Goal: Information Seeking & Learning: Learn about a topic

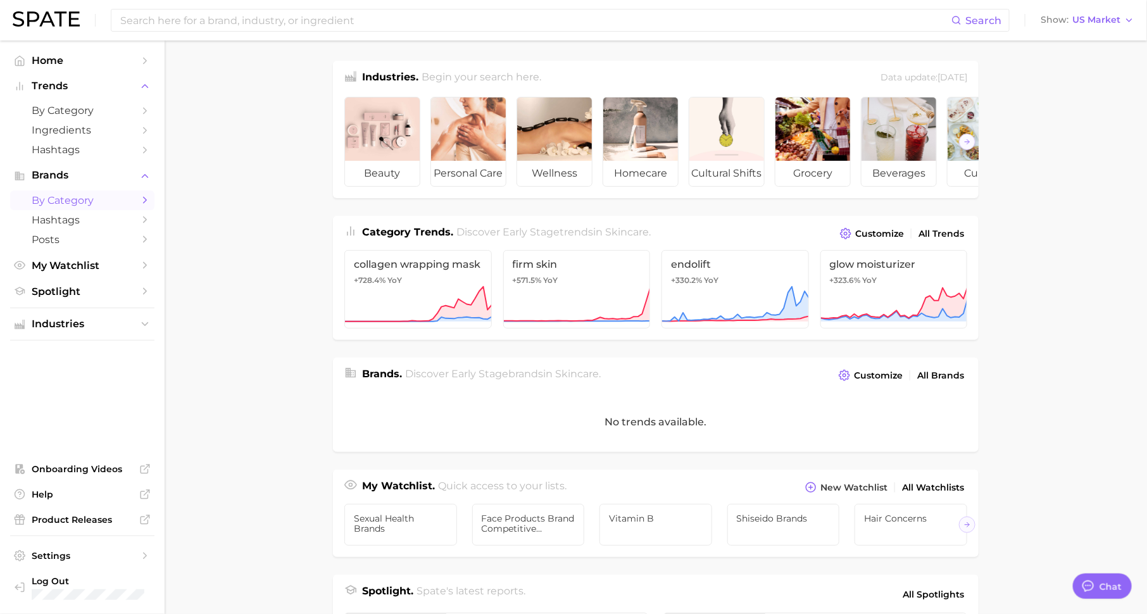
scroll to position [16, 0]
click at [129, 199] on span "by Category" at bounding box center [82, 200] width 101 height 12
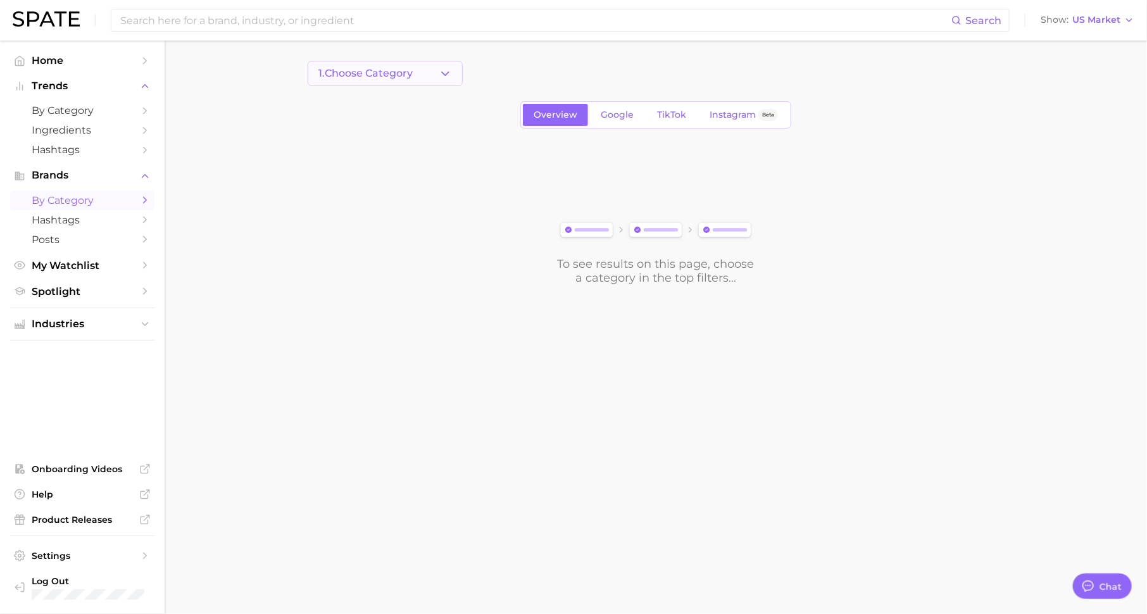
click at [422, 73] on button "1. Choose Category" at bounding box center [385, 73] width 155 height 25
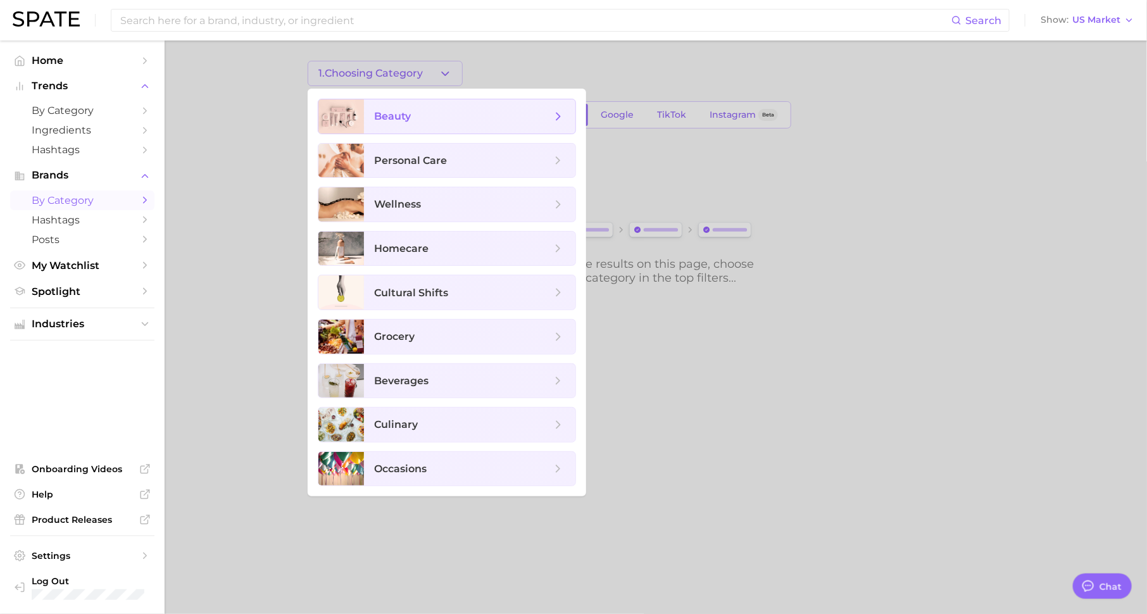
click at [420, 115] on span "beauty" at bounding box center [462, 116] width 177 height 14
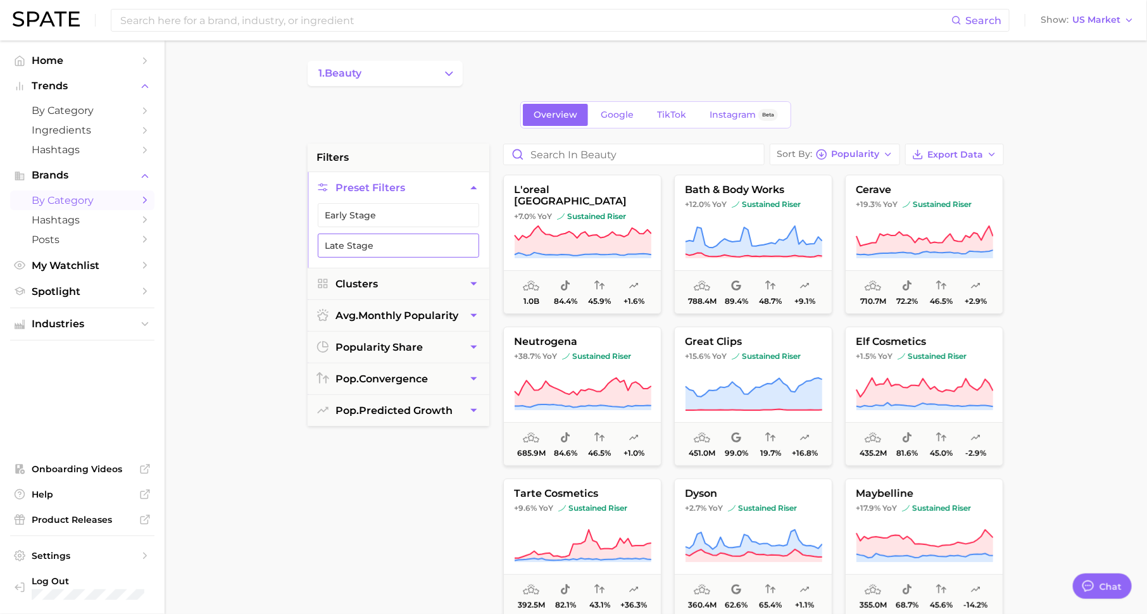
click at [458, 238] on button "Late Stage" at bounding box center [398, 245] width 161 height 24
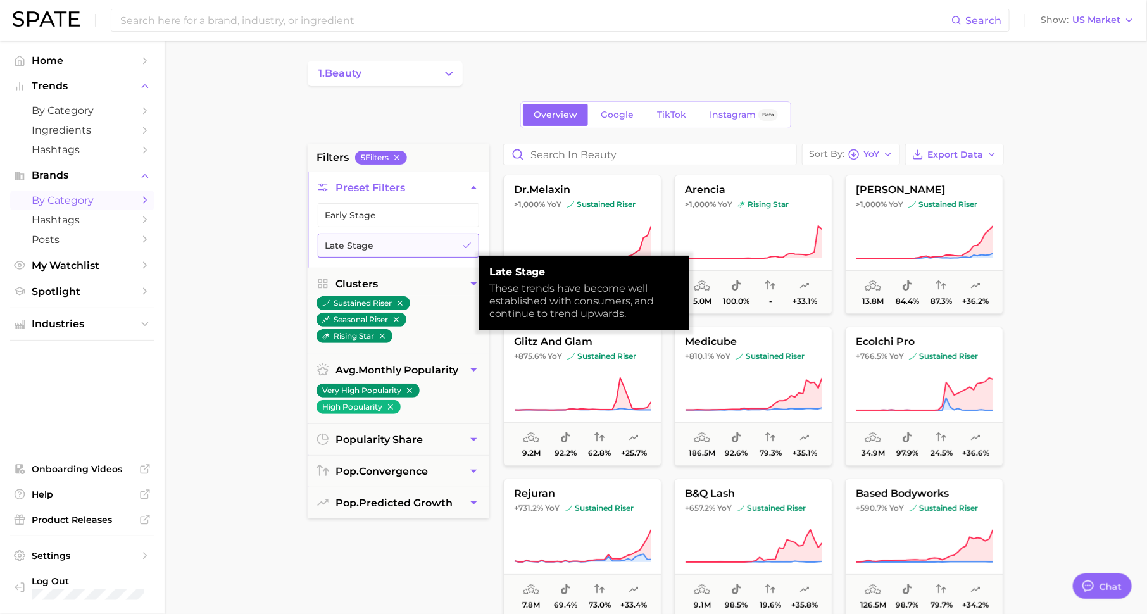
click at [458, 239] on button "Late Stage" at bounding box center [398, 245] width 161 height 24
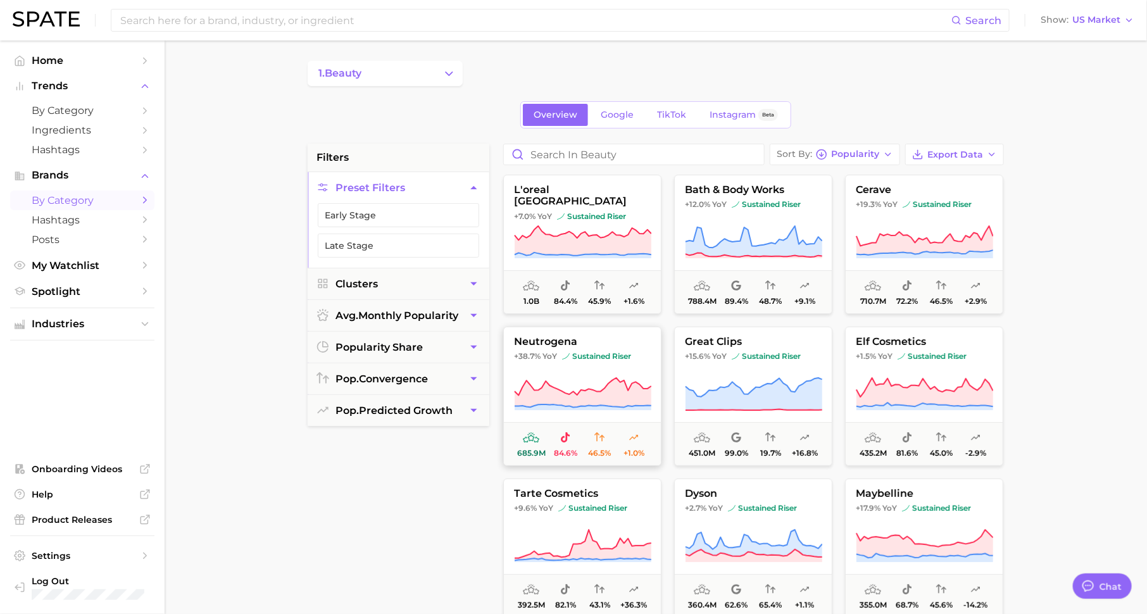
click at [630, 366] on button "neutrogena +38.7% YoY sustained riser 685.9m 84.6% 46.5% +1.0%" at bounding box center [582, 395] width 158 height 139
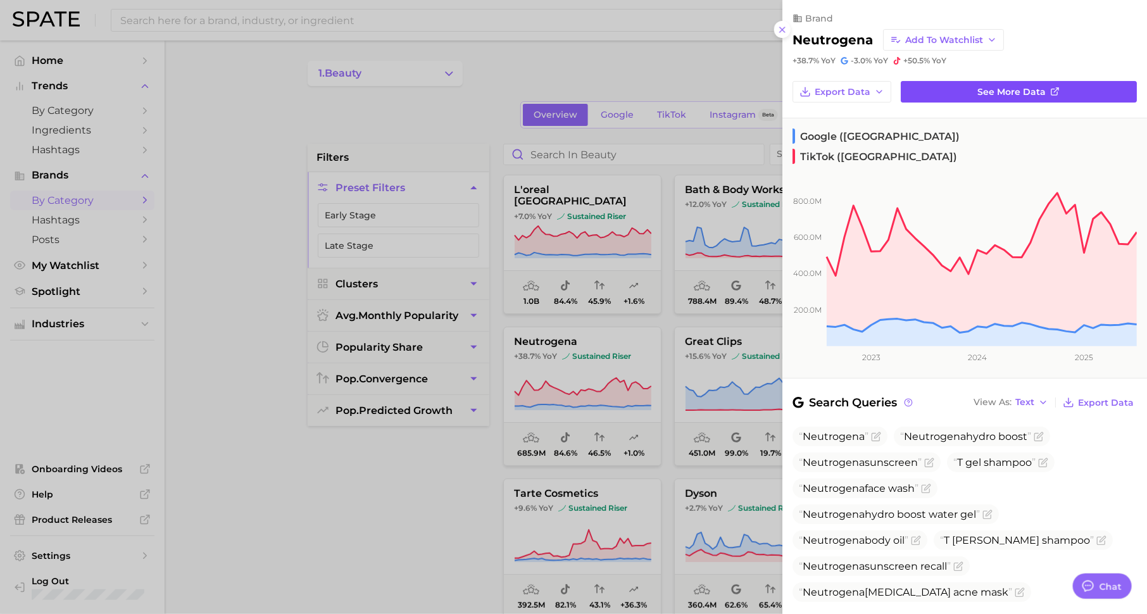
click at [1003, 92] on span "See more data" at bounding box center [1012, 92] width 68 height 11
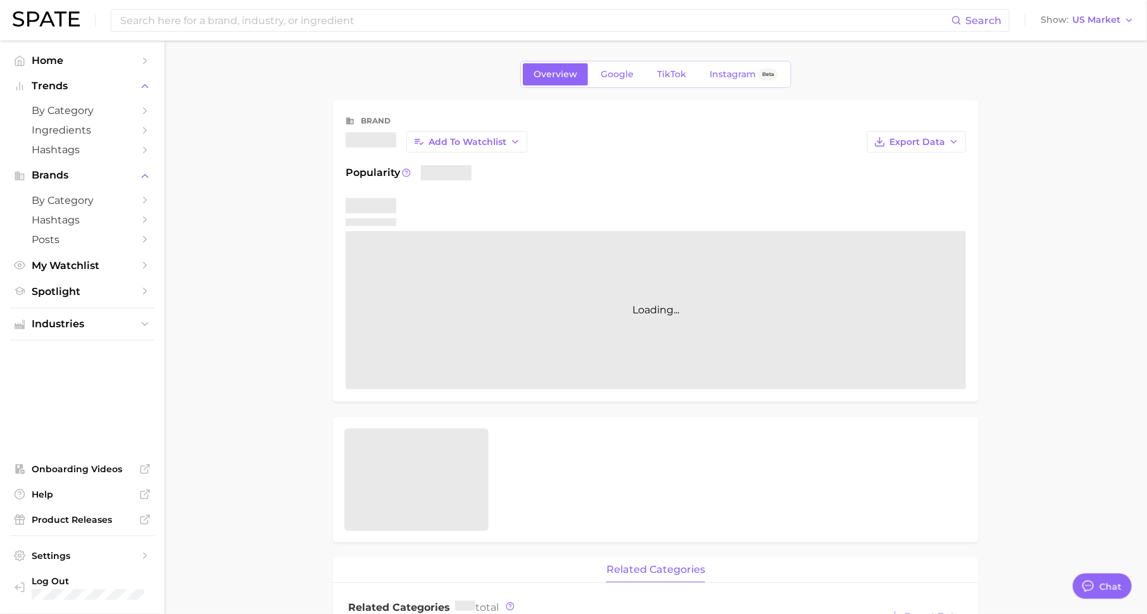
type textarea "x"
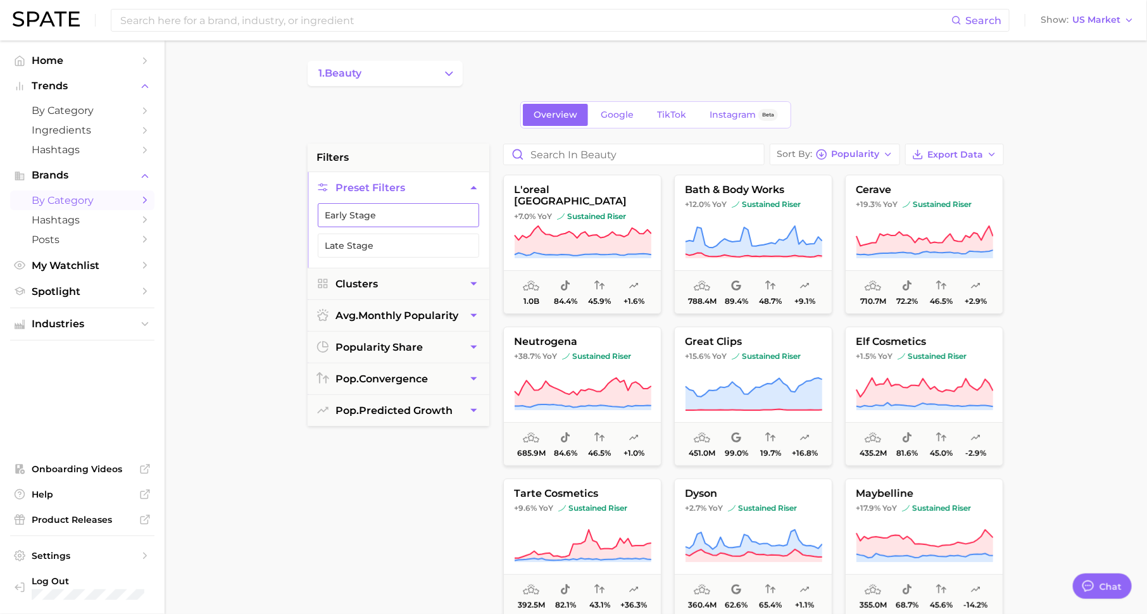
click at [420, 220] on button "Early Stage" at bounding box center [398, 215] width 161 height 24
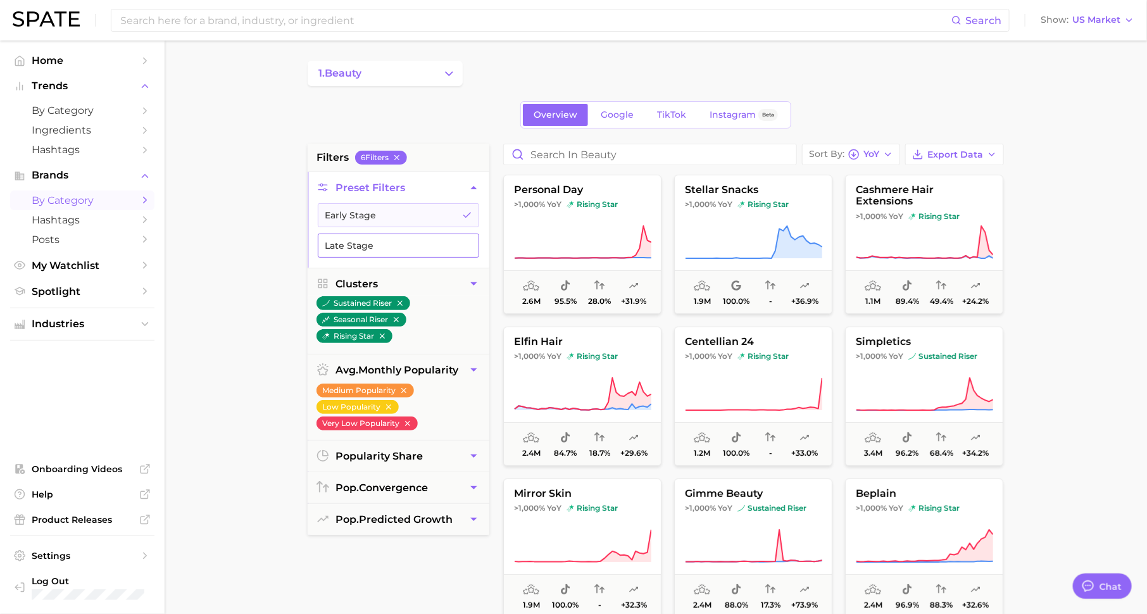
click at [432, 246] on button "Late Stage" at bounding box center [398, 245] width 161 height 24
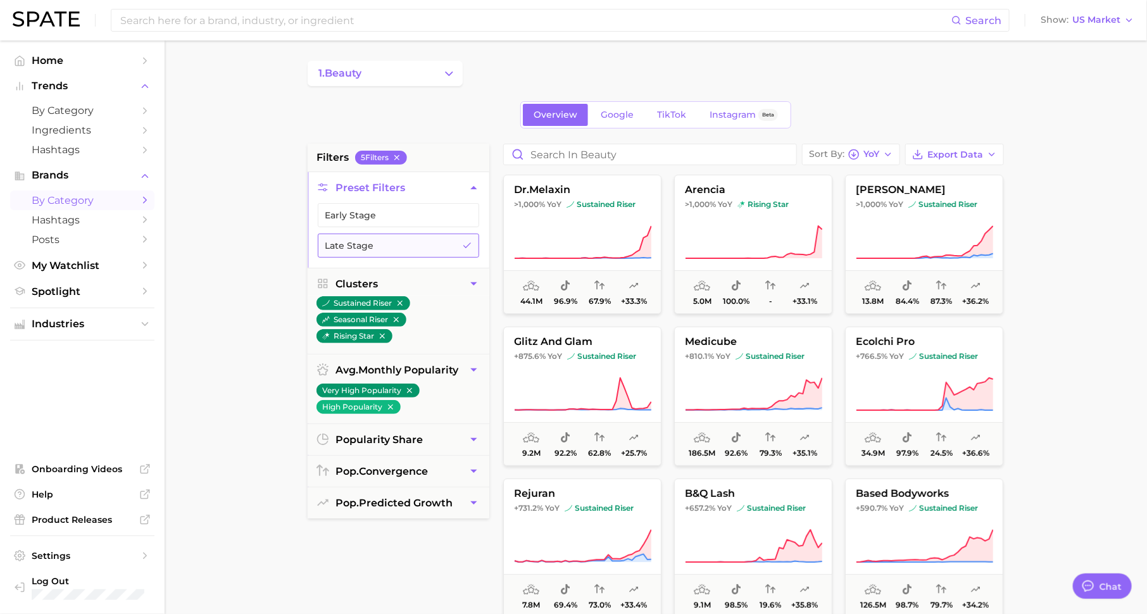
click at [430, 251] on button "Late Stage" at bounding box center [398, 245] width 161 height 24
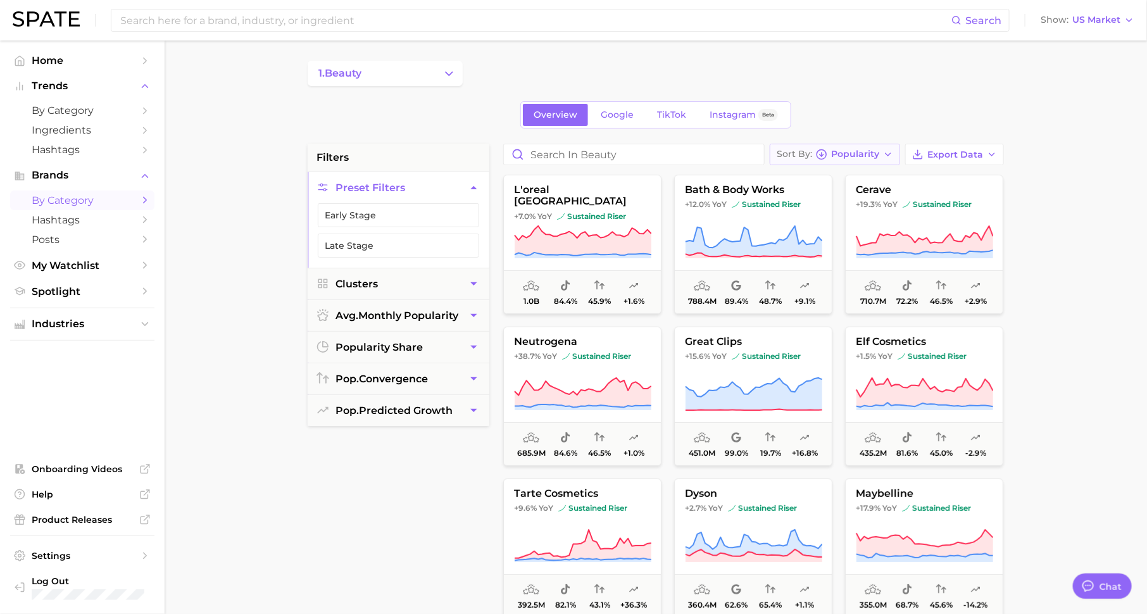
click at [855, 151] on span "Popularity" at bounding box center [855, 154] width 48 height 7
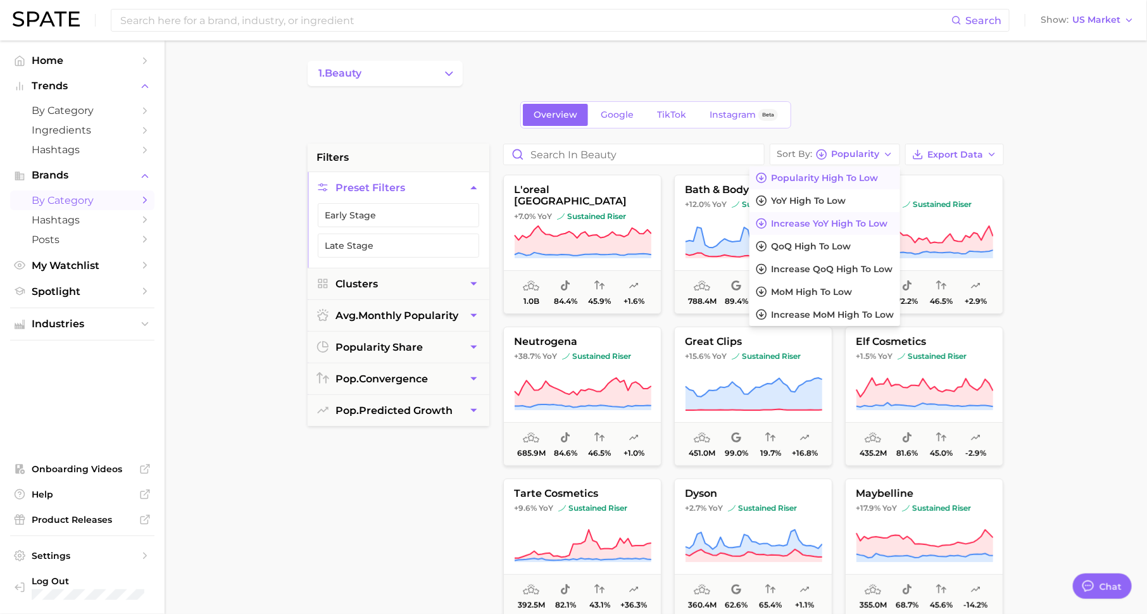
click at [861, 218] on span "Increase YoY high to low" at bounding box center [829, 223] width 116 height 11
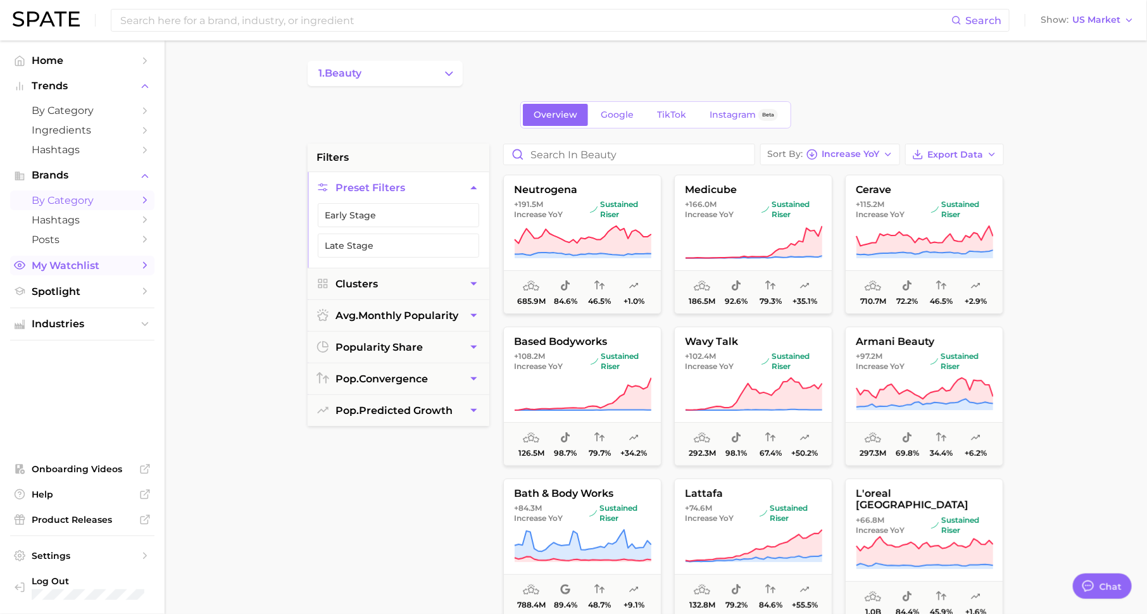
click at [118, 267] on span "My Watchlist" at bounding box center [82, 265] width 101 height 12
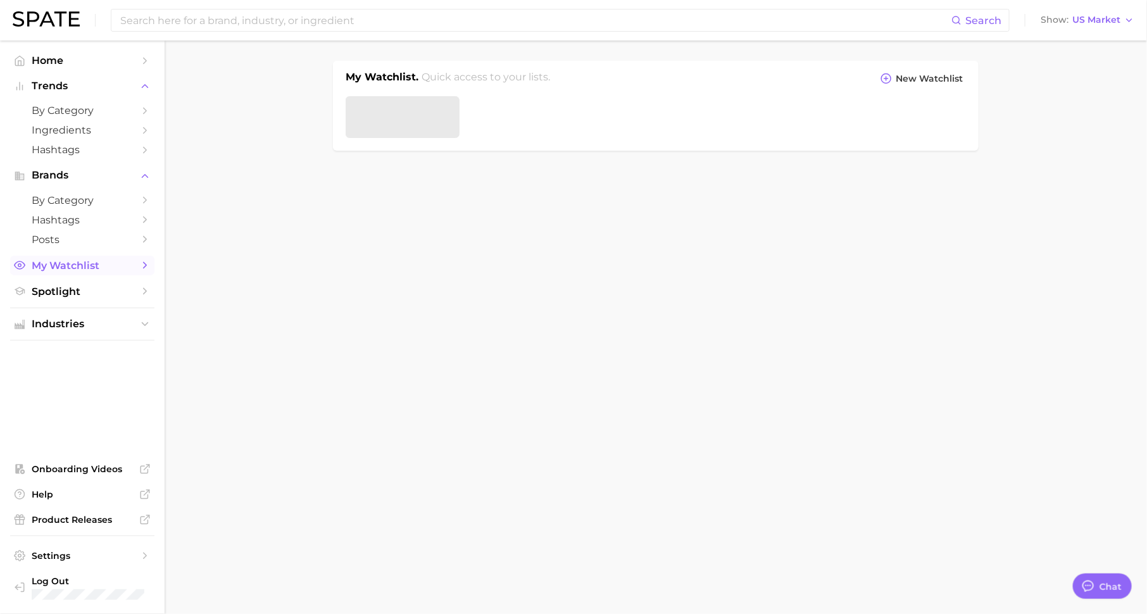
click at [97, 264] on span "My Watchlist" at bounding box center [82, 265] width 101 height 12
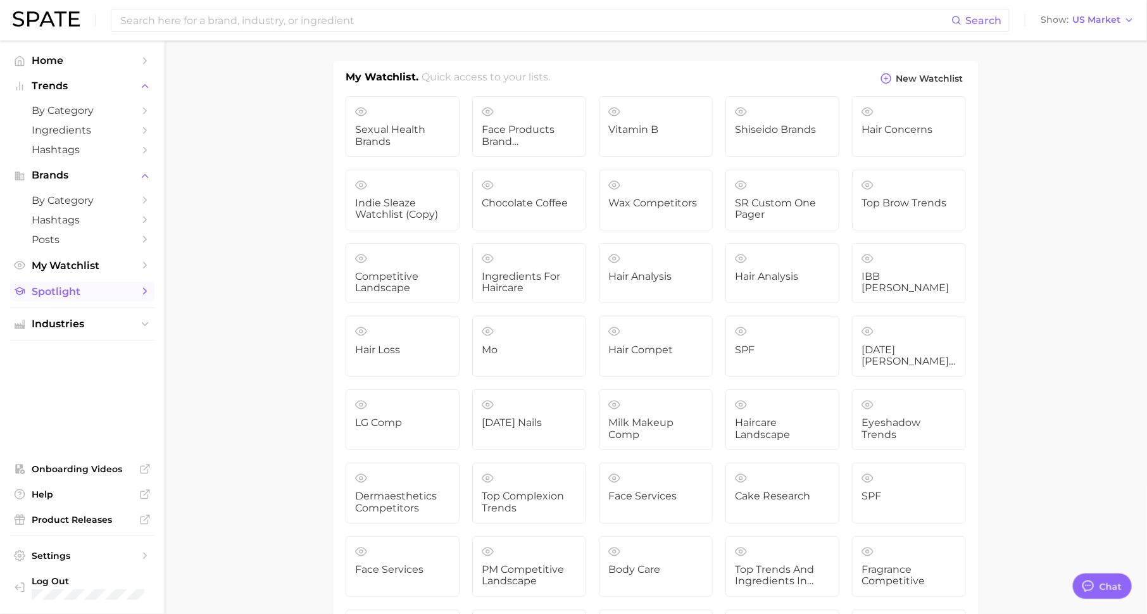
click at [89, 297] on span "Spotlight" at bounding box center [82, 291] width 101 height 12
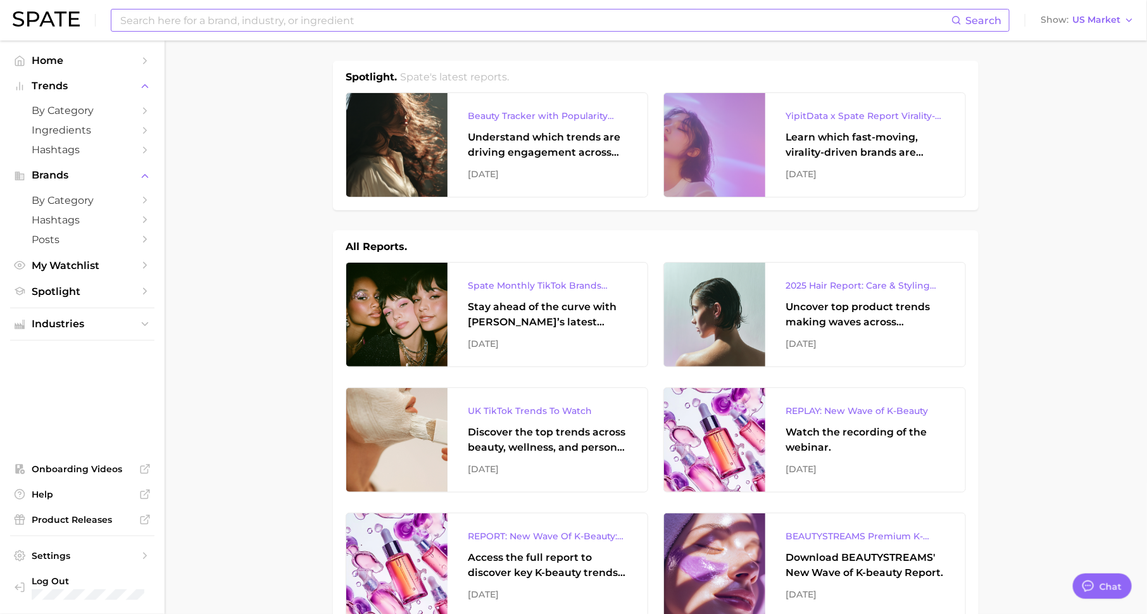
click at [395, 17] on input at bounding box center [535, 20] width 832 height 22
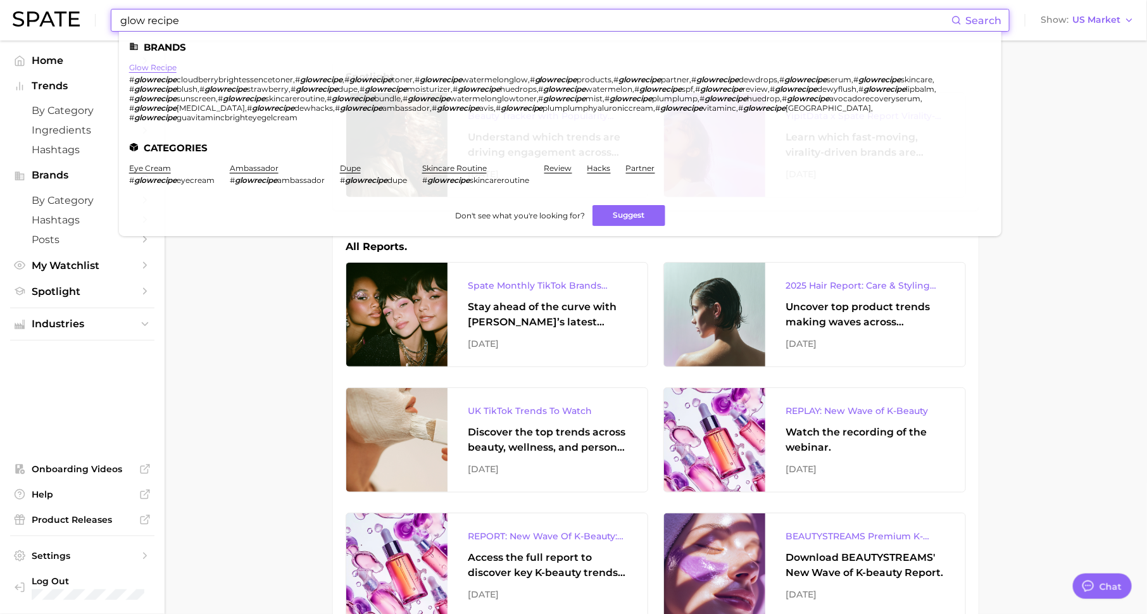
type input "glow recipe"
click at [156, 70] on link "glow recipe" at bounding box center [152, 67] width 47 height 9
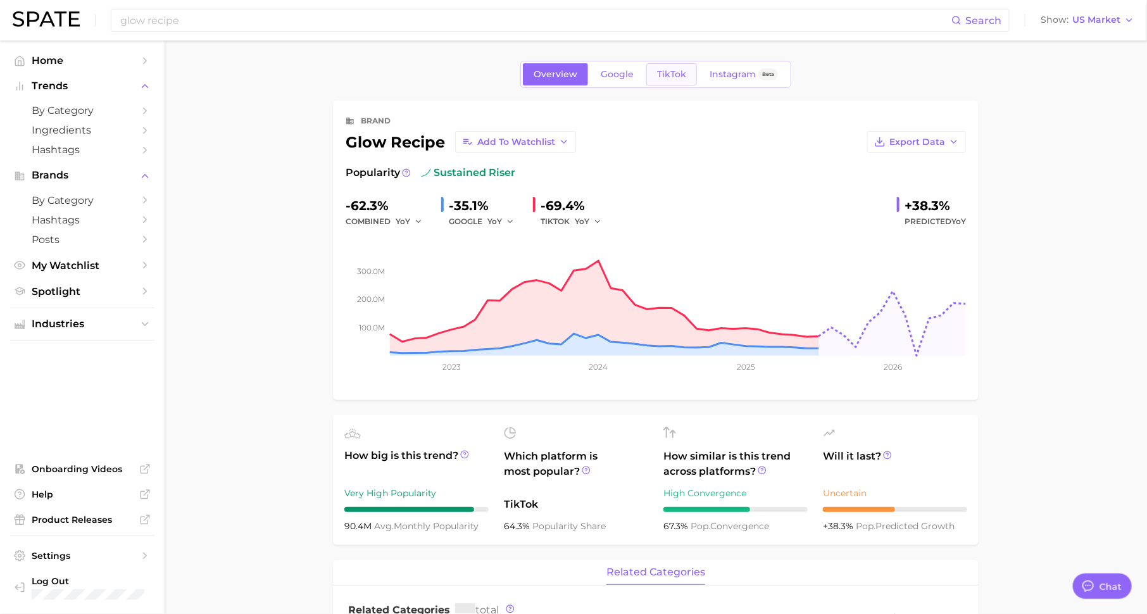
click at [666, 75] on span "TikTok" at bounding box center [671, 74] width 29 height 11
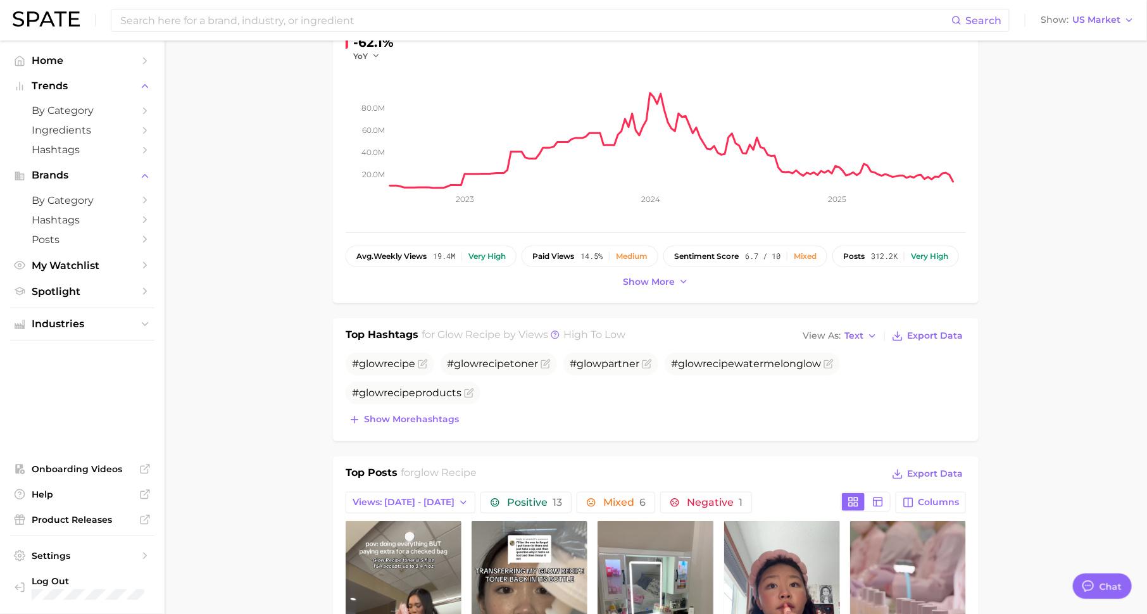
scroll to position [169, 0]
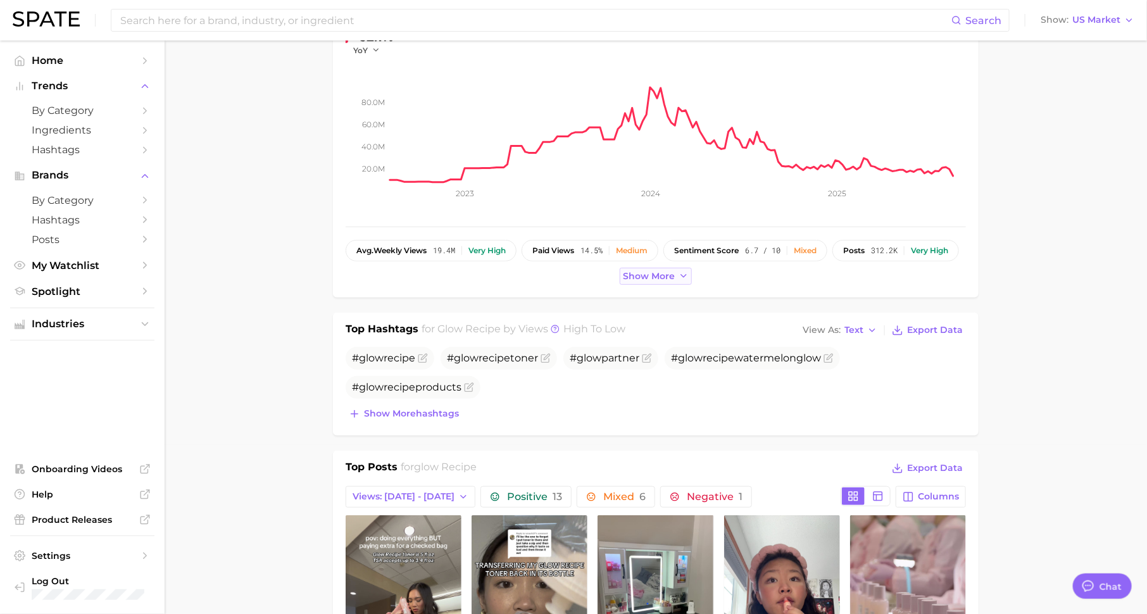
click at [653, 277] on span "Show more" at bounding box center [649, 276] width 52 height 11
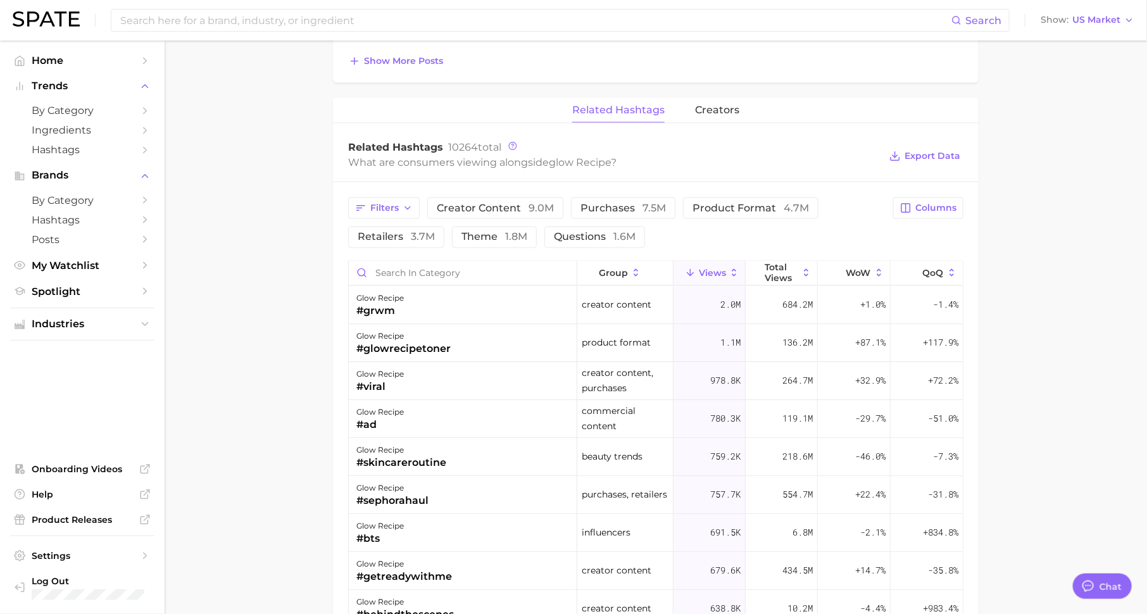
scroll to position [921, 0]
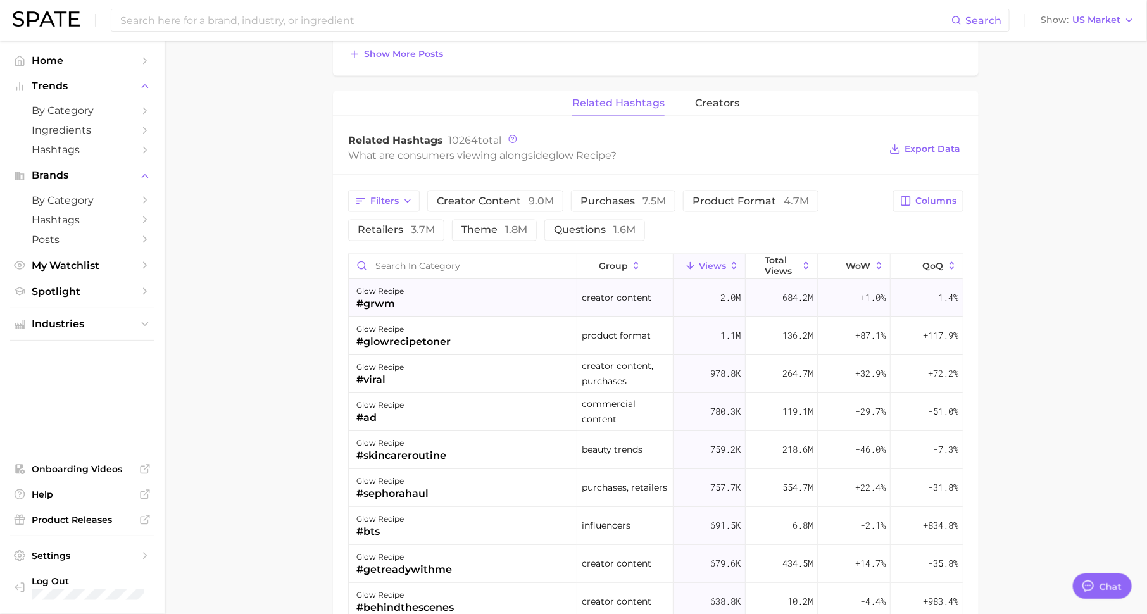
click at [707, 292] on div "2.0m" at bounding box center [709, 299] width 72 height 38
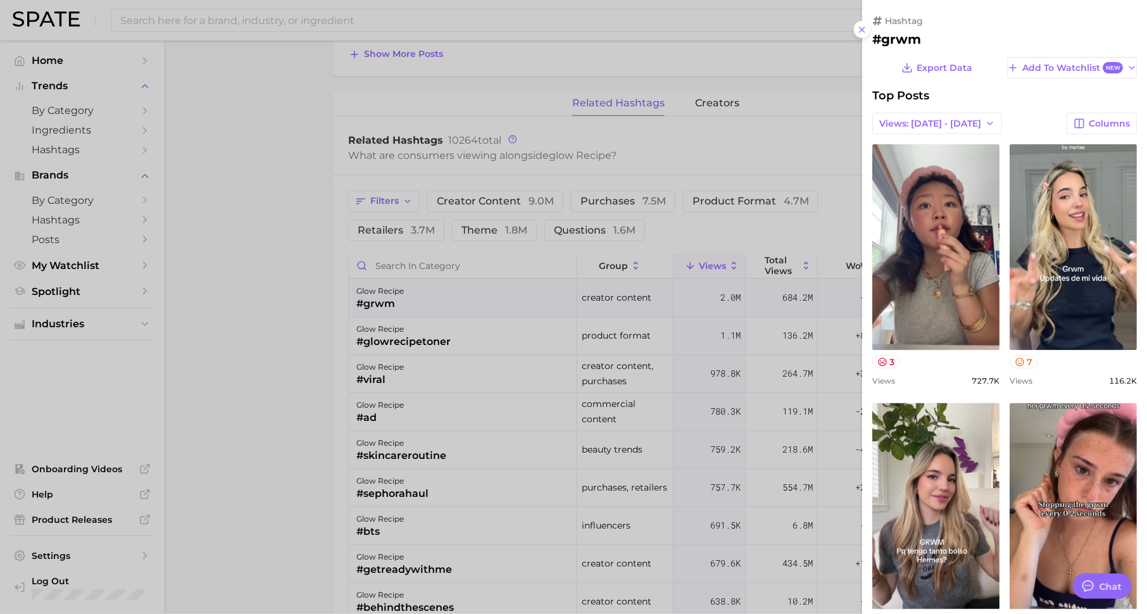
scroll to position [0, 0]
click at [700, 363] on div at bounding box center [573, 307] width 1147 height 614
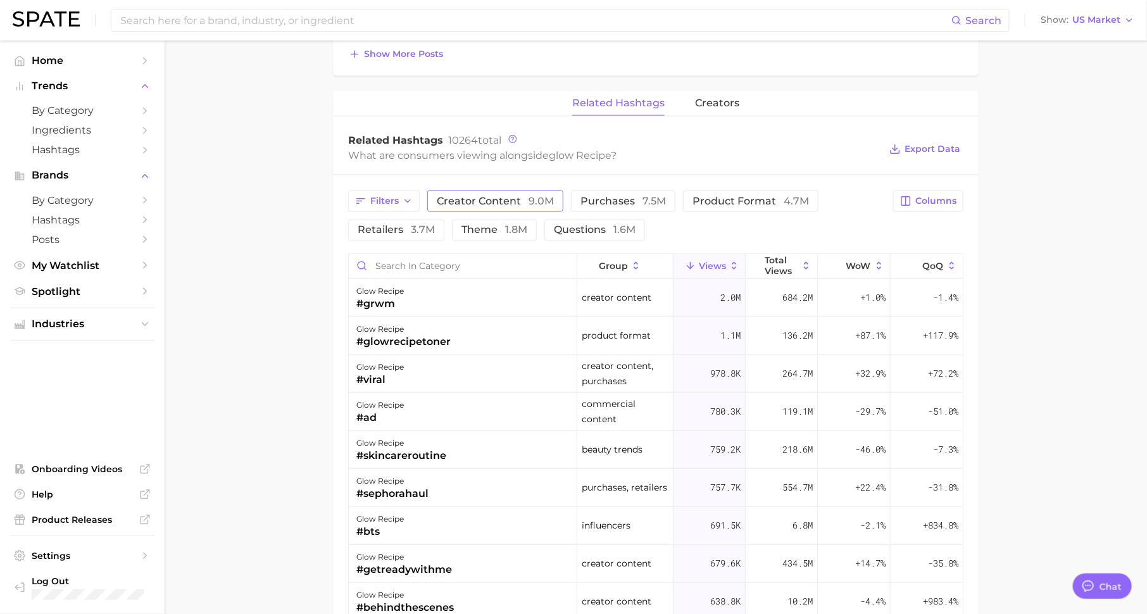
click at [469, 198] on span "creator content 9.0m" at bounding box center [495, 201] width 117 height 10
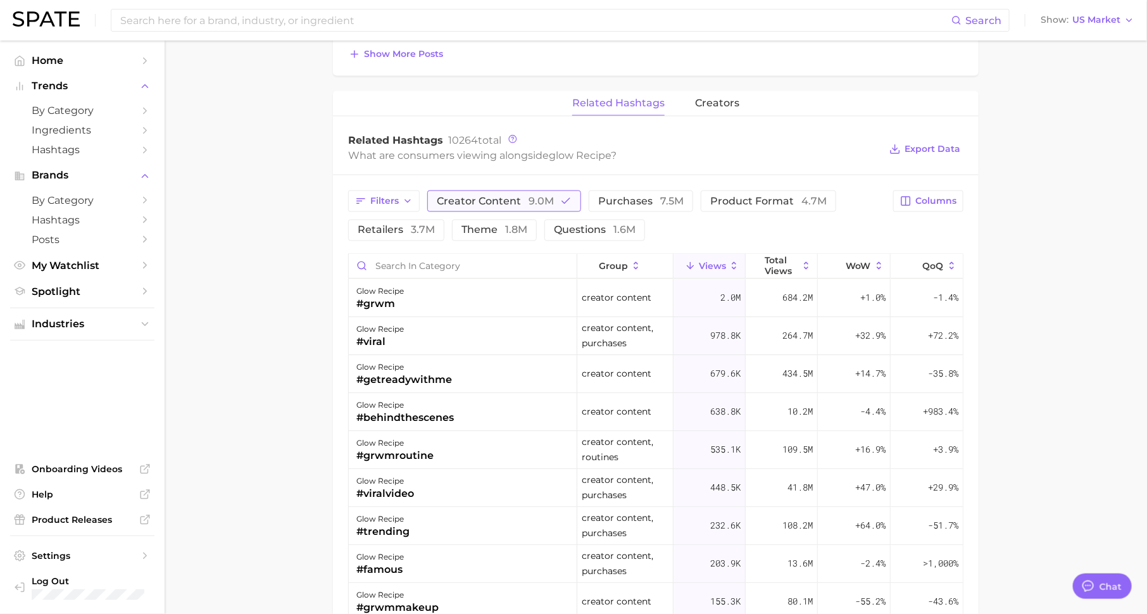
click at [469, 198] on span "creator content 9.0m" at bounding box center [495, 201] width 117 height 10
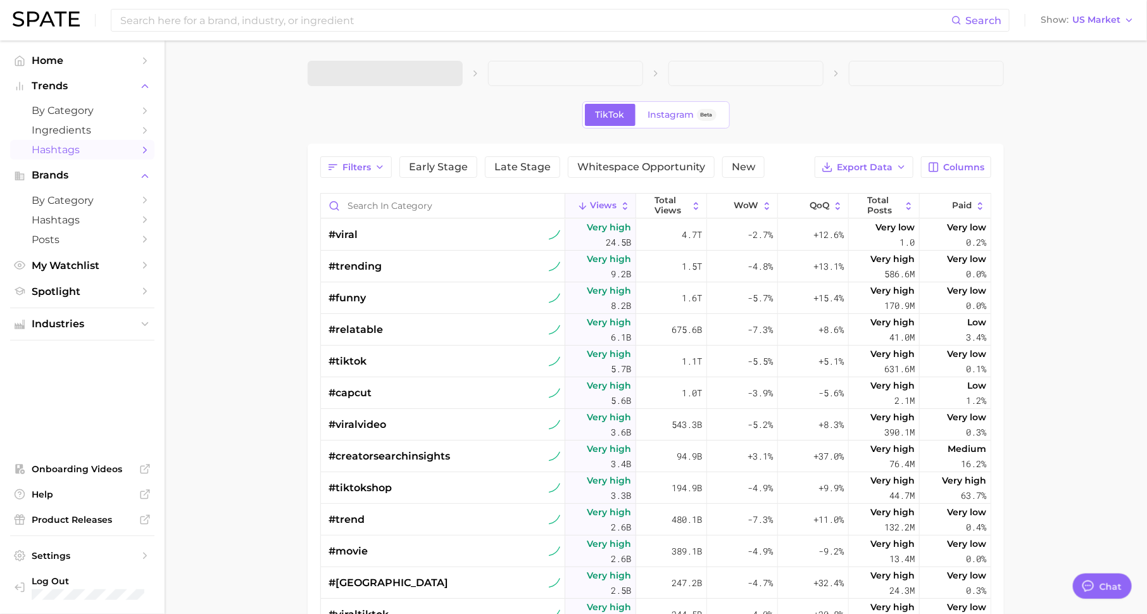
type textarea "x"
click at [387, 202] on input "Search in category" at bounding box center [443, 206] width 244 height 24
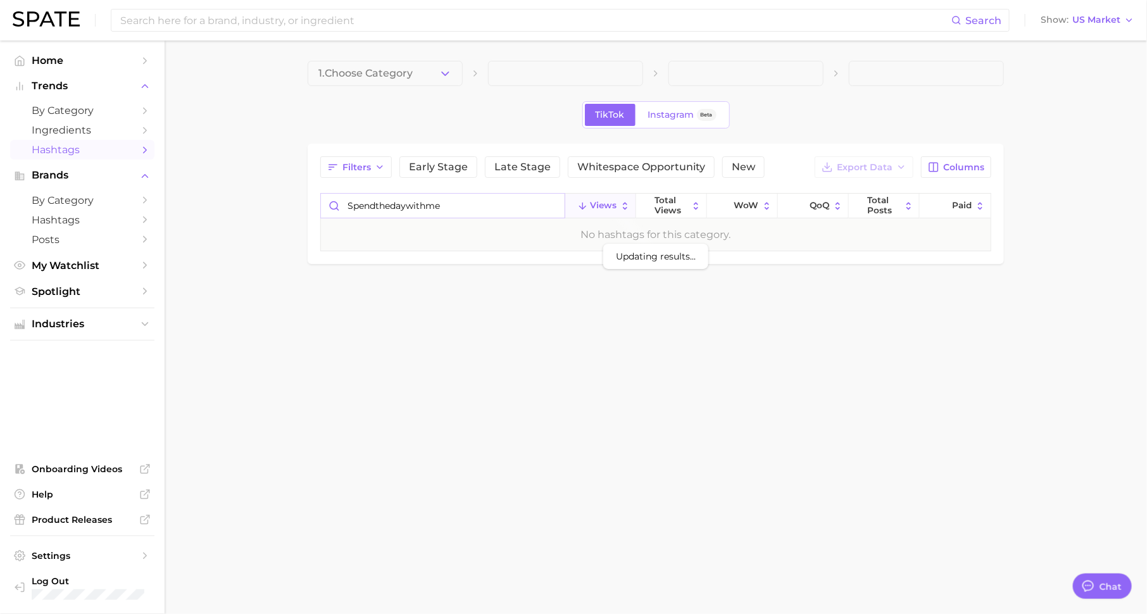
drag, startPoint x: 453, startPoint y: 205, endPoint x: 387, endPoint y: 205, distance: 65.8
click at [387, 205] on input "spendthedaywithme" at bounding box center [443, 206] width 244 height 24
click at [346, 204] on input "spend" at bounding box center [443, 206] width 244 height 24
click at [399, 213] on input "spend" at bounding box center [443, 206] width 244 height 24
type input "spendthedaywithme"
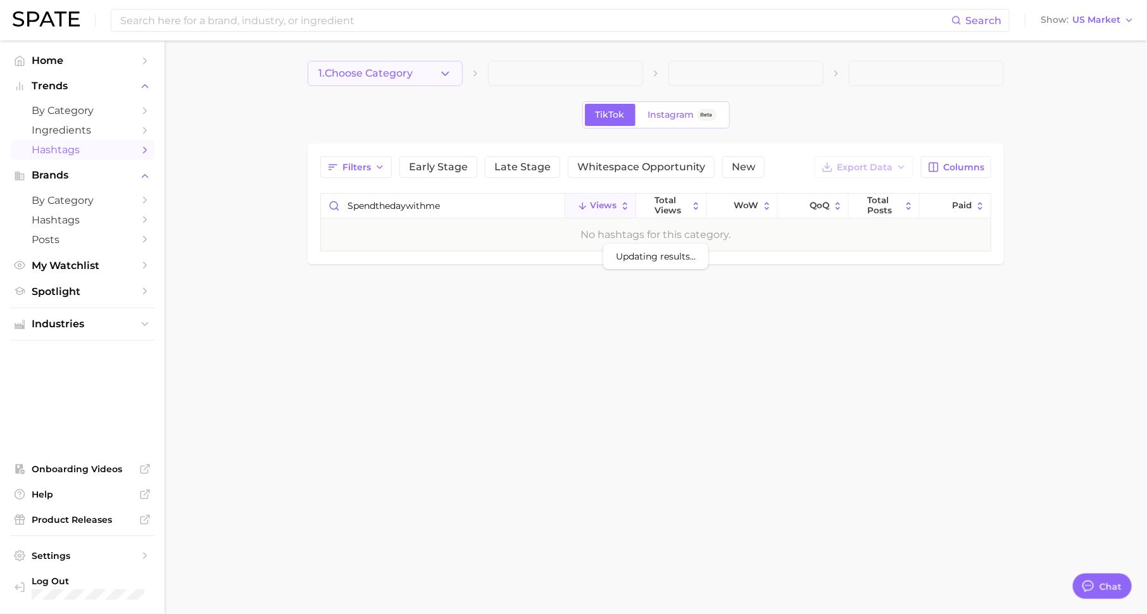
click at [405, 74] on span "1. Choose Category" at bounding box center [365, 73] width 94 height 11
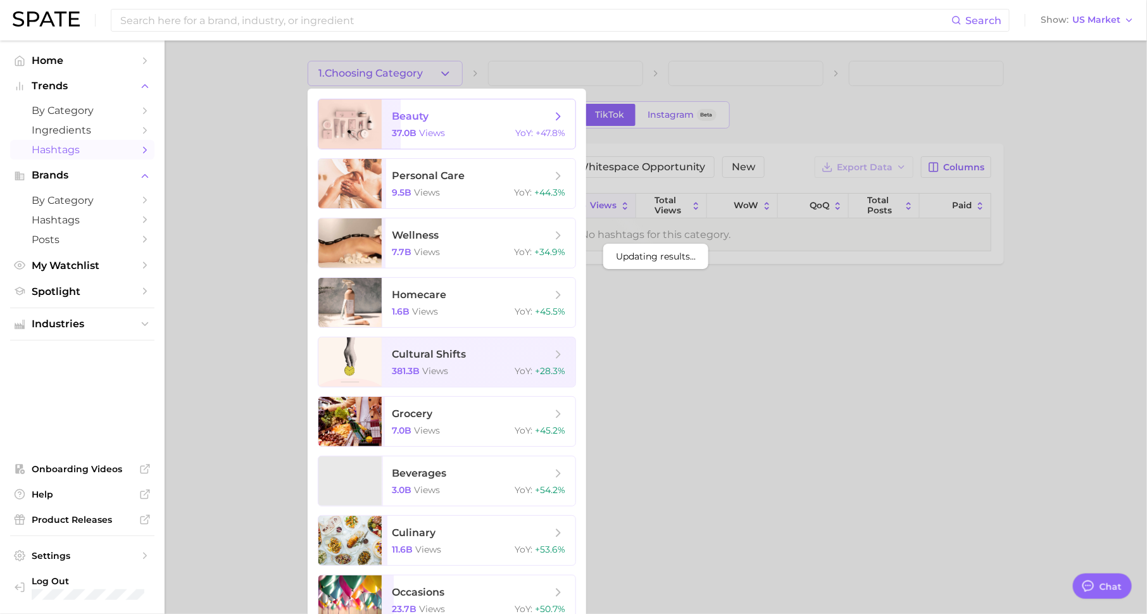
click at [414, 122] on span "beauty" at bounding box center [471, 116] width 159 height 14
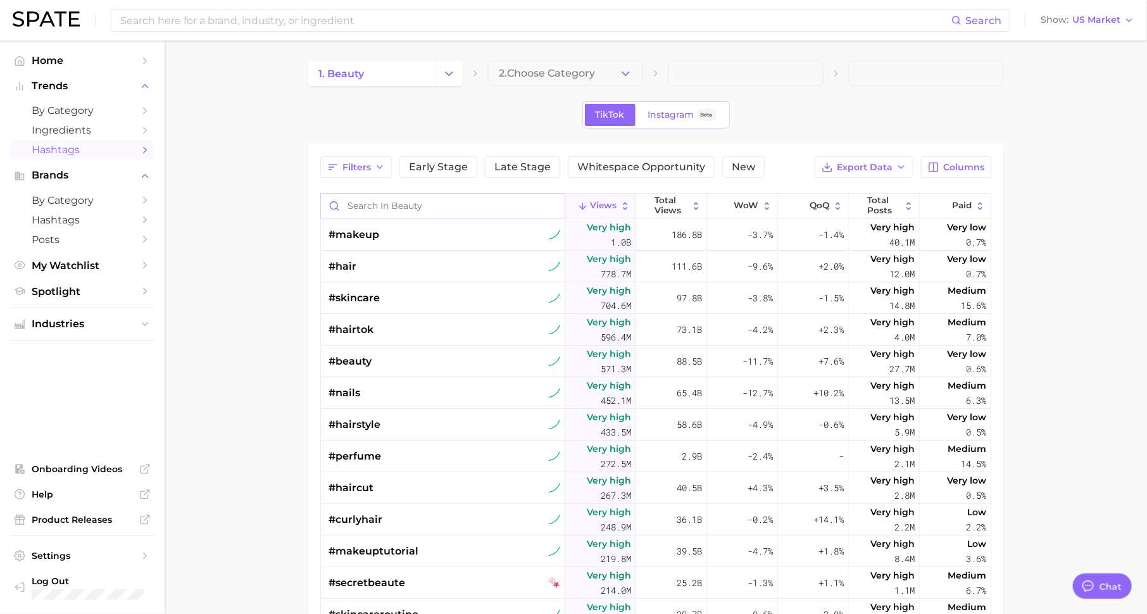
click at [457, 194] on input "Search in beauty" at bounding box center [443, 206] width 244 height 24
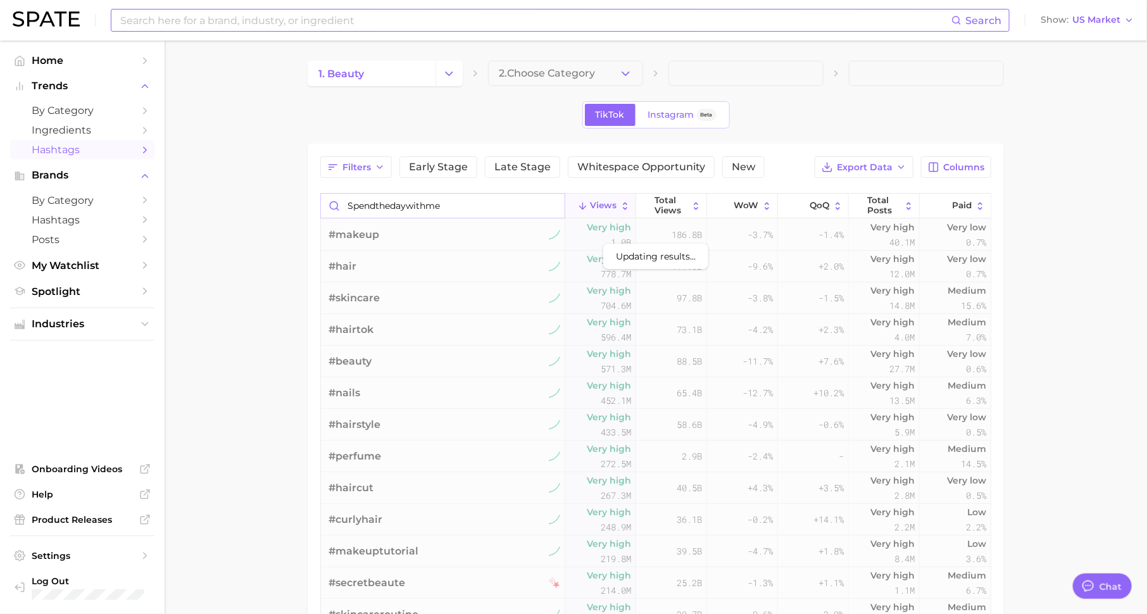
type input "spendthedaywithme"
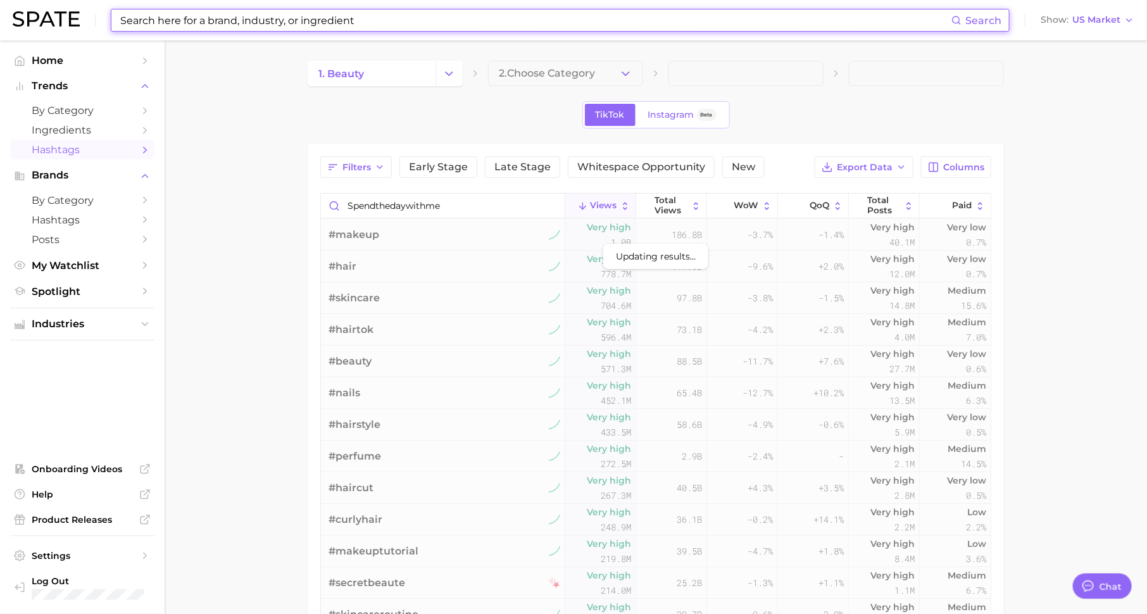
click at [352, 21] on input at bounding box center [535, 20] width 832 height 22
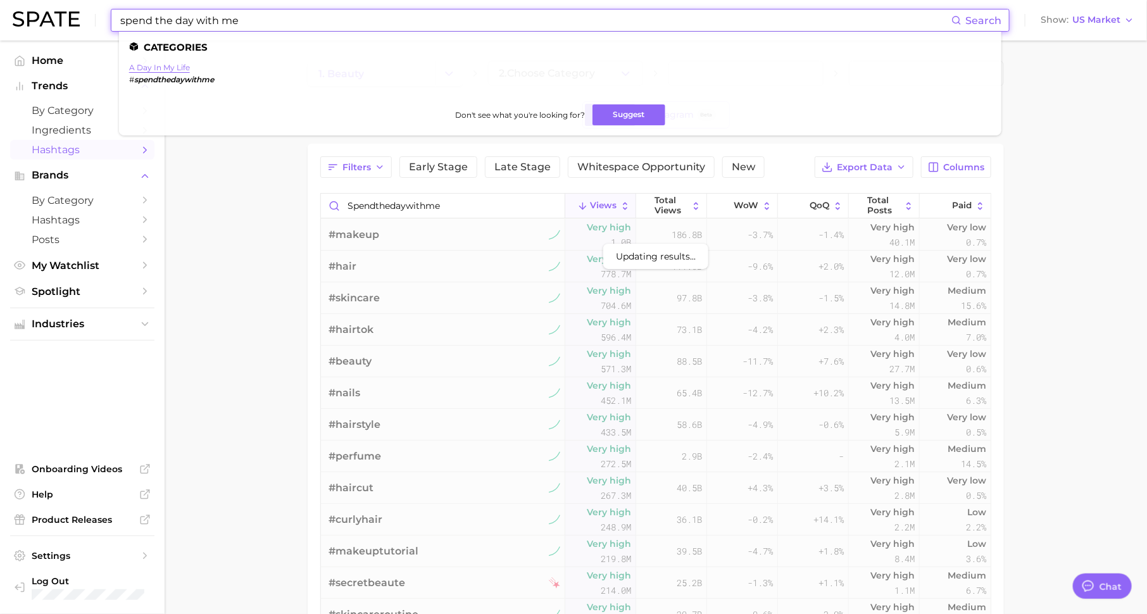
type input "spend the day with me"
click at [169, 68] on link "a day in my life" at bounding box center [159, 67] width 61 height 9
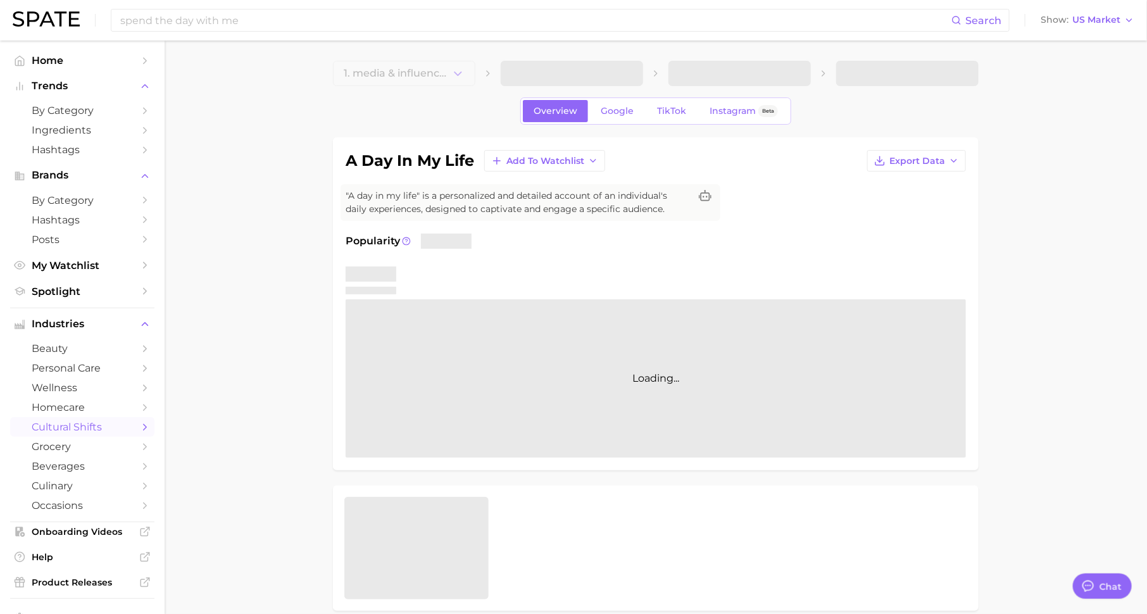
type textarea "x"
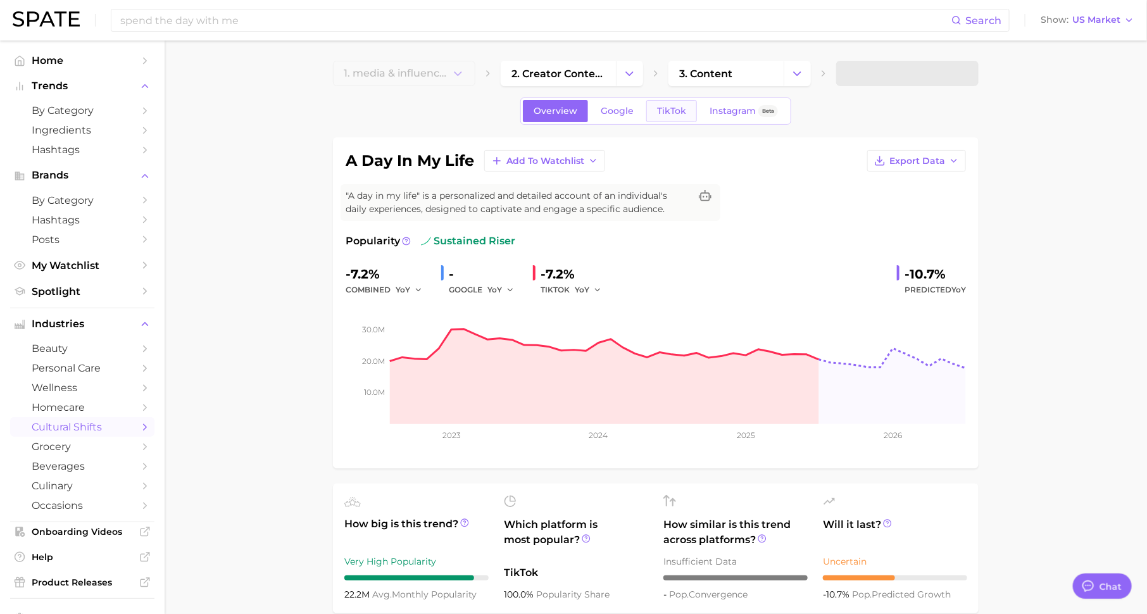
click at [675, 112] on span "TikTok" at bounding box center [671, 111] width 29 height 11
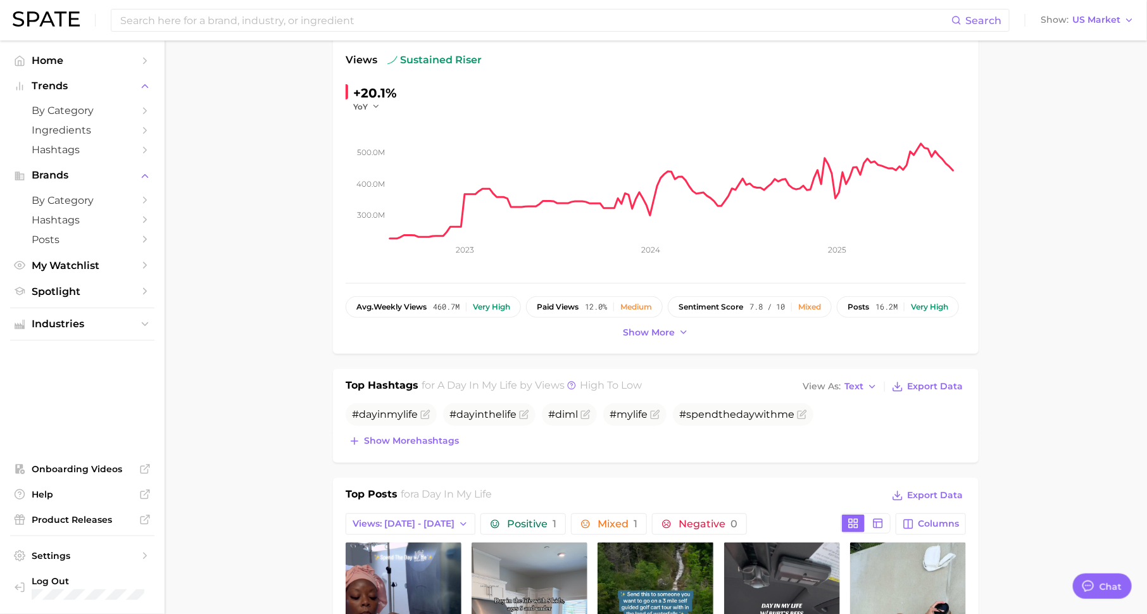
scroll to position [299, 0]
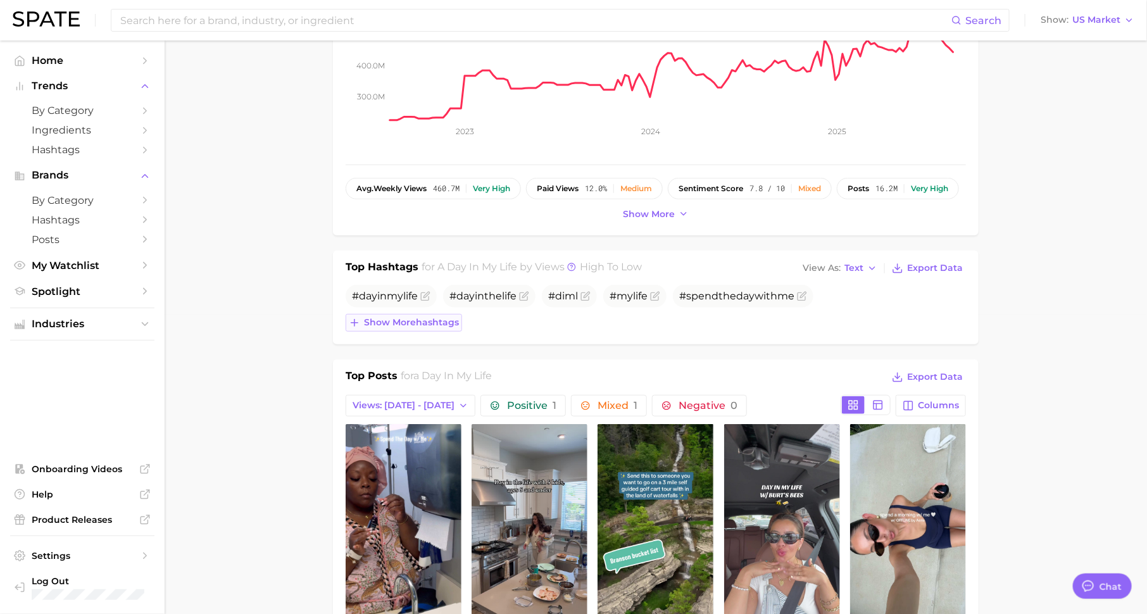
click at [453, 325] on span "Show more hashtags" at bounding box center [411, 322] width 95 height 11
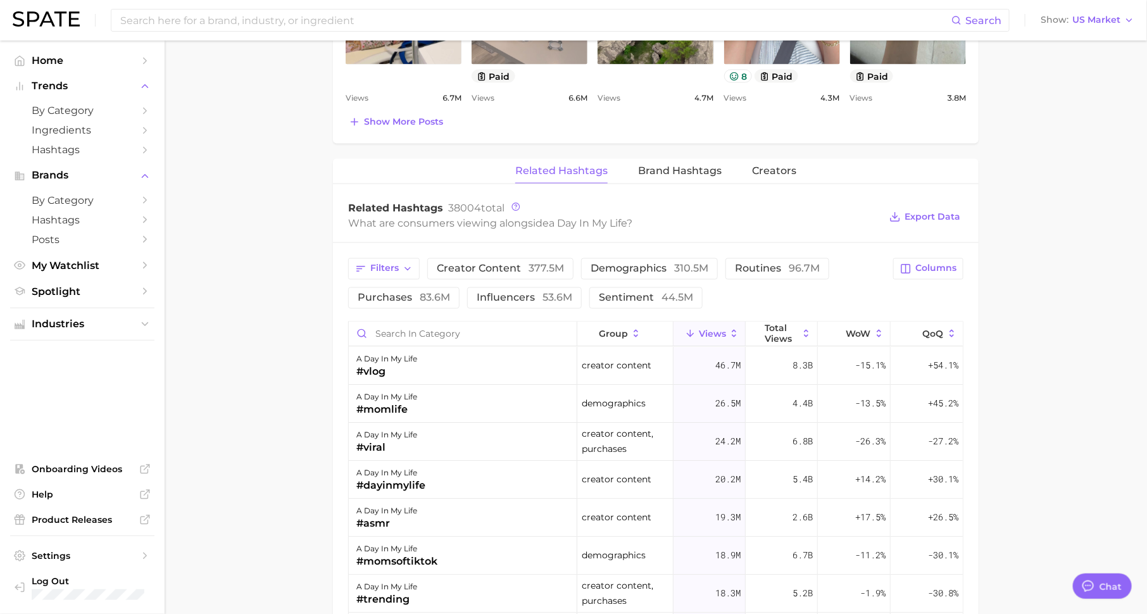
scroll to position [937, 0]
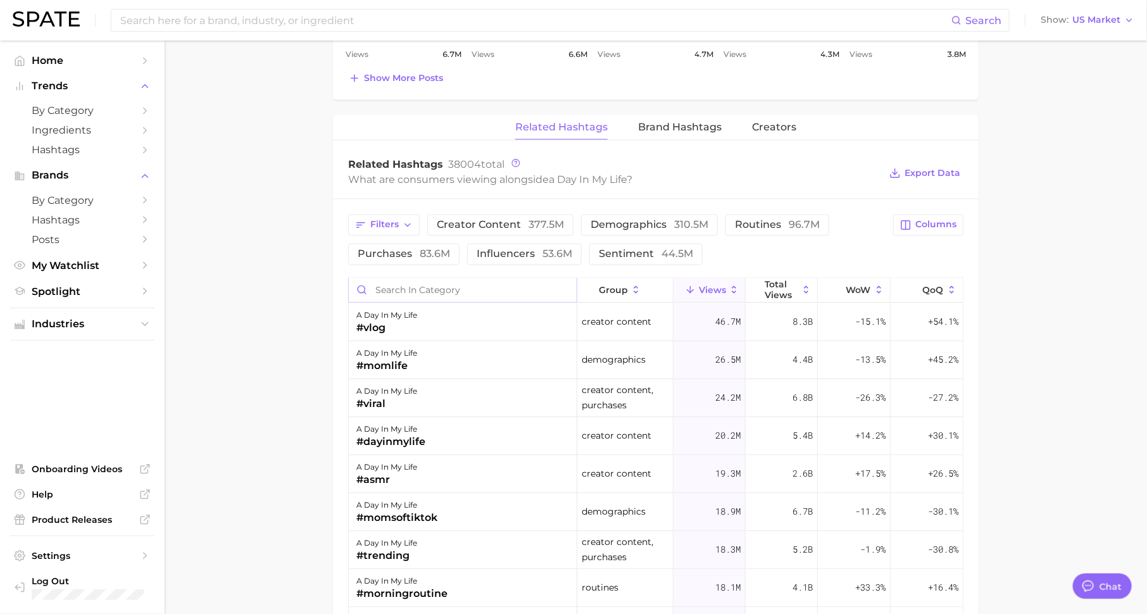
click at [513, 278] on input "Search in category" at bounding box center [463, 290] width 228 height 24
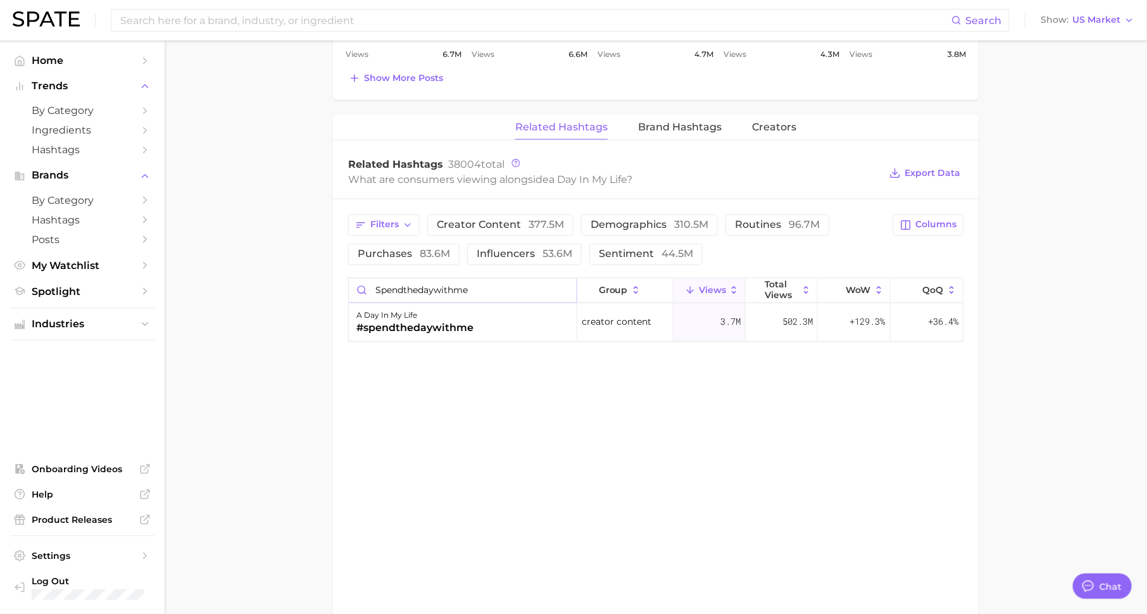
type input "spendthedaywithme"
click at [693, 123] on span "Brand Hashtags" at bounding box center [680, 126] width 84 height 11
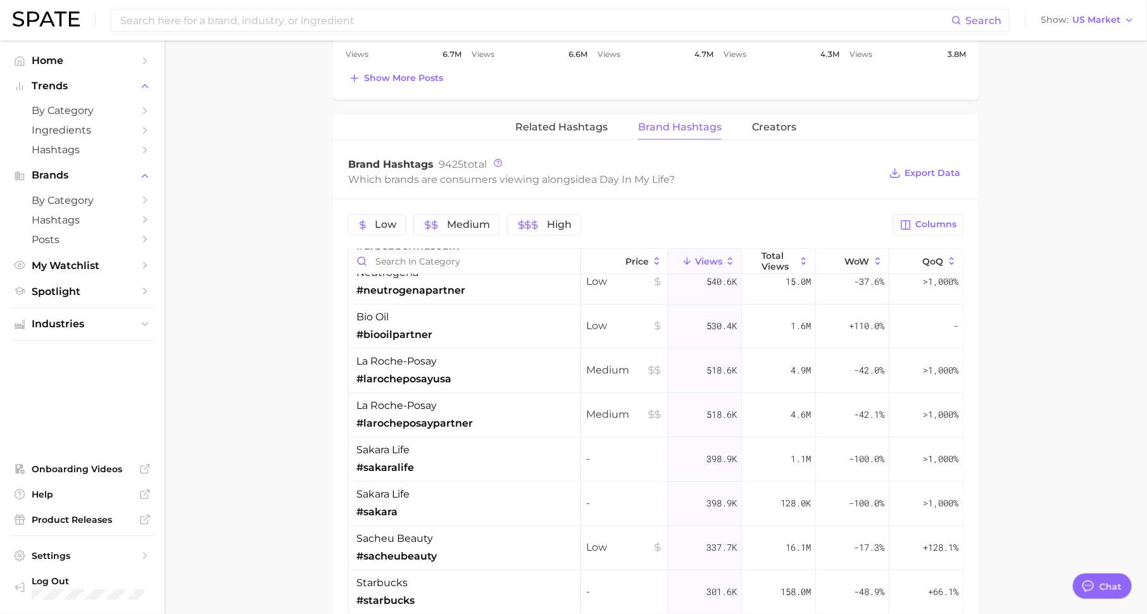
scroll to position [0, 0]
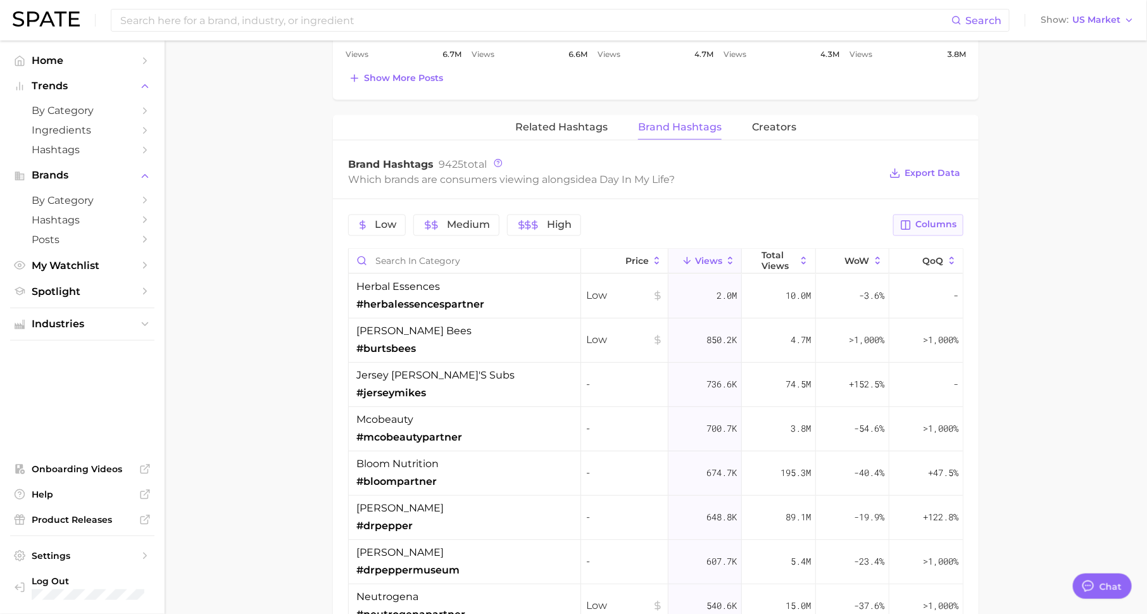
click at [924, 220] on span "Columns" at bounding box center [935, 225] width 41 height 11
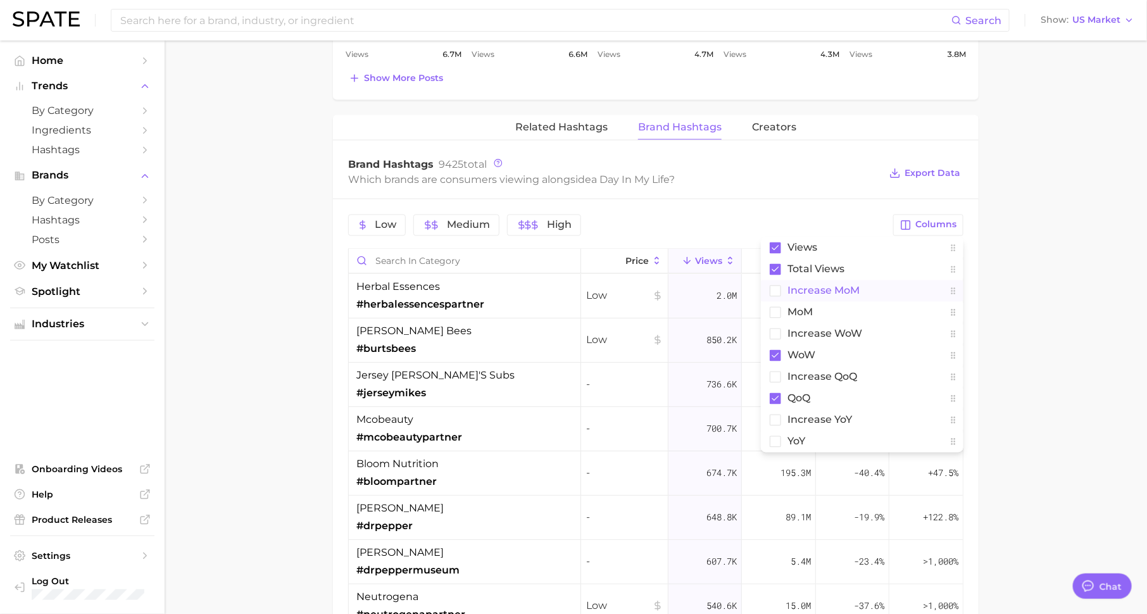
click at [855, 285] on span "increase MoM" at bounding box center [823, 290] width 72 height 11
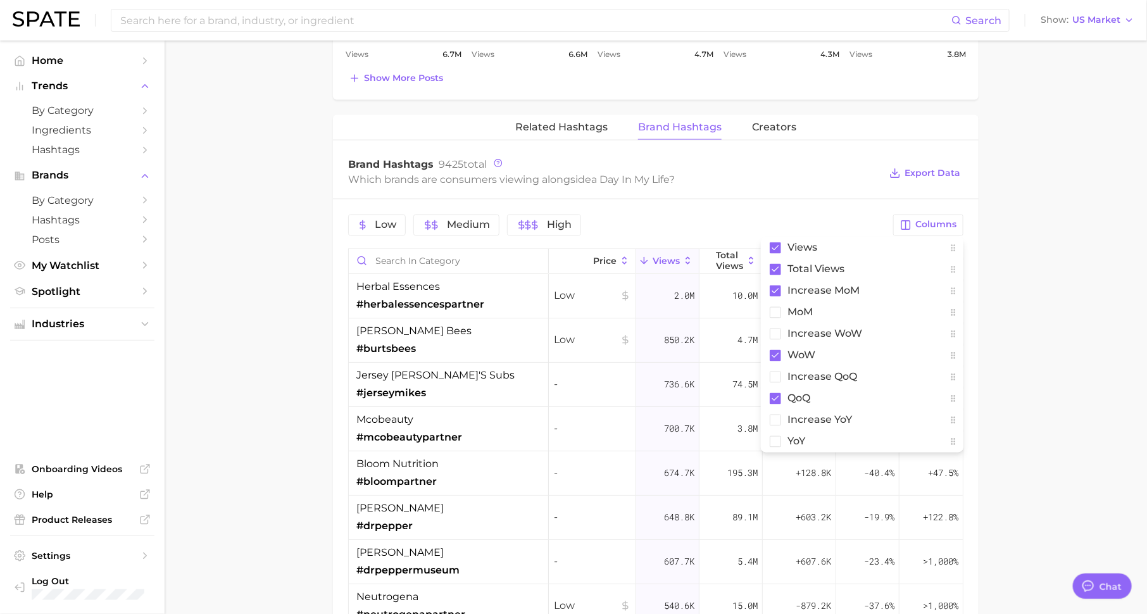
click at [1014, 280] on main "1. media & influencers 2. creator content 3. content 4. a day in my life Overvi…" at bounding box center [656, 21] width 982 height 1837
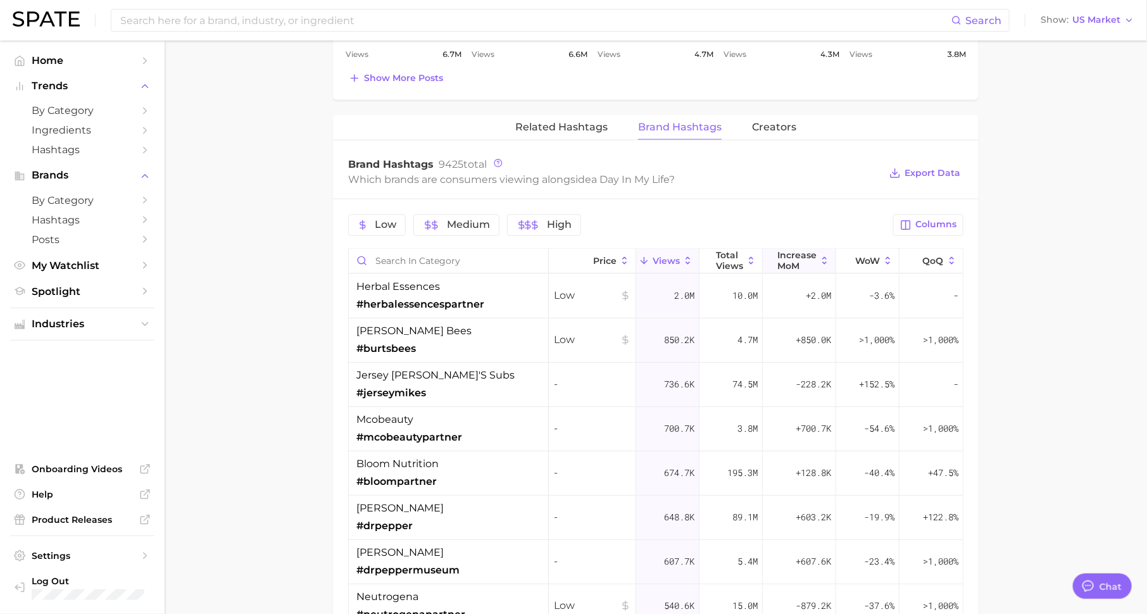
click at [804, 258] on span "increase MoM" at bounding box center [796, 261] width 39 height 20
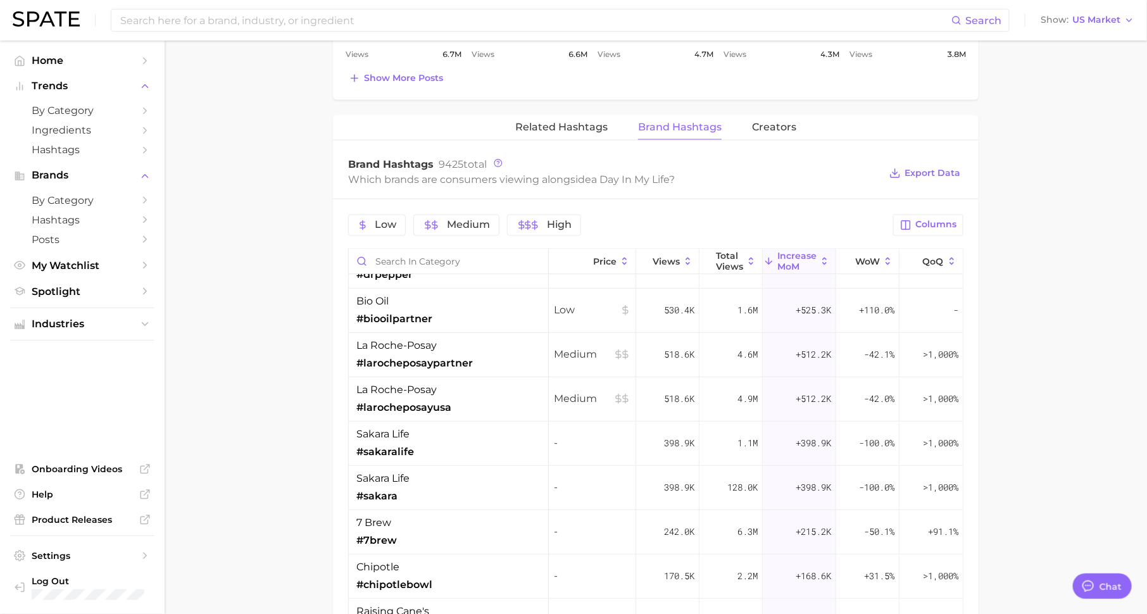
scroll to position [247, 0]
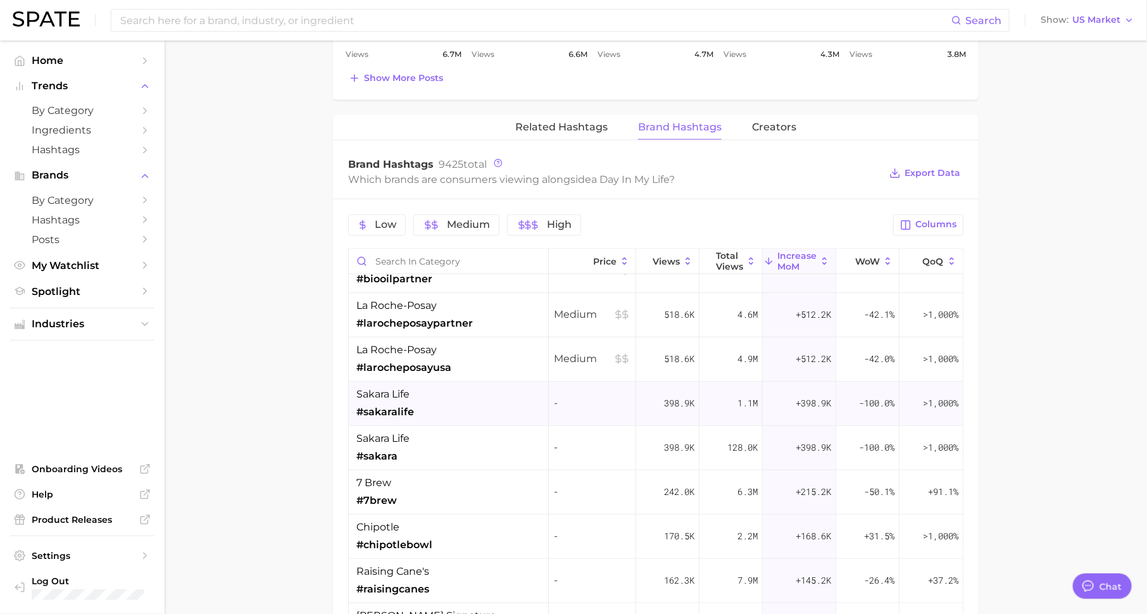
click at [490, 399] on div "sakara life #sakaralife" at bounding box center [449, 404] width 200 height 44
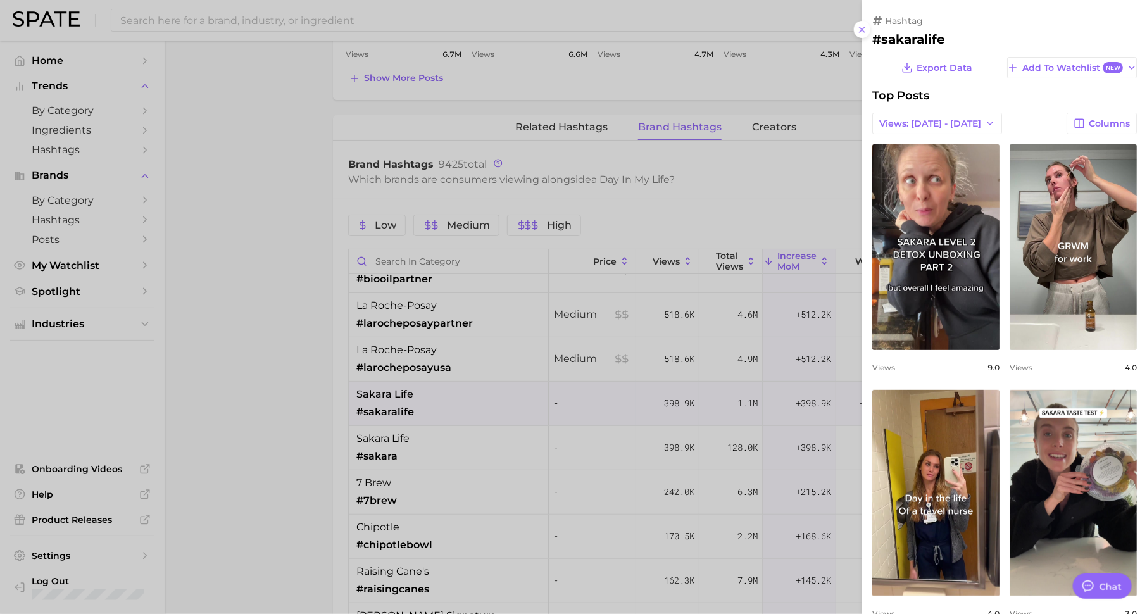
scroll to position [0, 0]
click at [492, 466] on div at bounding box center [573, 307] width 1147 height 614
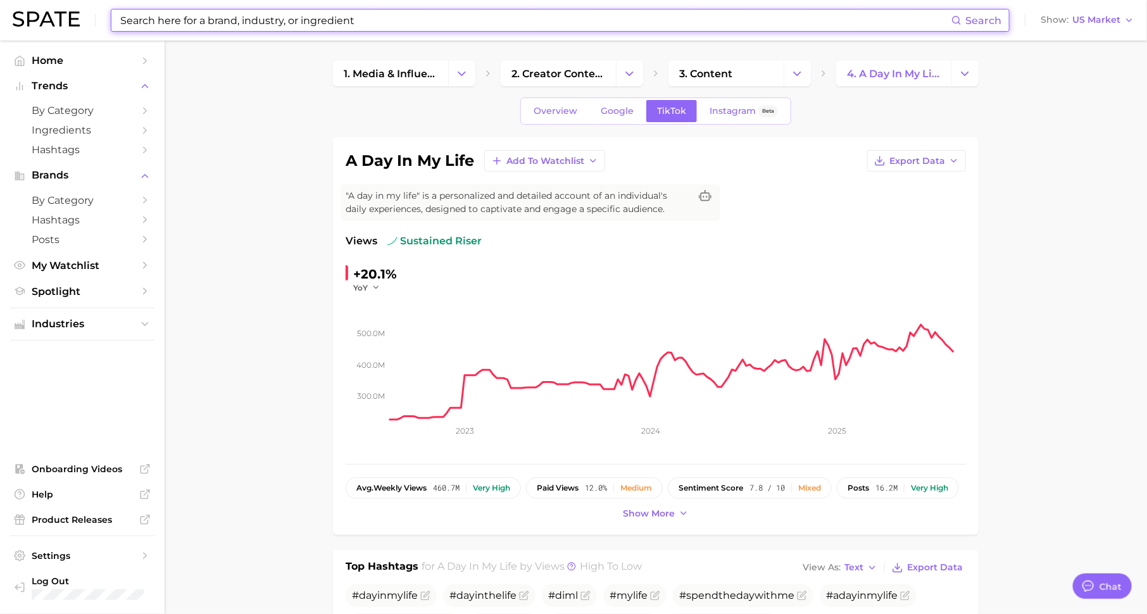
click at [285, 21] on input at bounding box center [535, 20] width 832 height 22
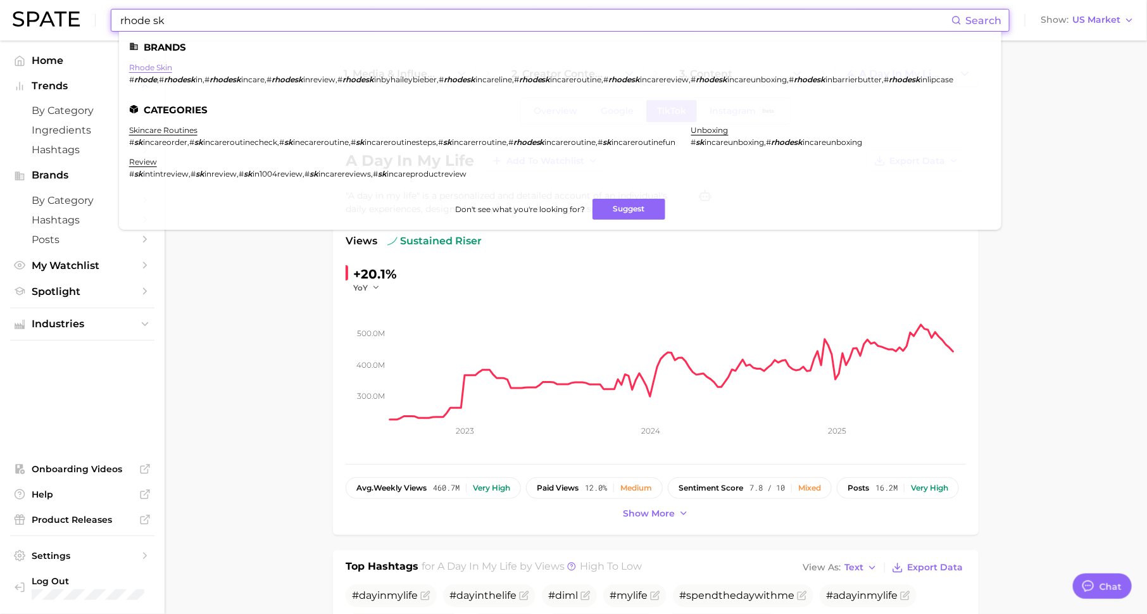
type input "rhode sk"
click at [157, 68] on link "rhode skin" at bounding box center [150, 67] width 43 height 9
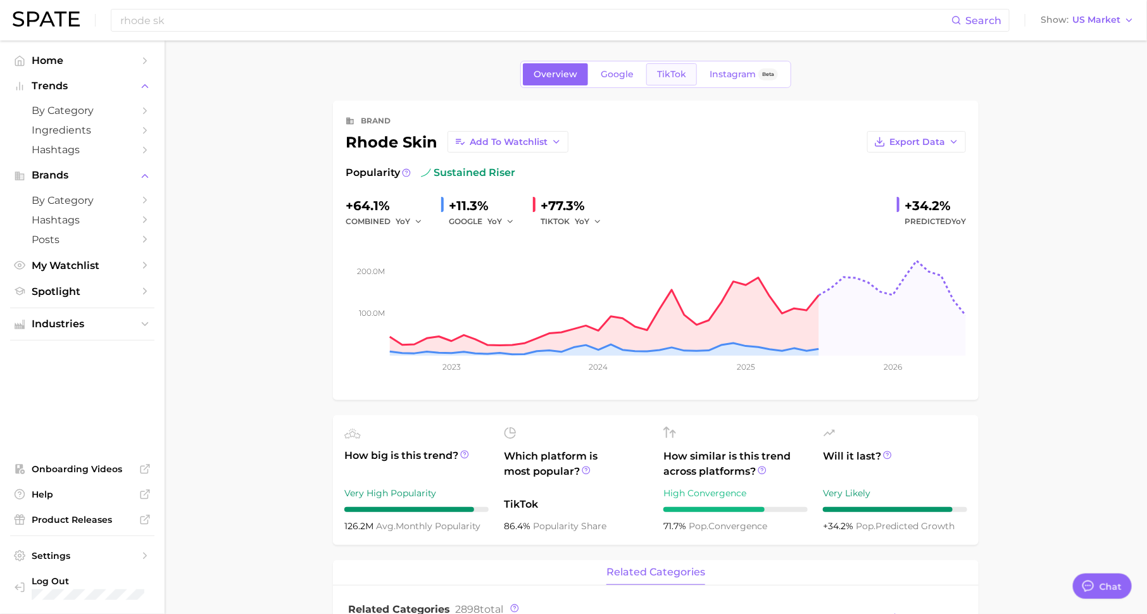
click at [677, 76] on span "TikTok" at bounding box center [671, 74] width 29 height 11
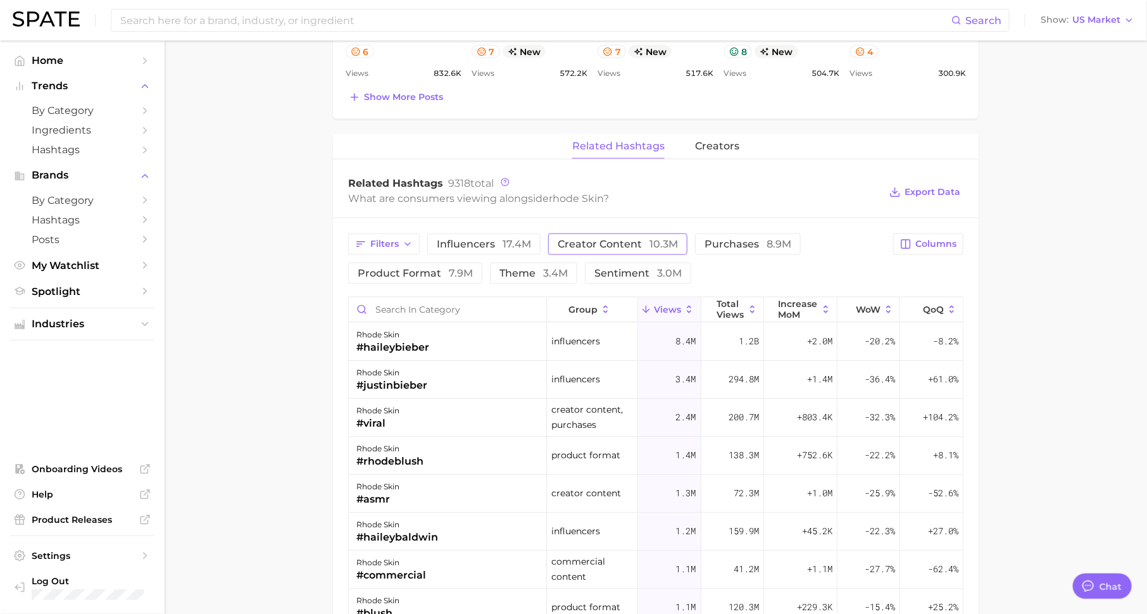
scroll to position [830, 0]
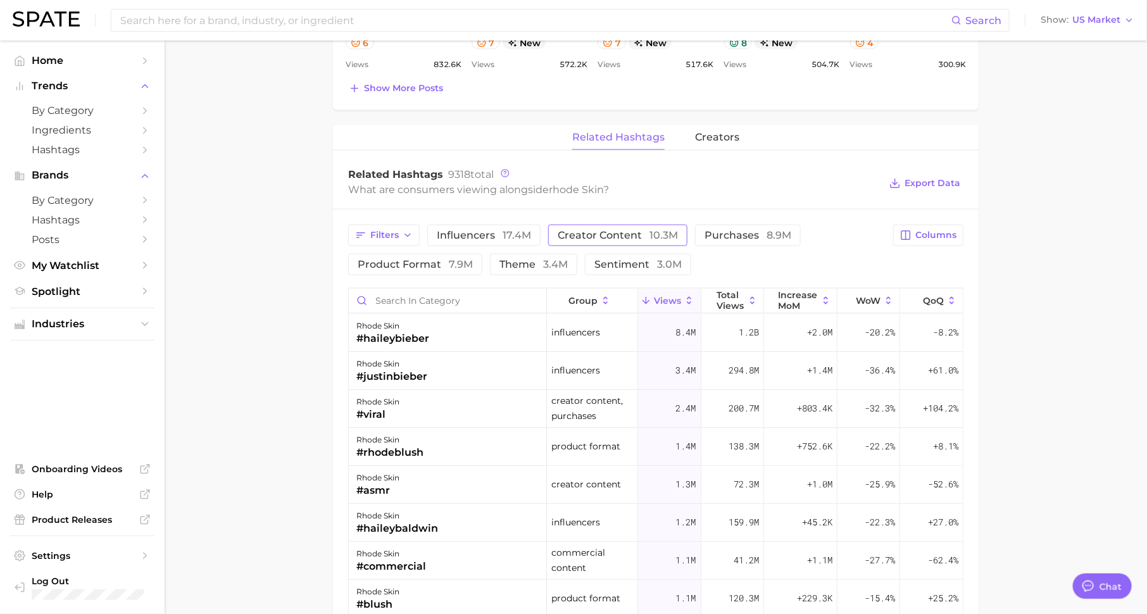
click at [600, 232] on span "creator content 10.3m" at bounding box center [617, 235] width 120 height 10
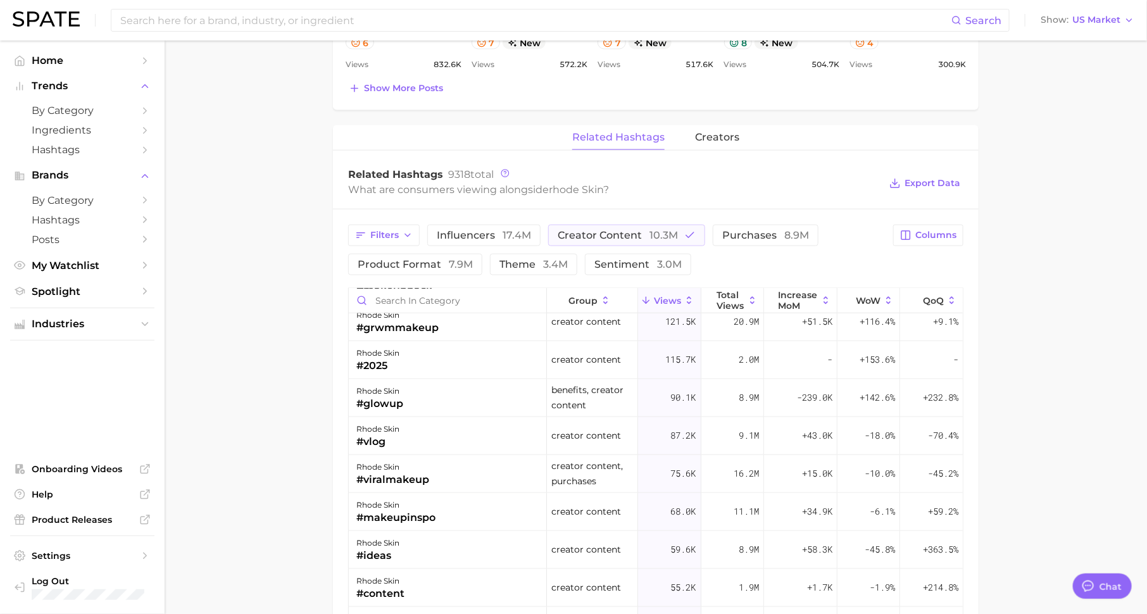
scroll to position [0, 0]
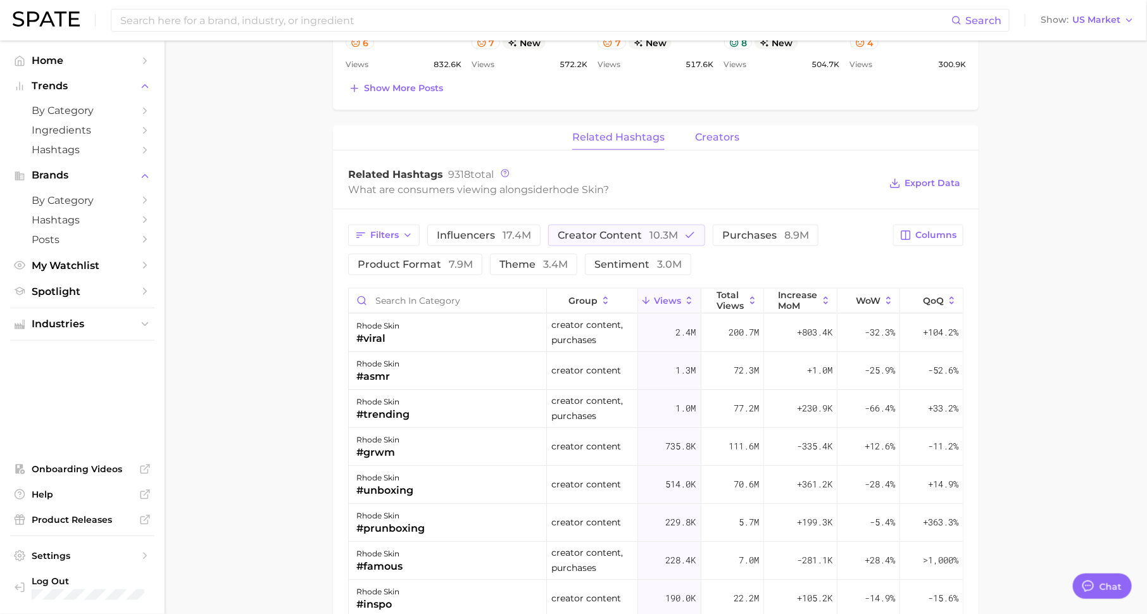
click at [715, 132] on span "creators" at bounding box center [717, 137] width 44 height 11
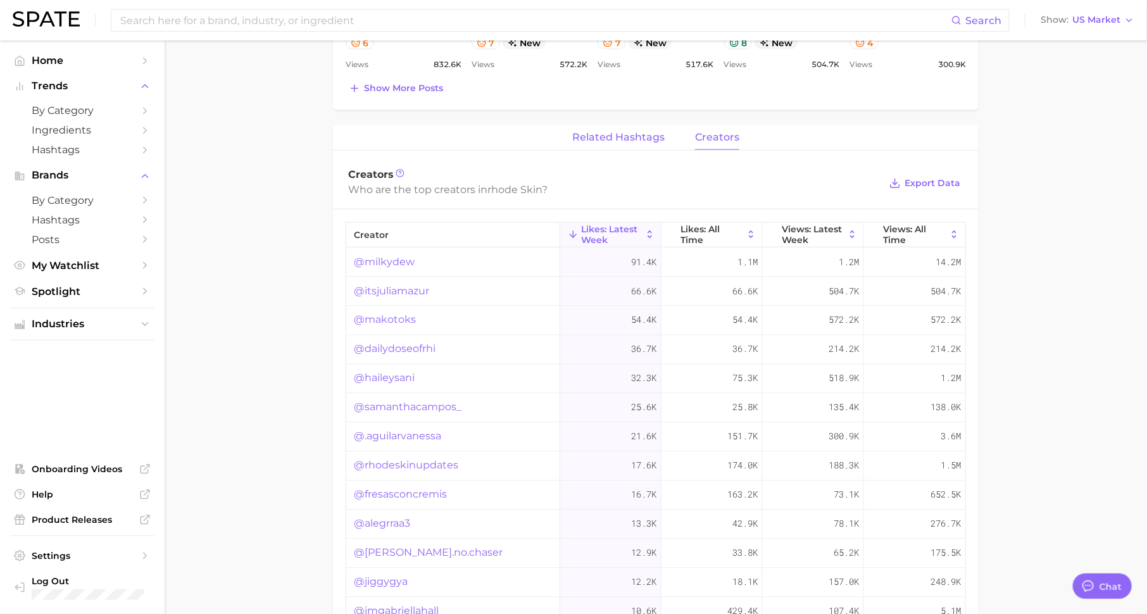
click at [615, 125] on button "related hashtags" at bounding box center [618, 137] width 92 height 25
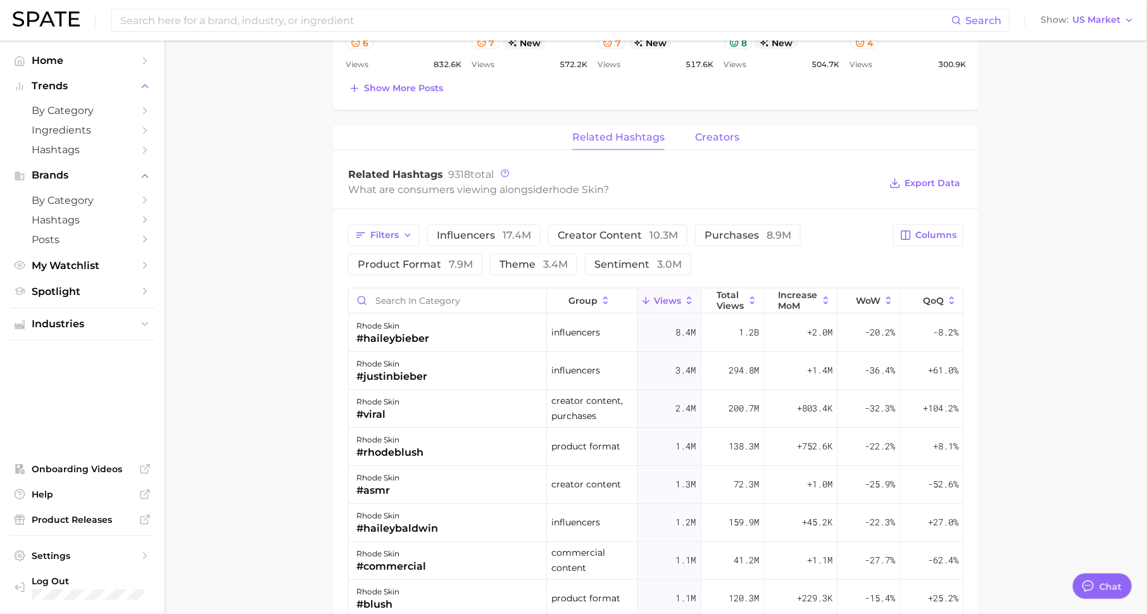
click at [724, 132] on span "creators" at bounding box center [717, 137] width 44 height 11
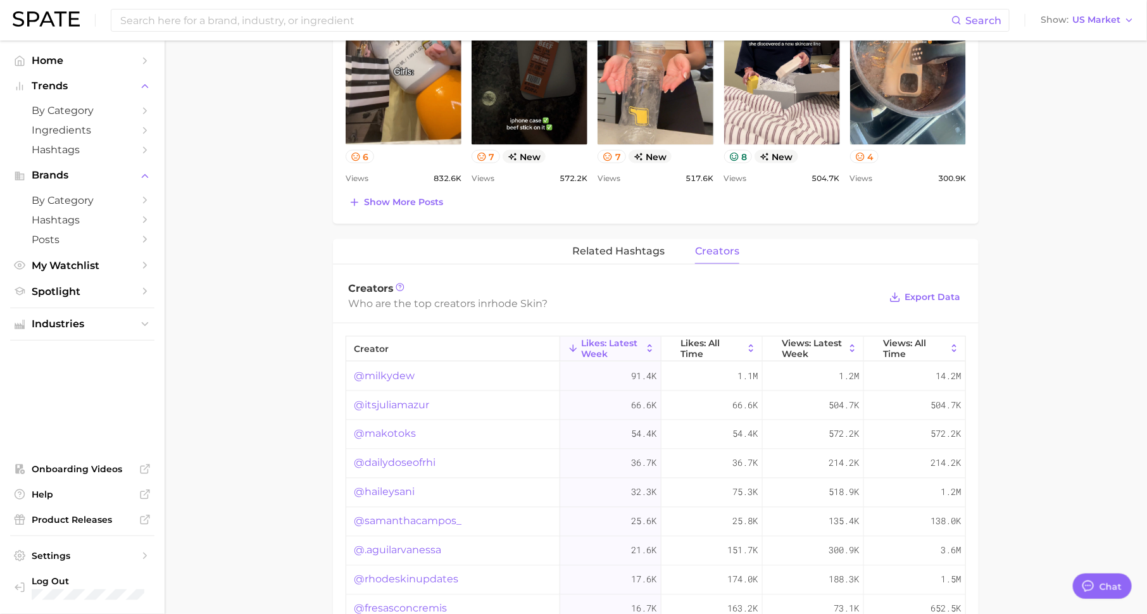
scroll to position [718, 0]
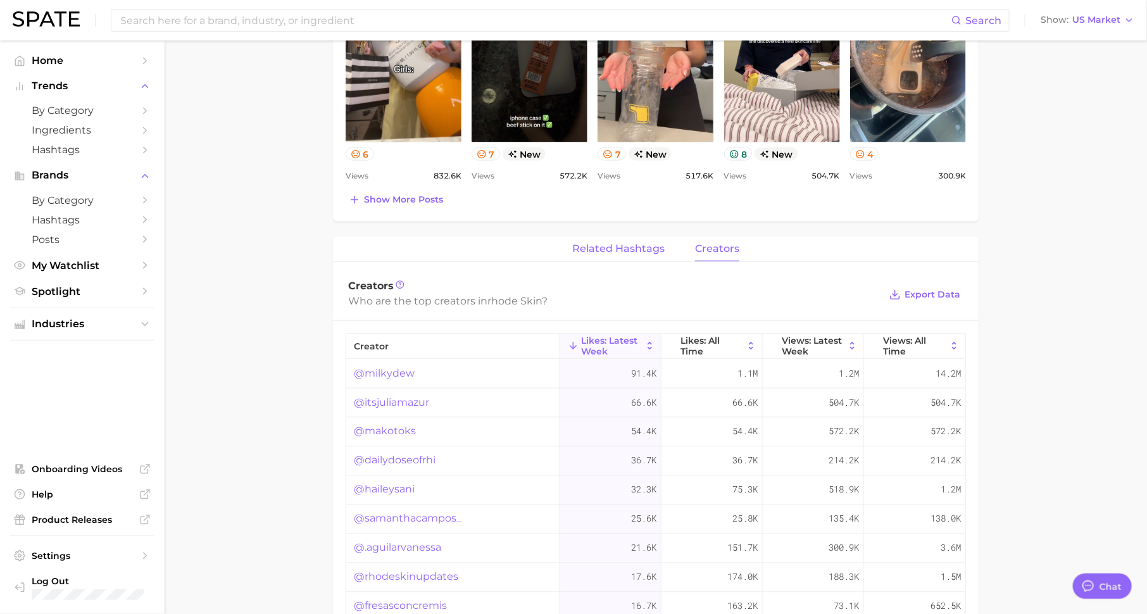
click at [611, 248] on span "related hashtags" at bounding box center [618, 248] width 92 height 11
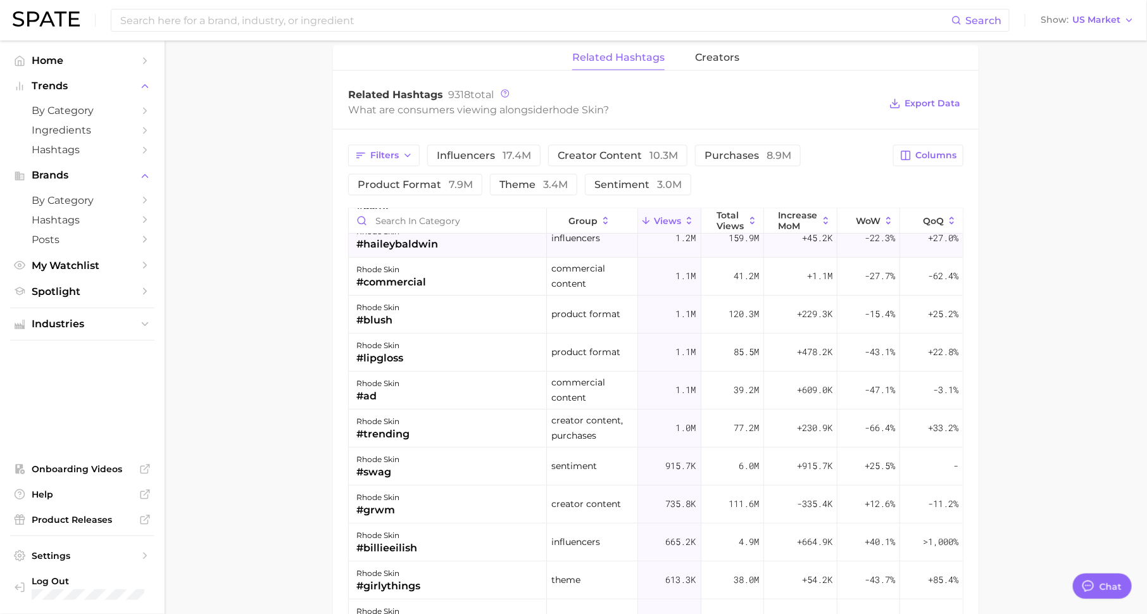
scroll to position [0, 0]
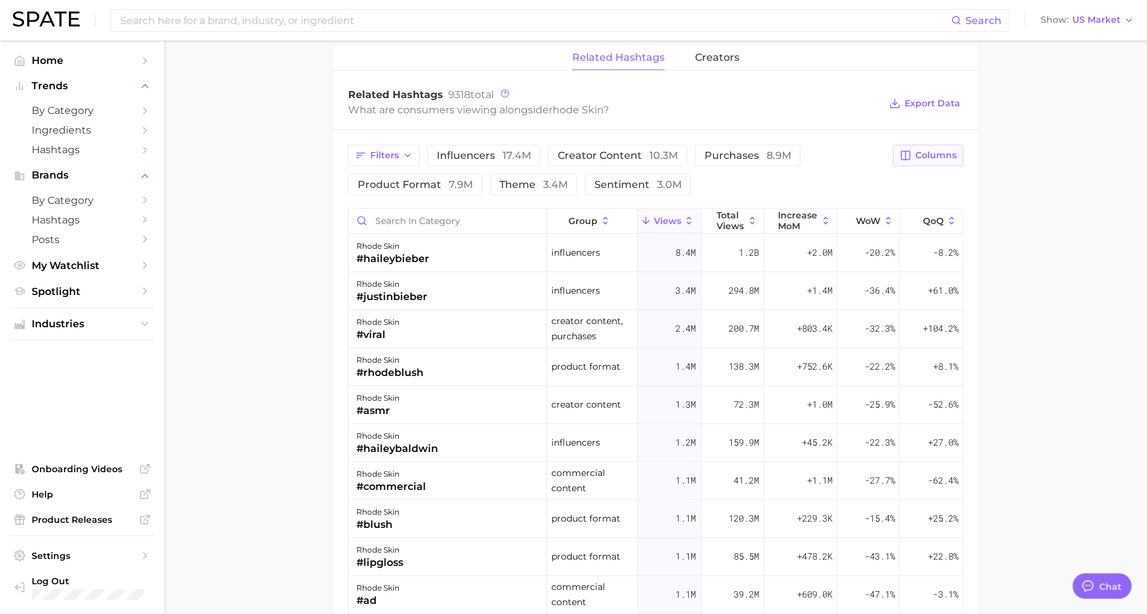
click at [940, 145] on button "Columns" at bounding box center [928, 156] width 70 height 22
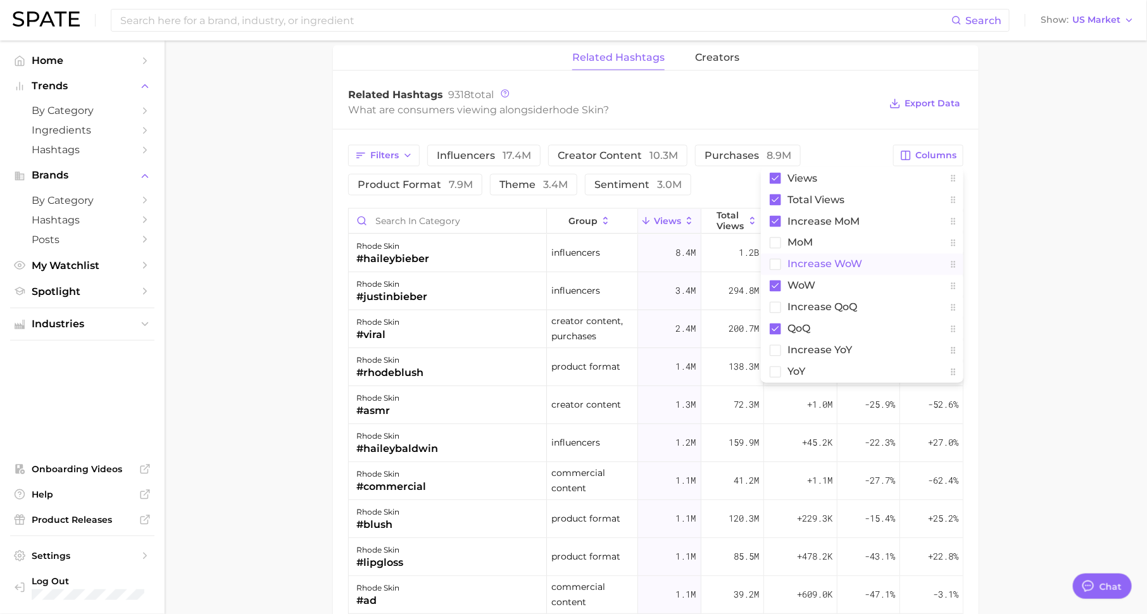
click at [852, 259] on span "Increase WoW" at bounding box center [824, 264] width 75 height 11
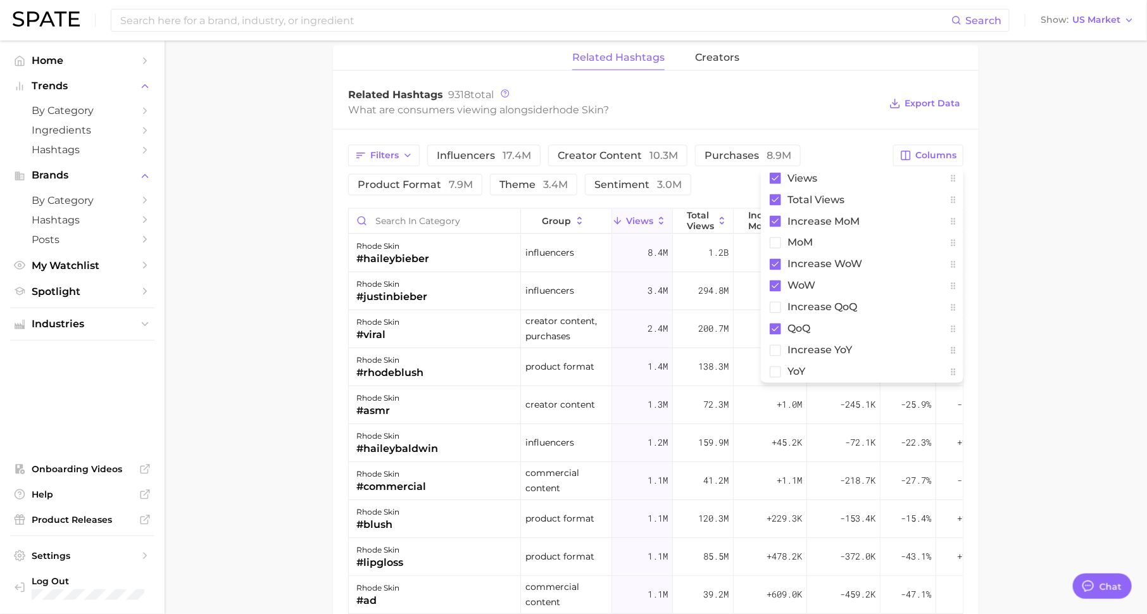
click at [991, 255] on main "Overview Google TikTok Instagram Beta brand rhode skin Add to Watchlist Export …" at bounding box center [656, 15] width 982 height 1769
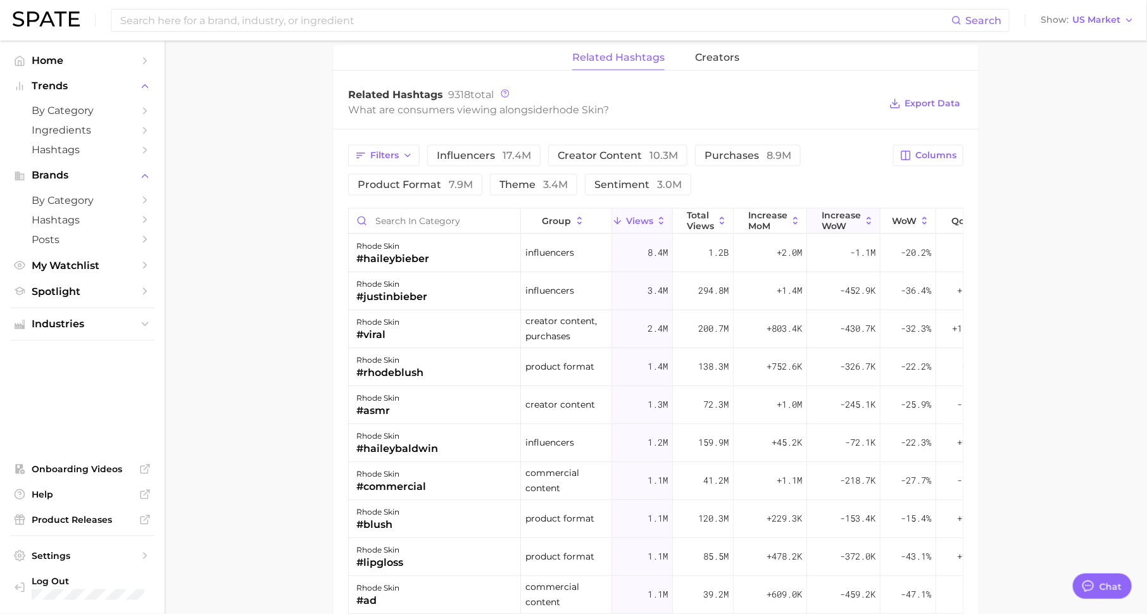
click at [852, 216] on span "Increase WoW" at bounding box center [840, 220] width 39 height 20
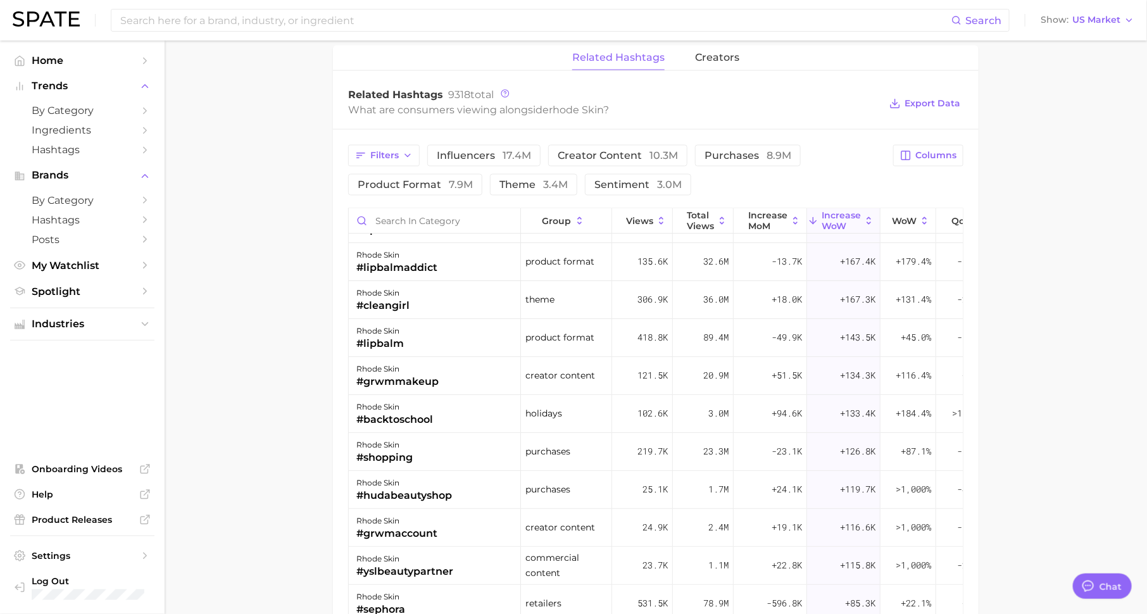
scroll to position [99, 0]
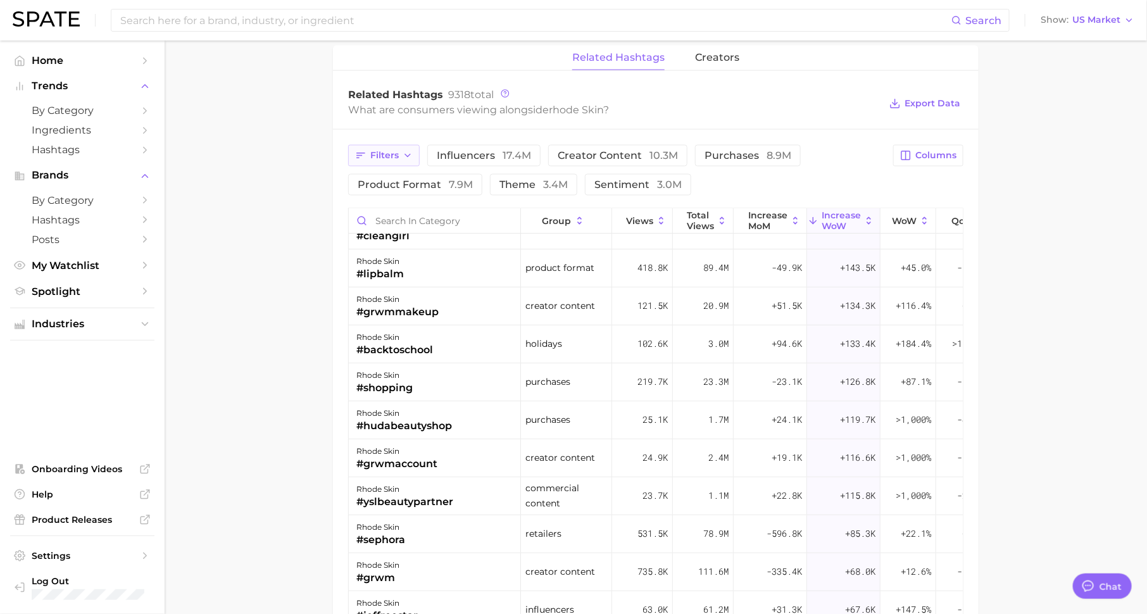
click at [380, 150] on span "Filters" at bounding box center [384, 155] width 28 height 11
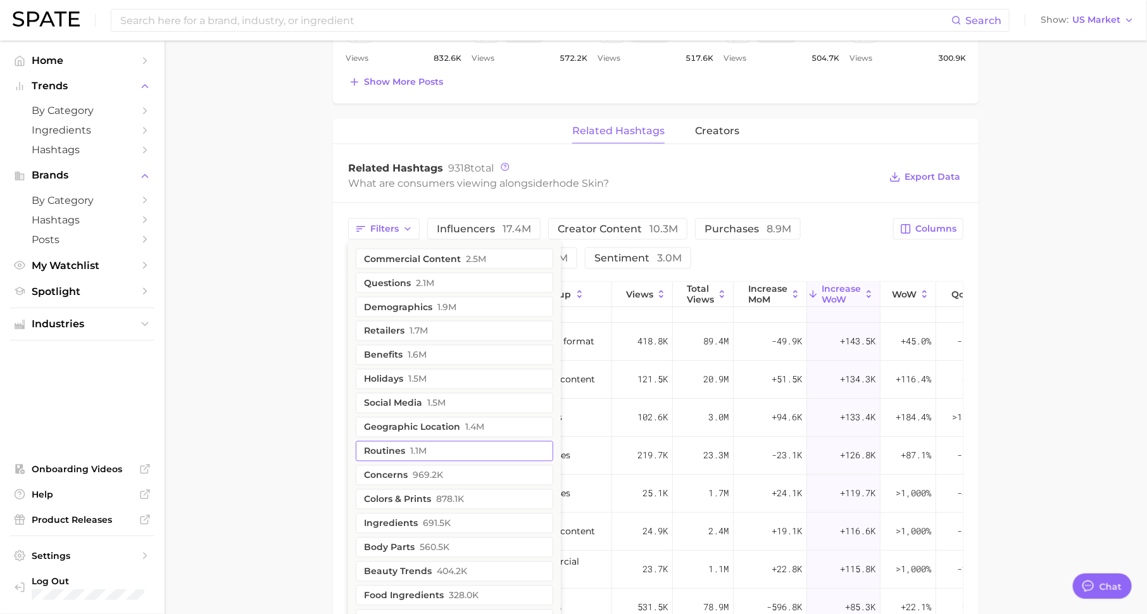
scroll to position [836, 0]
click at [419, 513] on button "ingredients 691.5k" at bounding box center [454, 523] width 197 height 20
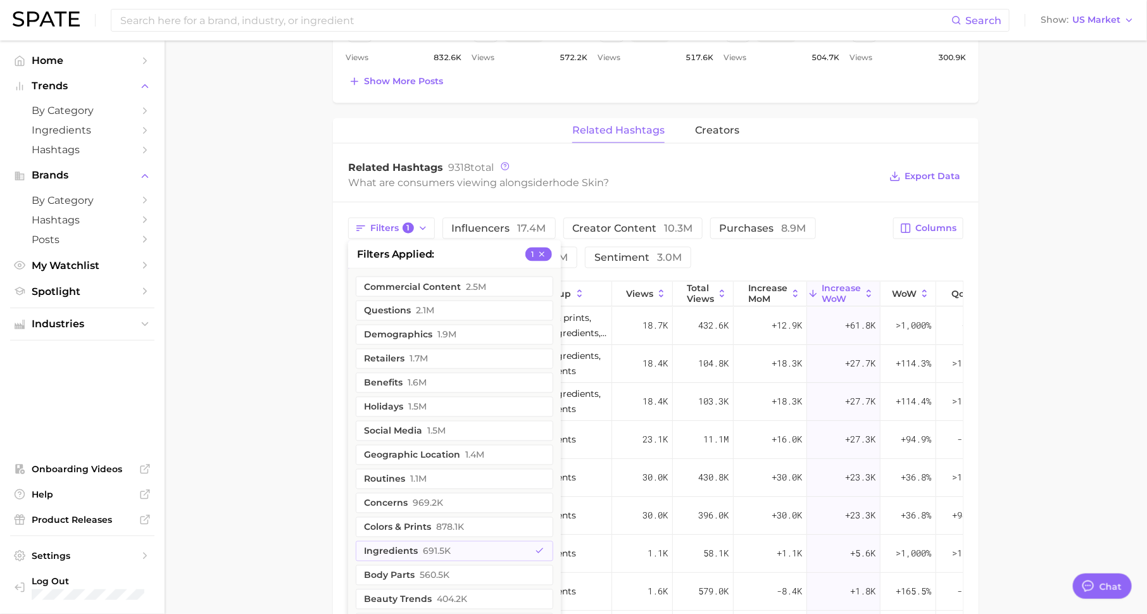
click at [291, 502] on main "Overview Google TikTok Instagram Beta brand rhode skin Add to Watchlist Export …" at bounding box center [656, 88] width 982 height 1769
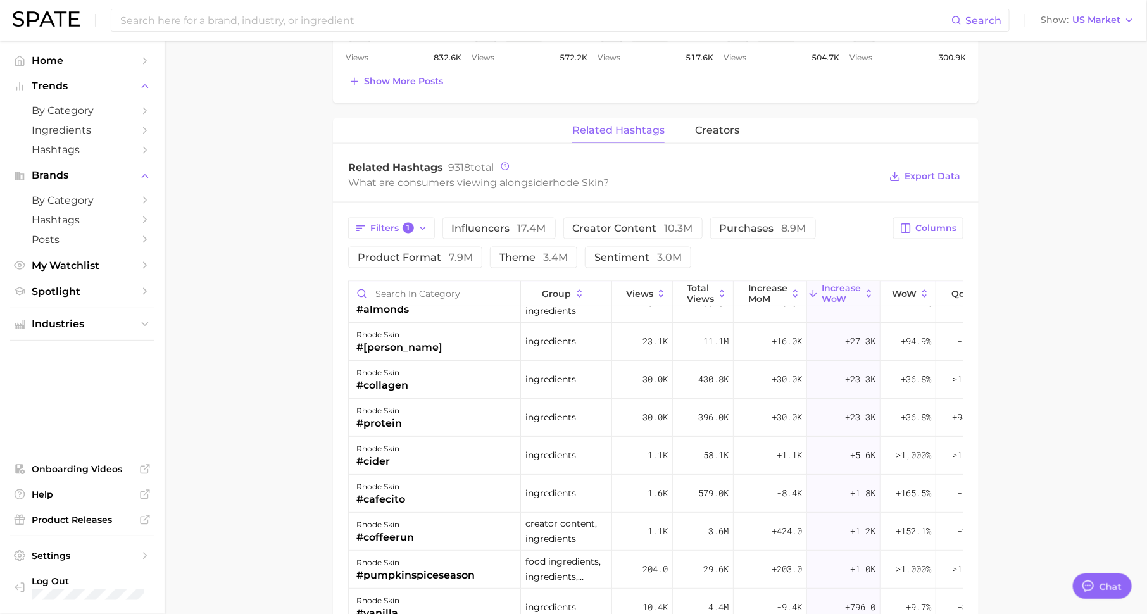
scroll to position [143, 0]
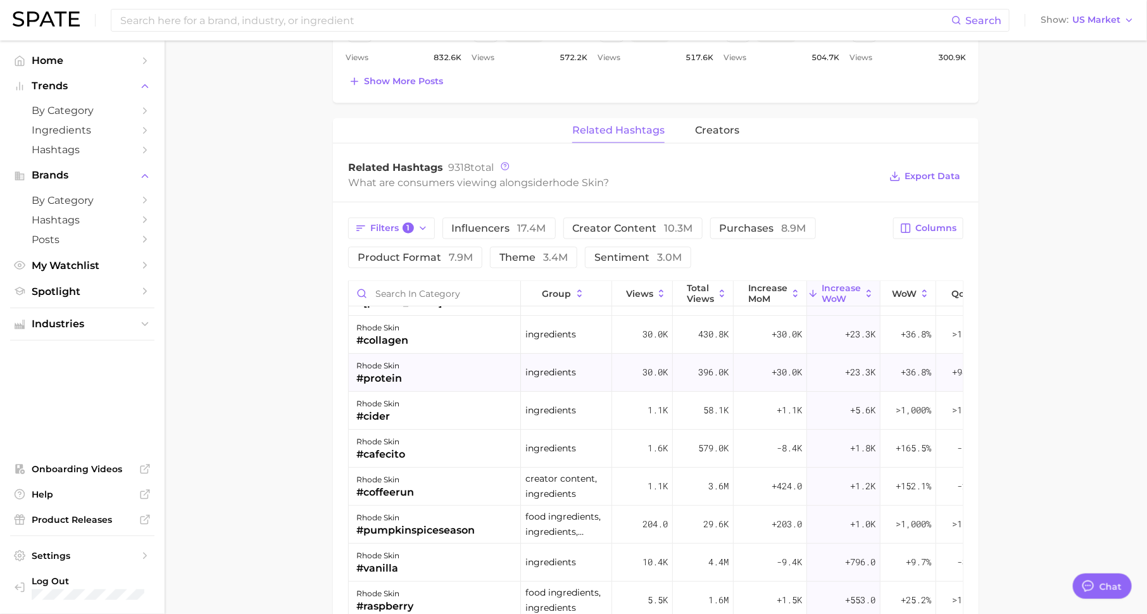
click at [421, 370] on div "rhode skin #protein" at bounding box center [435, 373] width 172 height 38
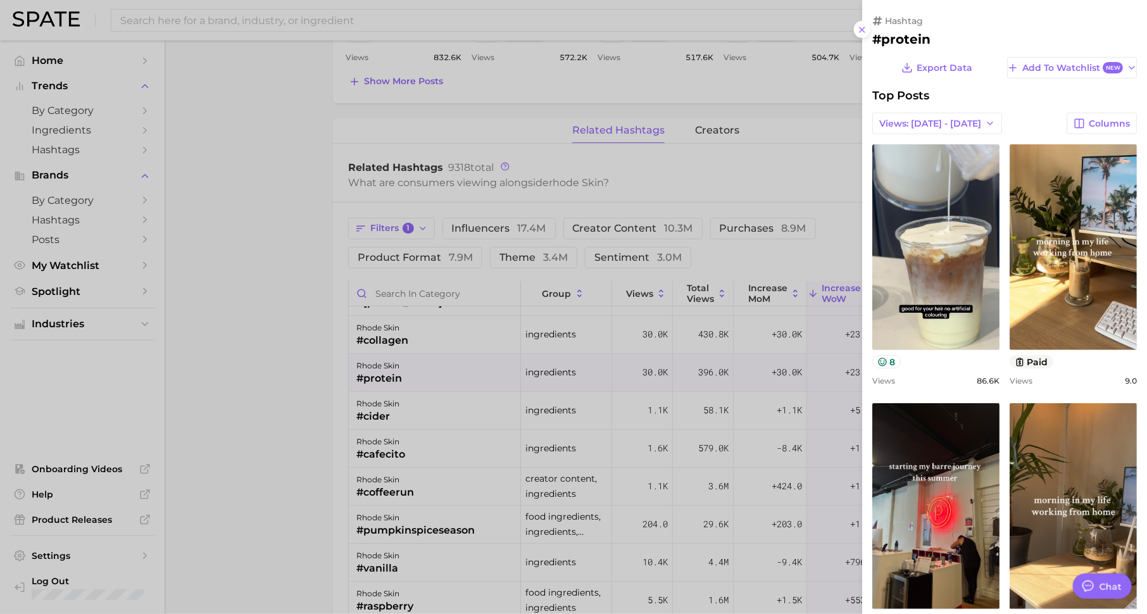
scroll to position [0, 0]
click at [422, 420] on div at bounding box center [573, 307] width 1147 height 614
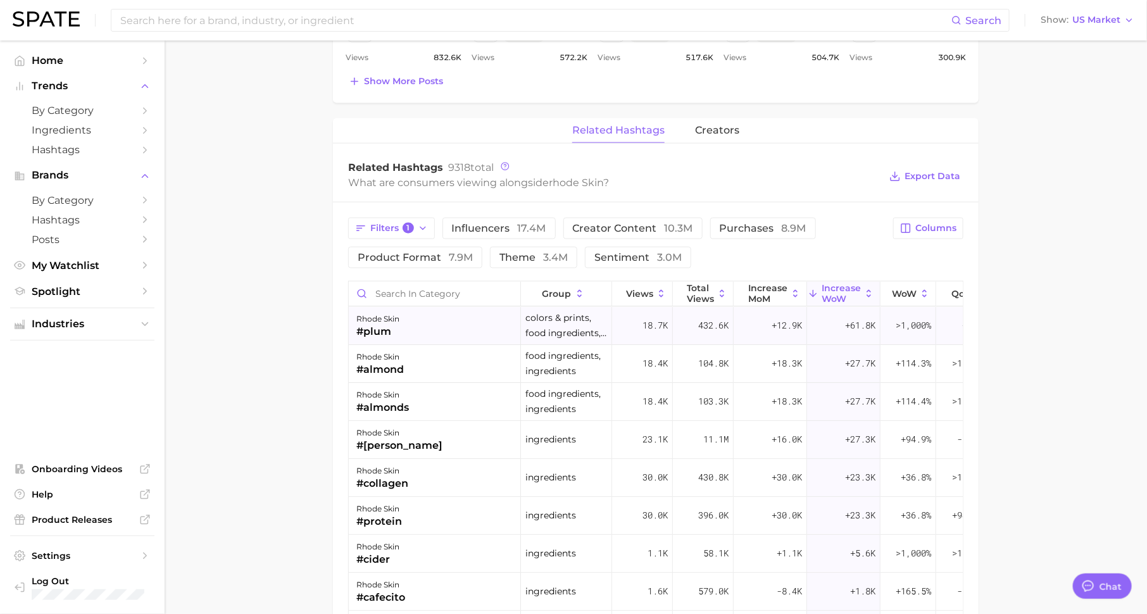
click at [426, 316] on div "rhode skin #plum" at bounding box center [435, 326] width 172 height 38
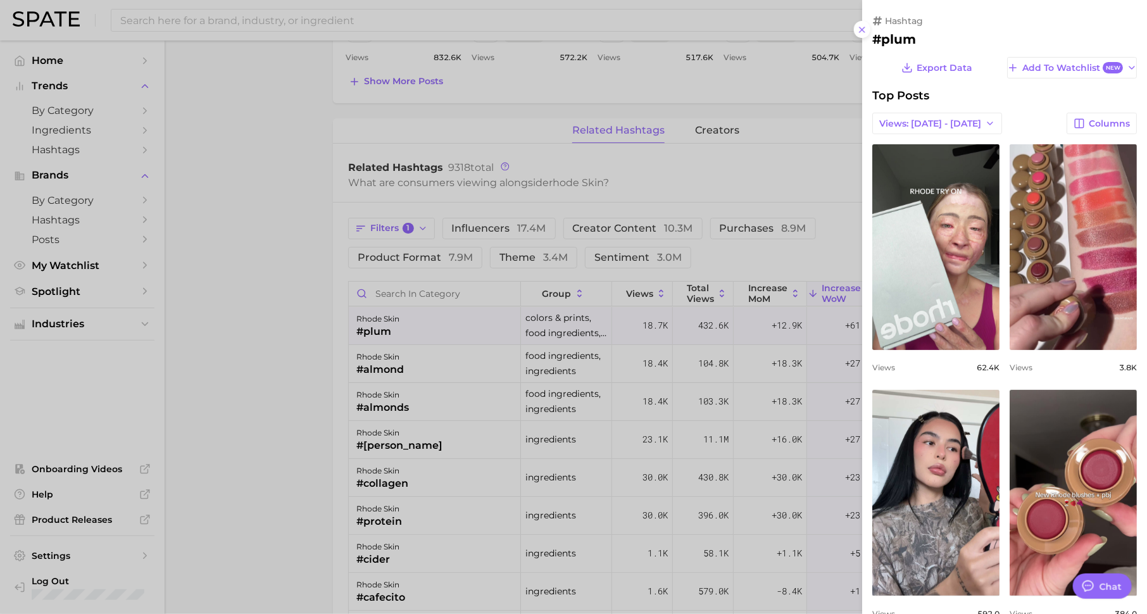
click at [444, 370] on div at bounding box center [573, 307] width 1147 height 614
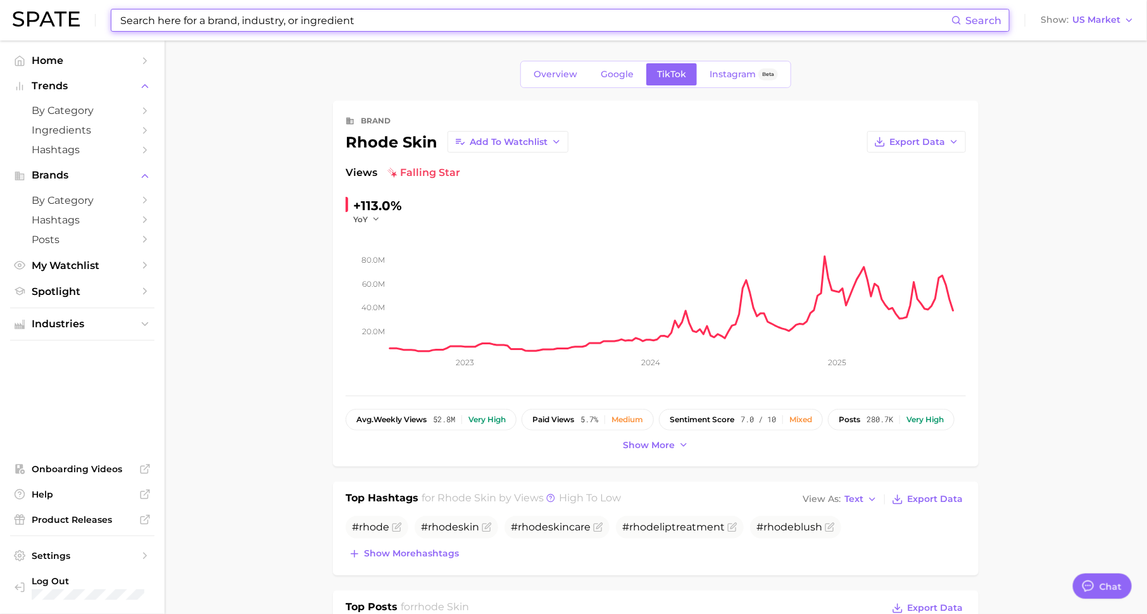
click at [409, 25] on input at bounding box center [535, 20] width 832 height 22
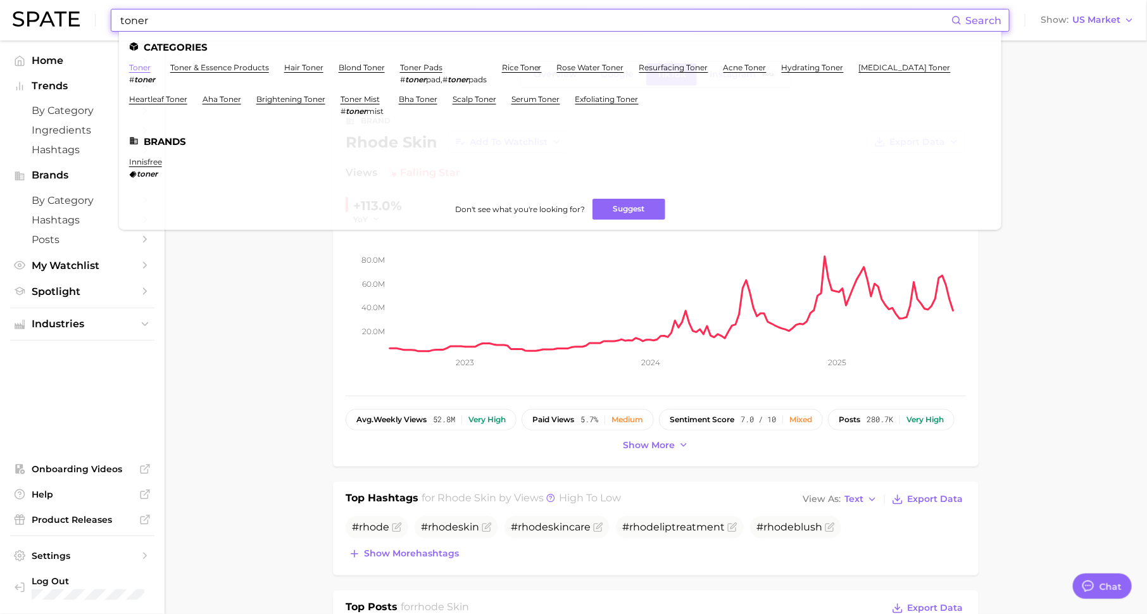
type input "toner"
click at [148, 65] on link "toner" at bounding box center [140, 67] width 22 height 9
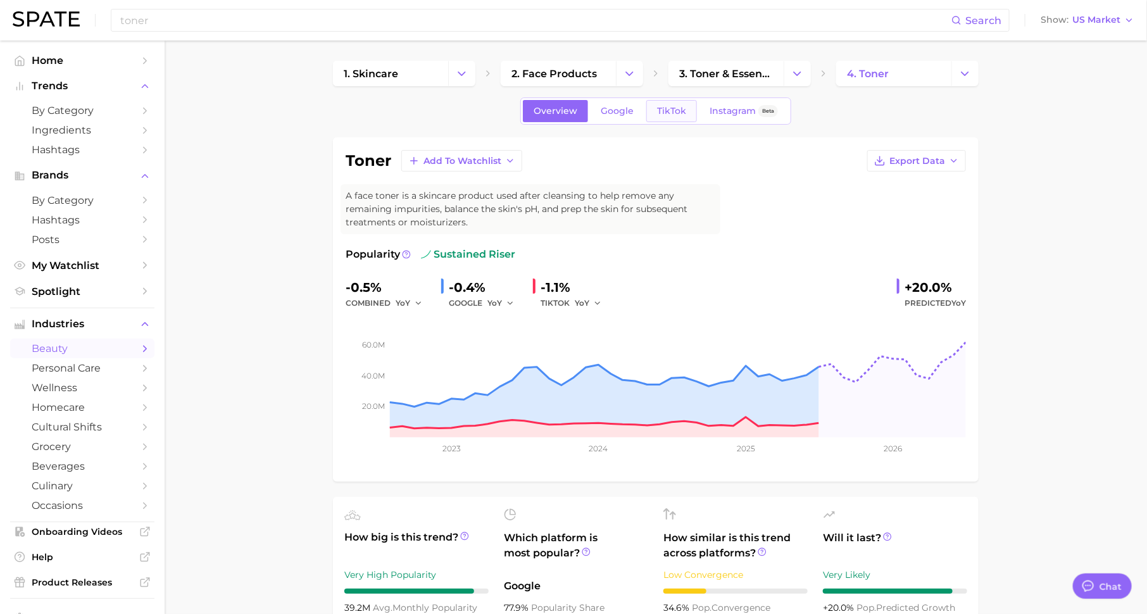
click at [671, 106] on span "TikTok" at bounding box center [671, 111] width 29 height 11
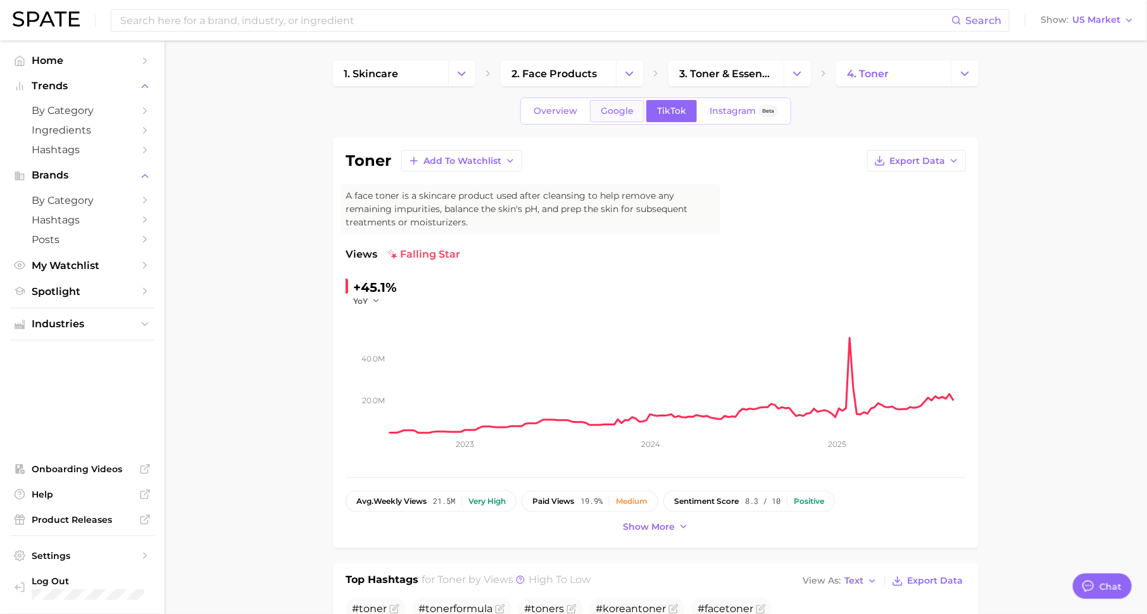
click at [606, 109] on span "Google" at bounding box center [616, 111] width 33 height 11
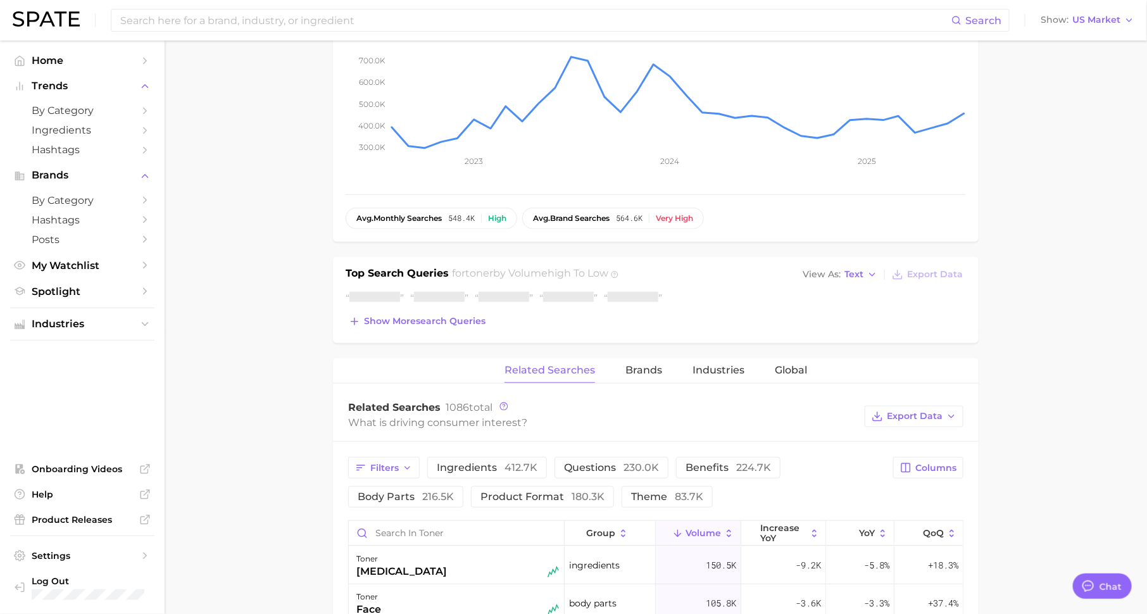
scroll to position [489, 0]
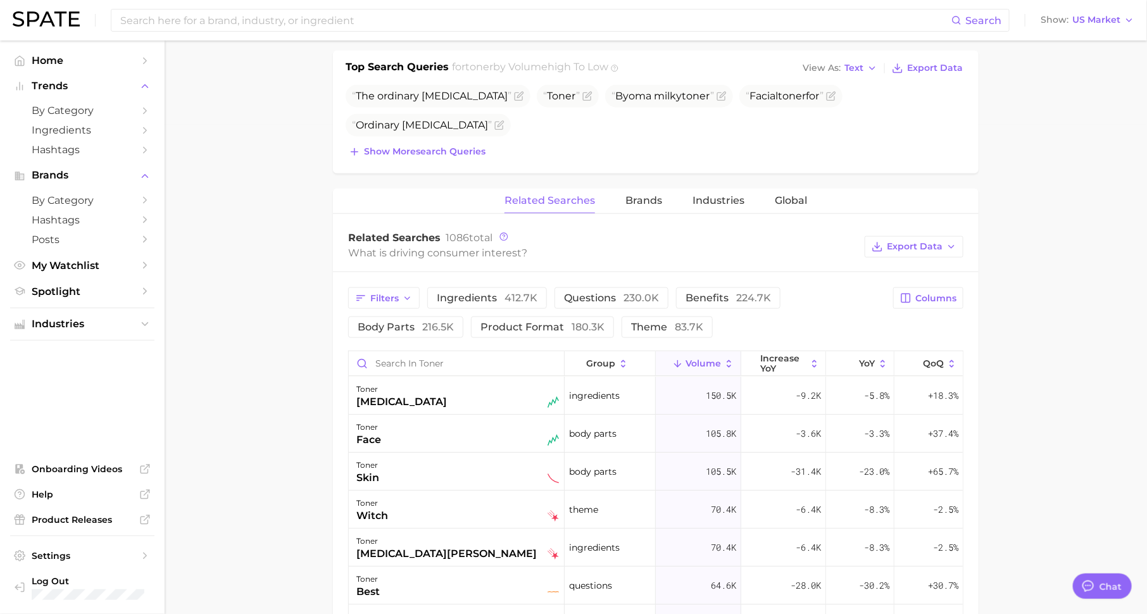
click at [646, 152] on div "Top Search Queries for toner by Volume high to low View As Text Export Data The…" at bounding box center [655, 112] width 645 height 123
click at [646, 208] on button "Brands" at bounding box center [643, 201] width 37 height 25
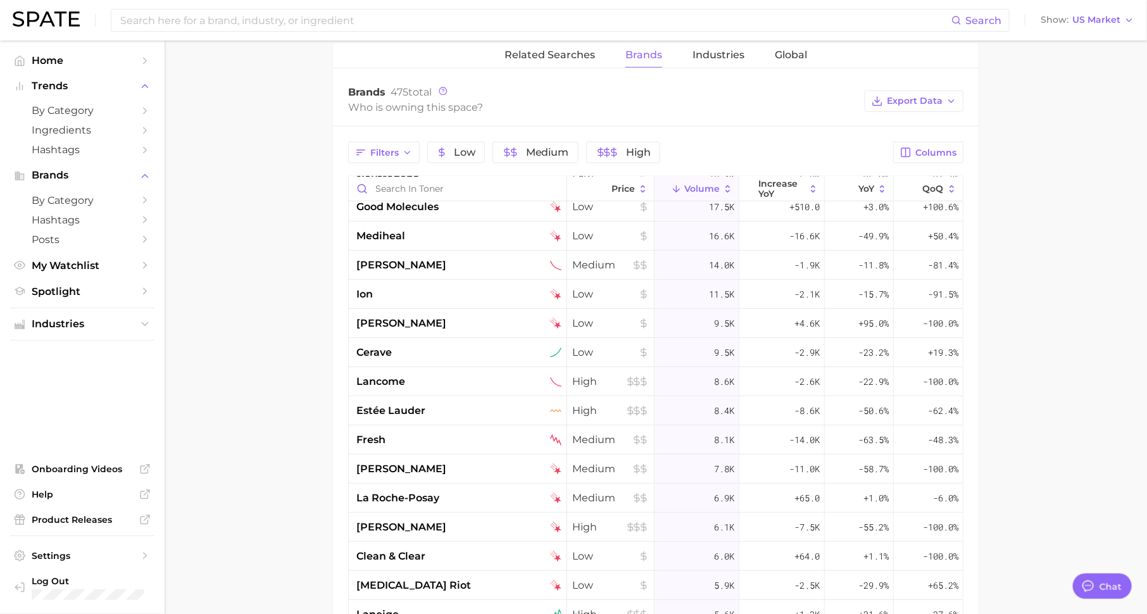
scroll to position [225, 0]
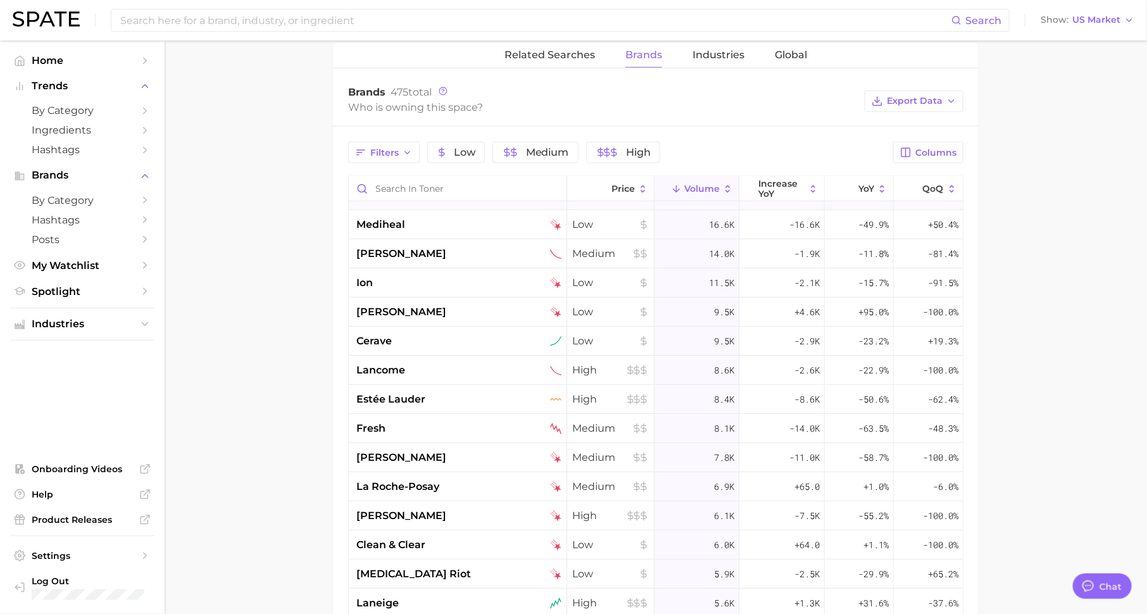
click at [507, 200] on div "good molecules" at bounding box center [458, 195] width 218 height 29
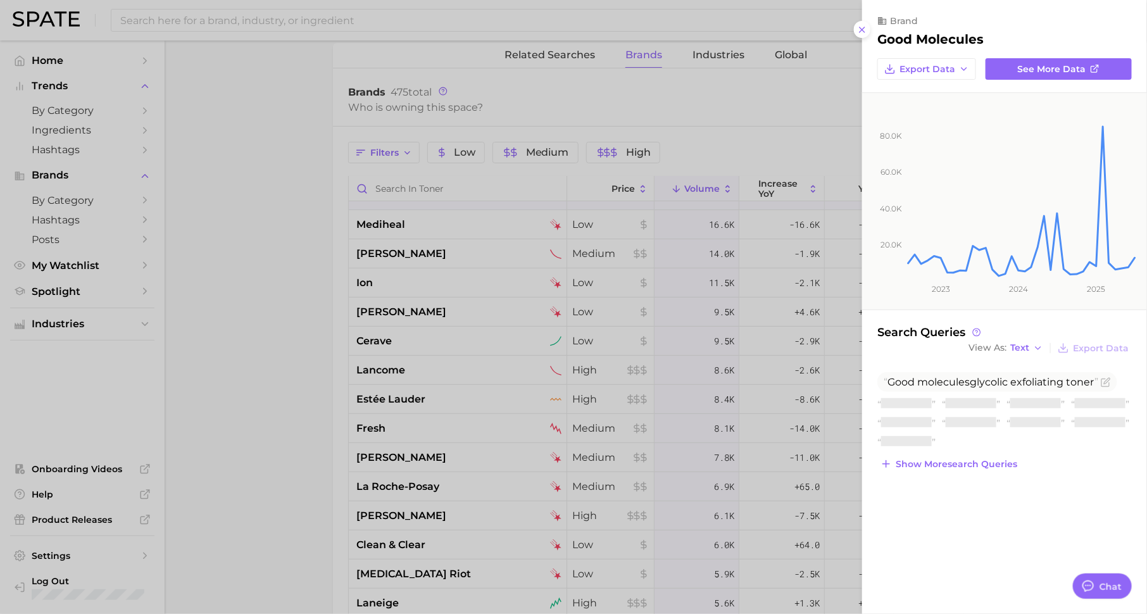
click at [526, 183] on div at bounding box center [573, 307] width 1147 height 614
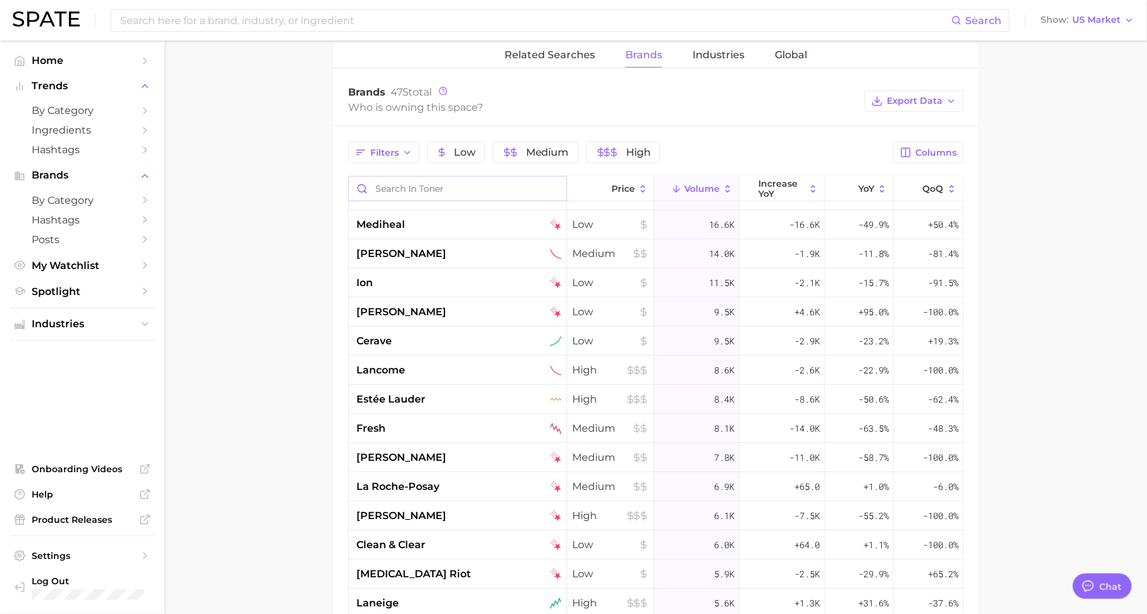
click at [512, 186] on input "Search in toner" at bounding box center [458, 189] width 218 height 24
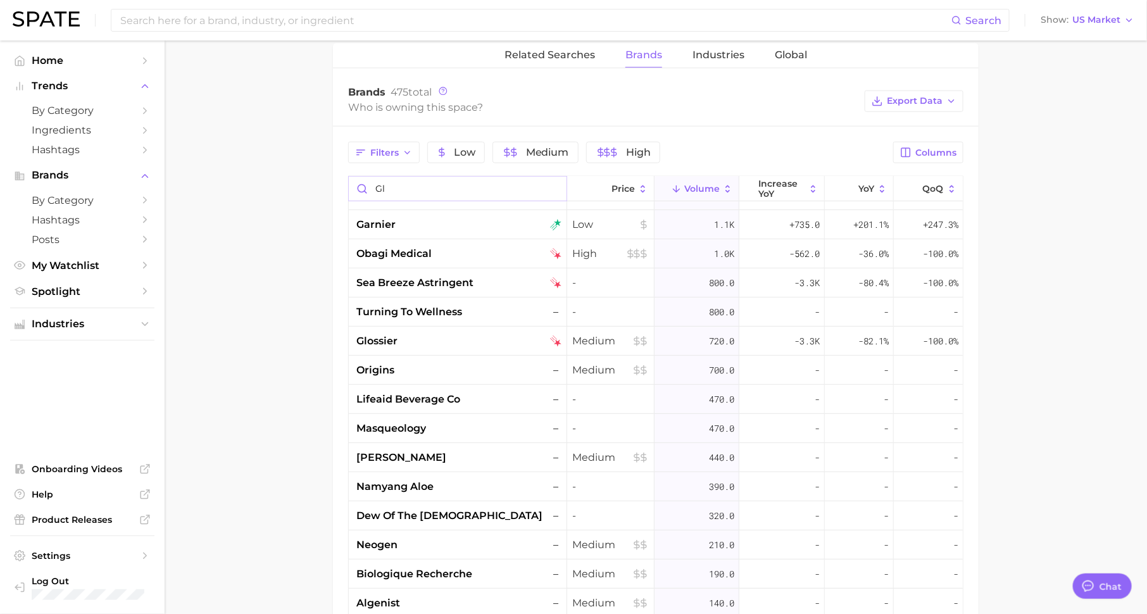
scroll to position [0, 0]
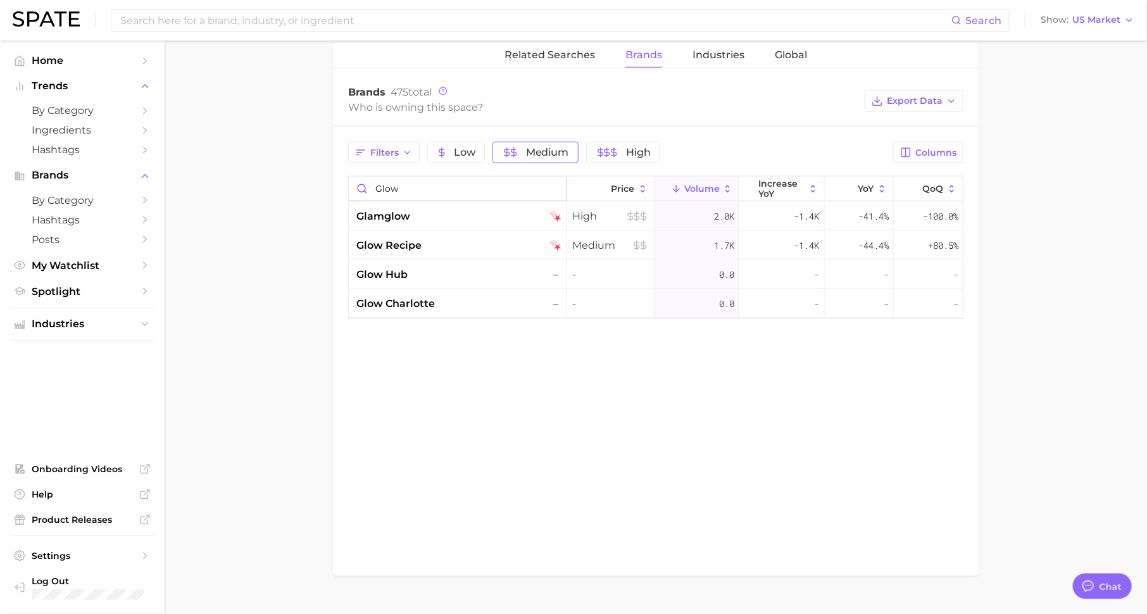
type input "glow"
click at [526, 147] on span "Medium" at bounding box center [547, 152] width 43 height 10
click at [554, 185] on input "glow" at bounding box center [458, 189] width 218 height 24
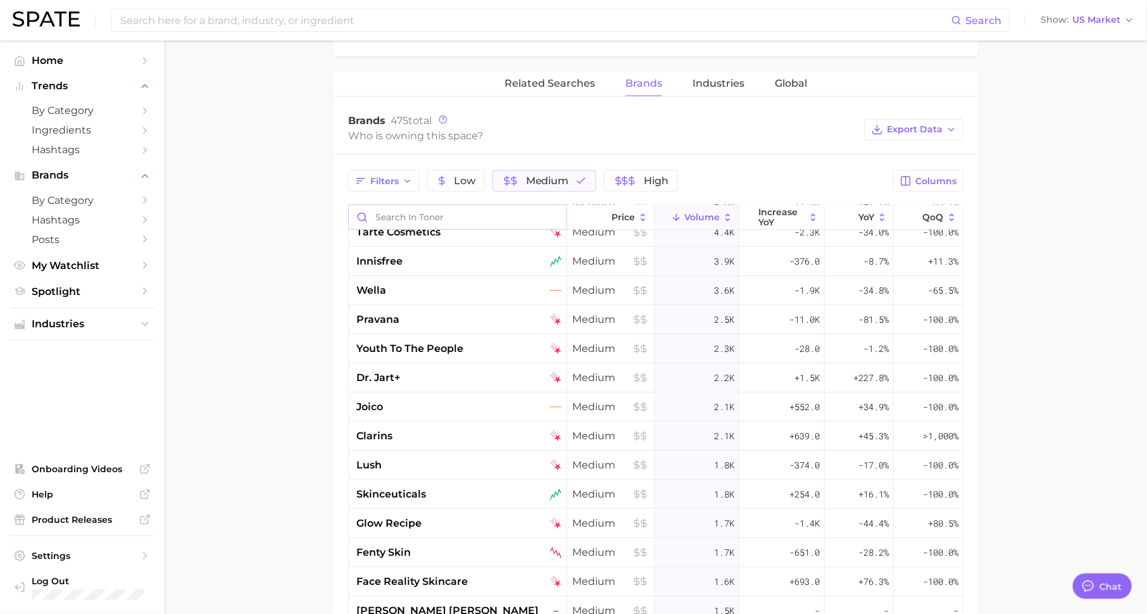
scroll to position [273, 0]
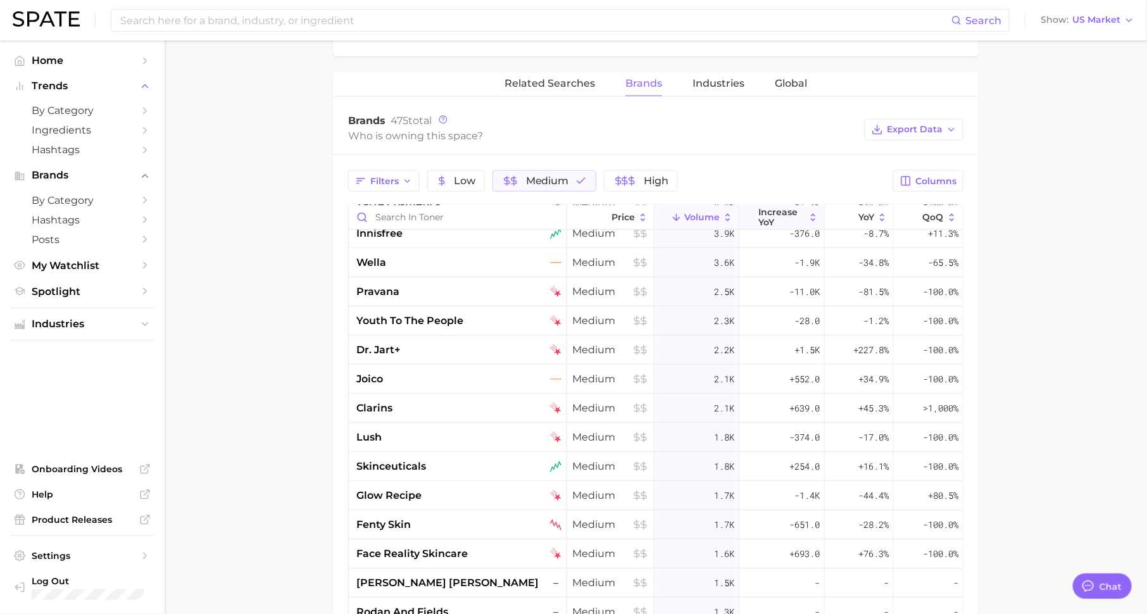
click at [787, 211] on span "increase YoY" at bounding box center [782, 217] width 46 height 20
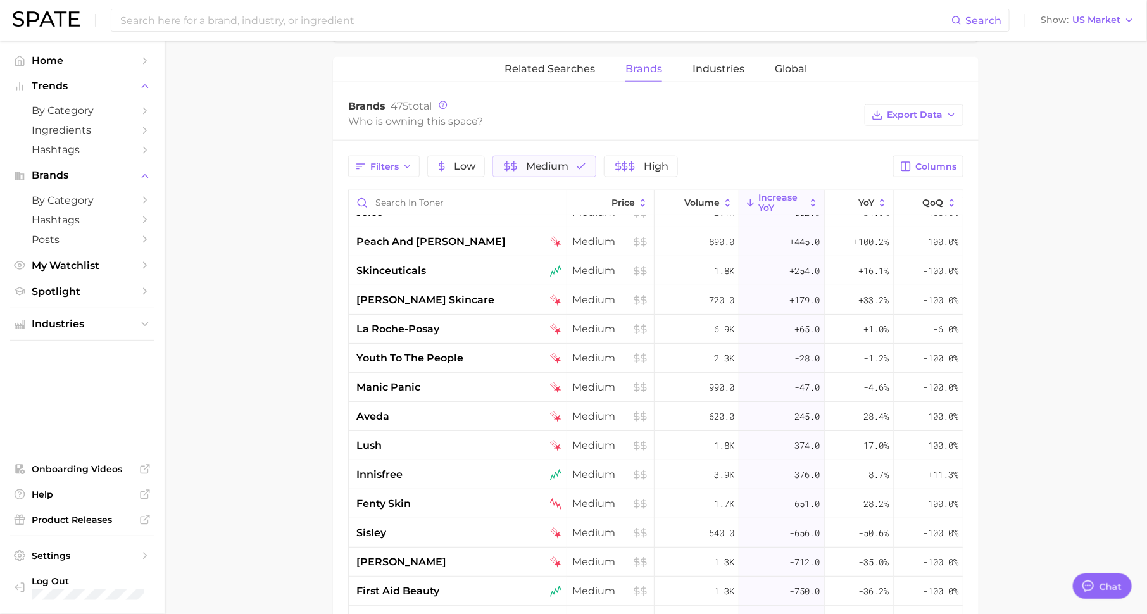
scroll to position [0, 0]
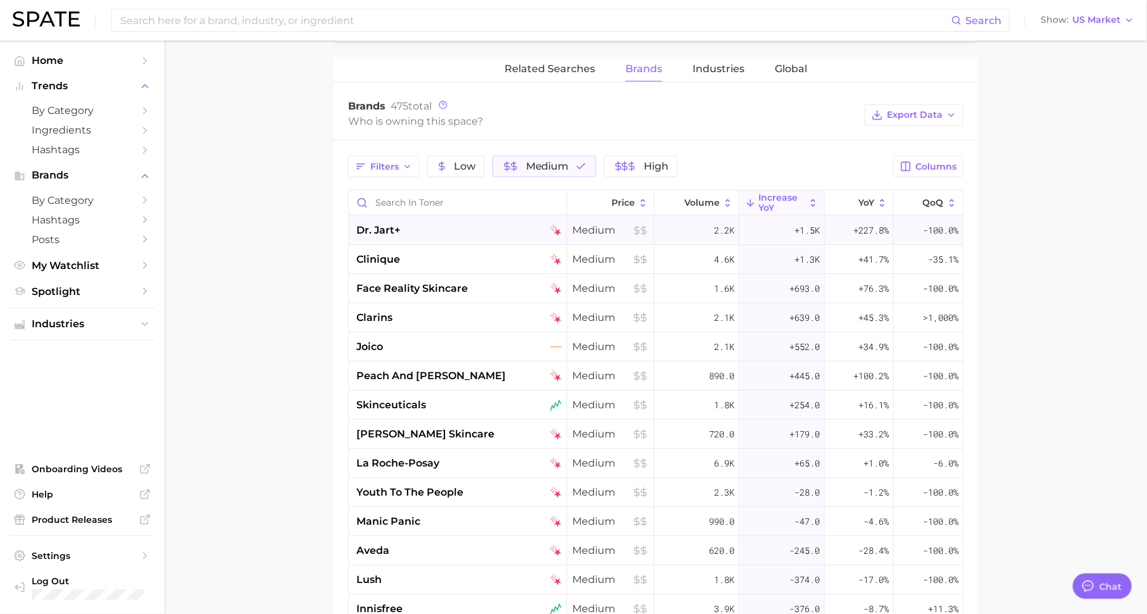
click at [423, 235] on div "dr. jart+" at bounding box center [458, 230] width 218 height 29
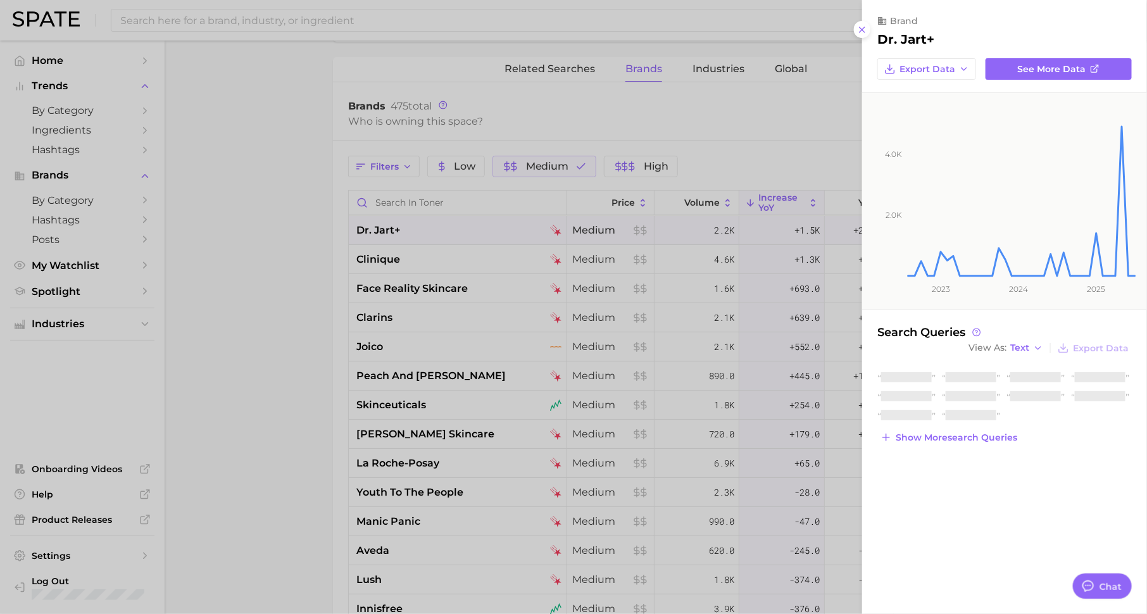
type textarea "x"
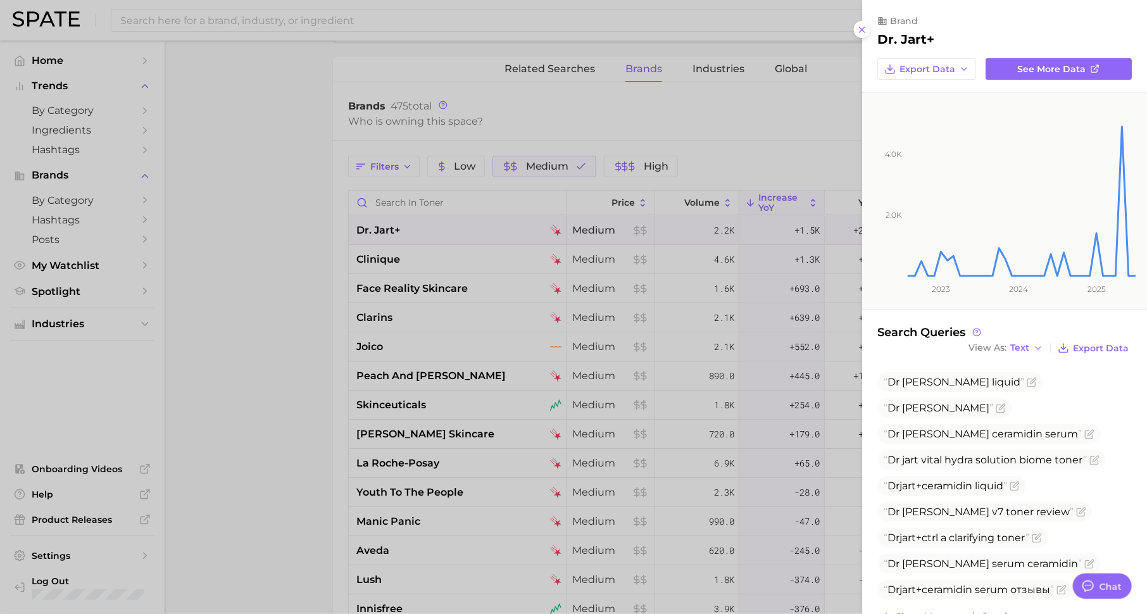
click at [762, 382] on div at bounding box center [573, 307] width 1147 height 614
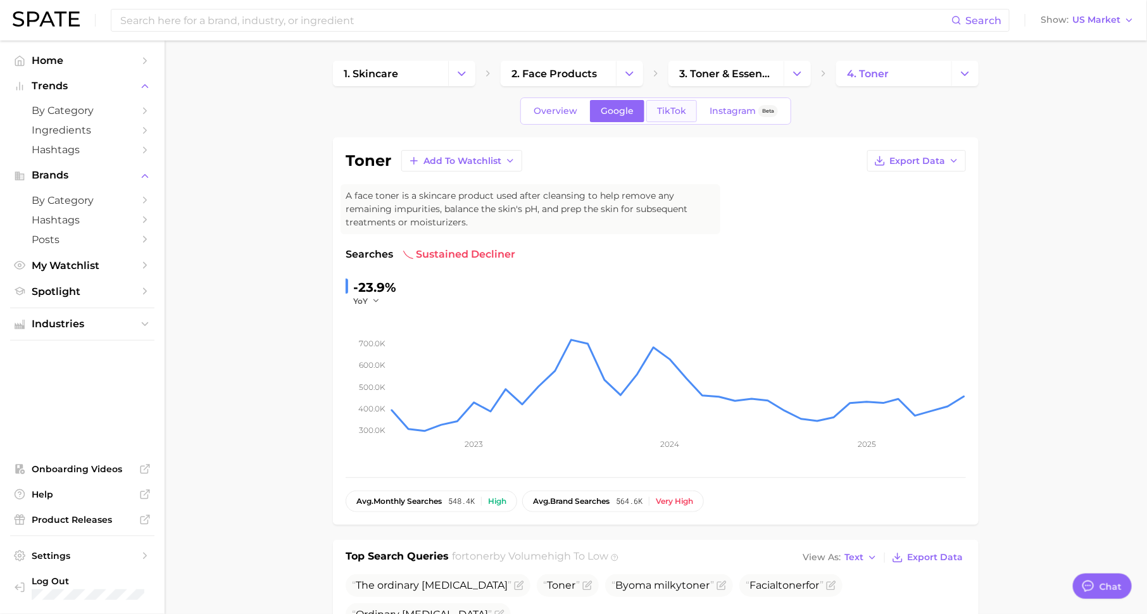
click at [662, 110] on span "TikTok" at bounding box center [671, 111] width 29 height 11
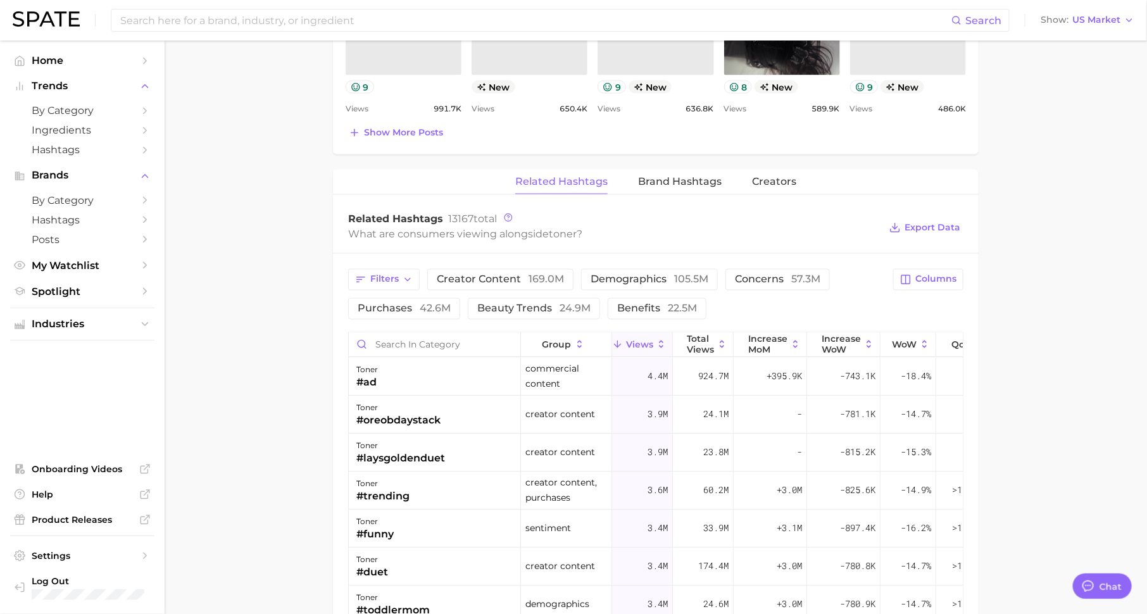
scroll to position [870, 0]
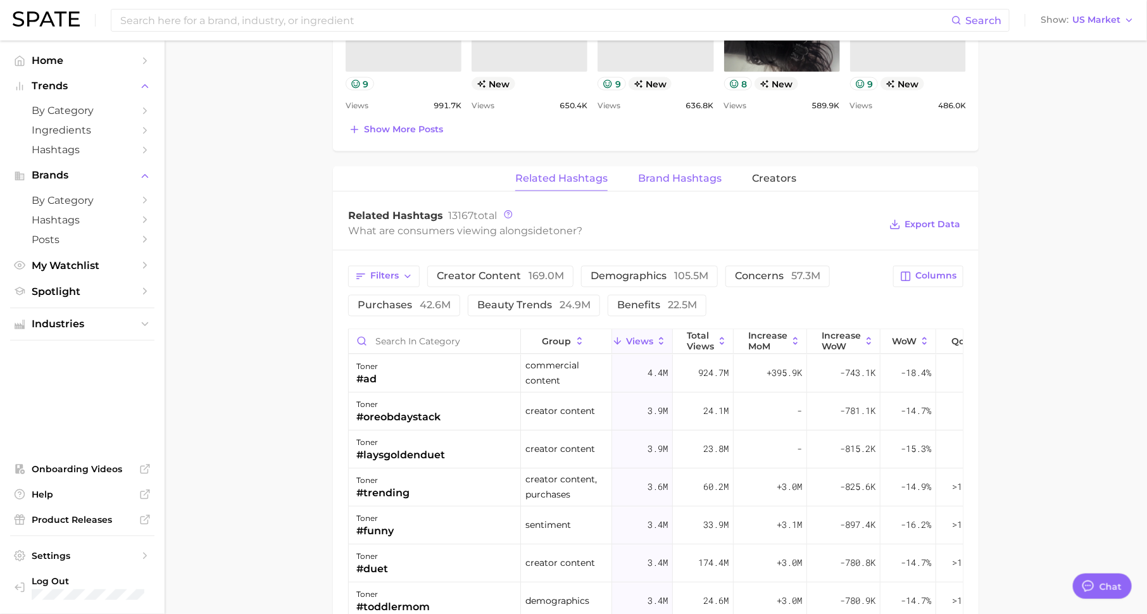
click at [679, 177] on span "Brand Hashtags" at bounding box center [680, 178] width 84 height 11
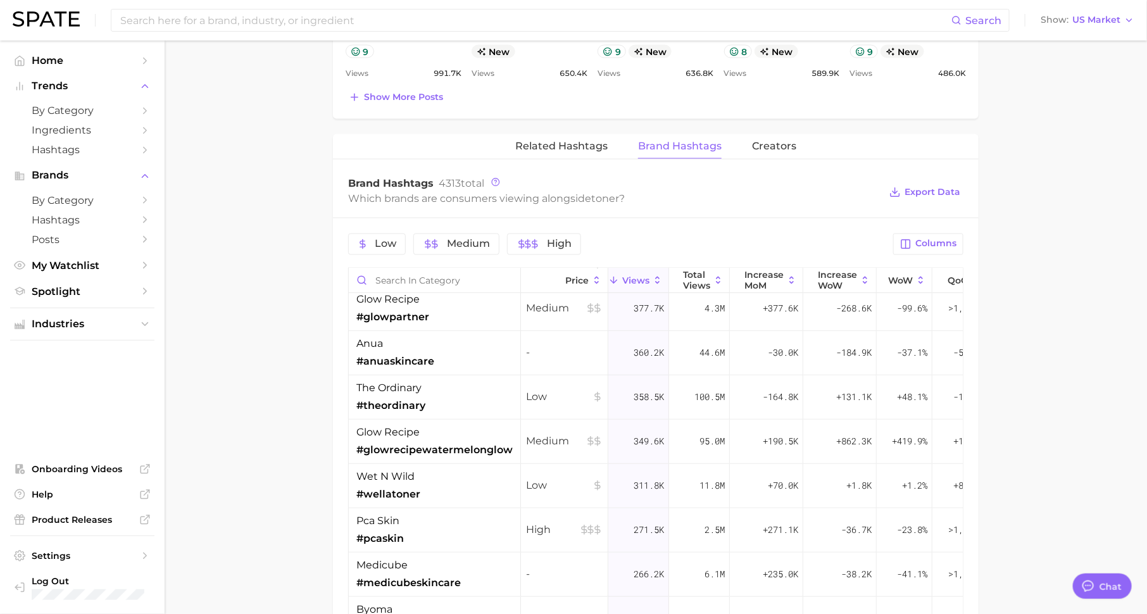
scroll to position [363, 0]
click at [452, 308] on div "glow recipe #glowpartner" at bounding box center [435, 307] width 172 height 44
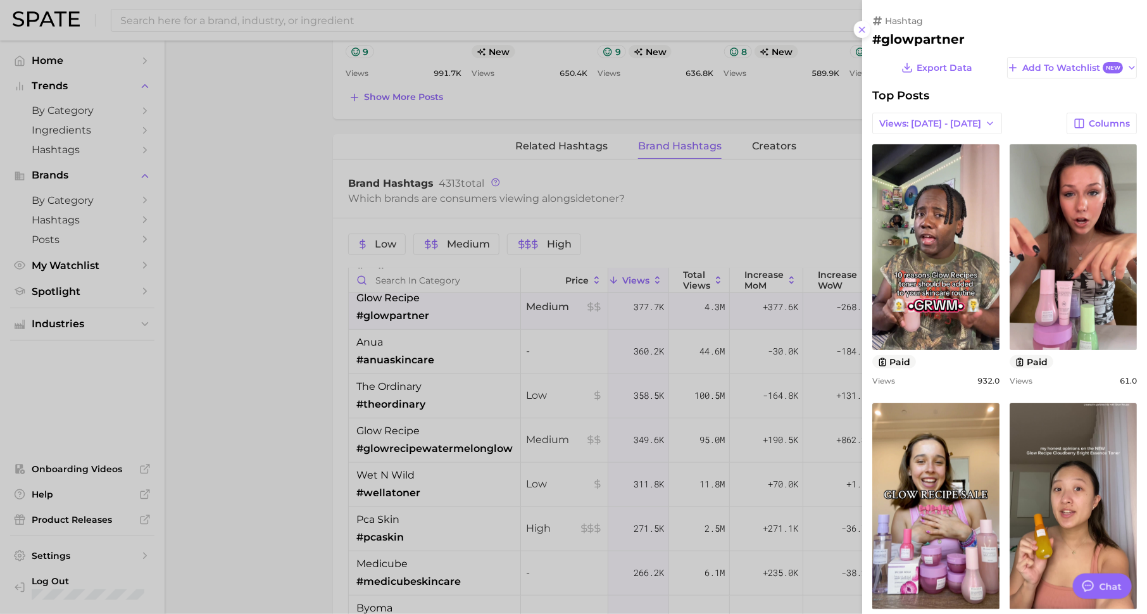
scroll to position [0, 0]
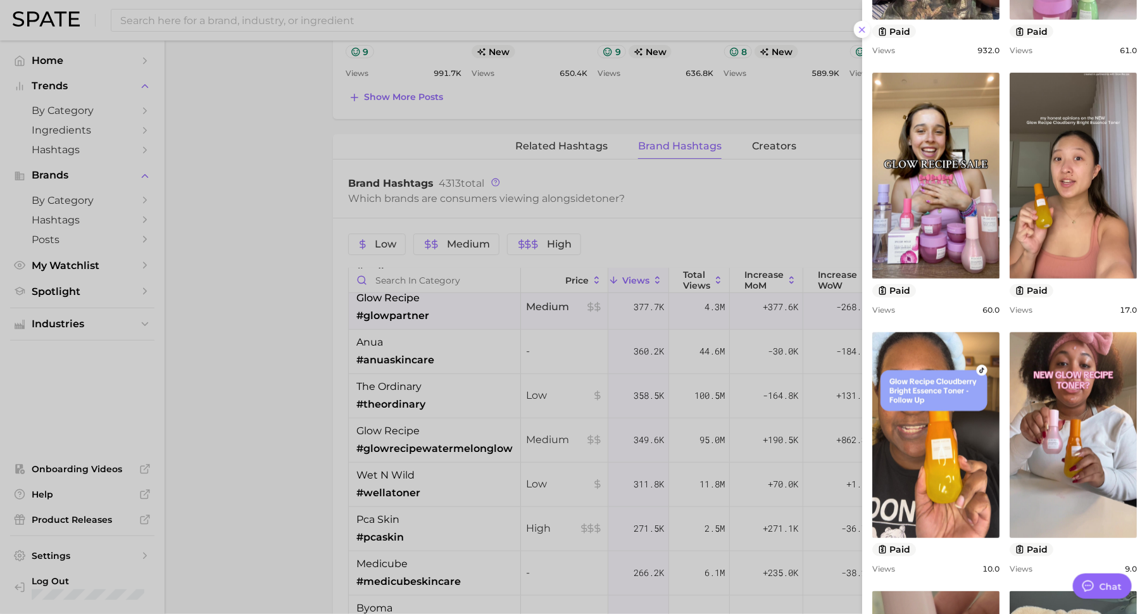
click at [625, 375] on div at bounding box center [573, 307] width 1147 height 614
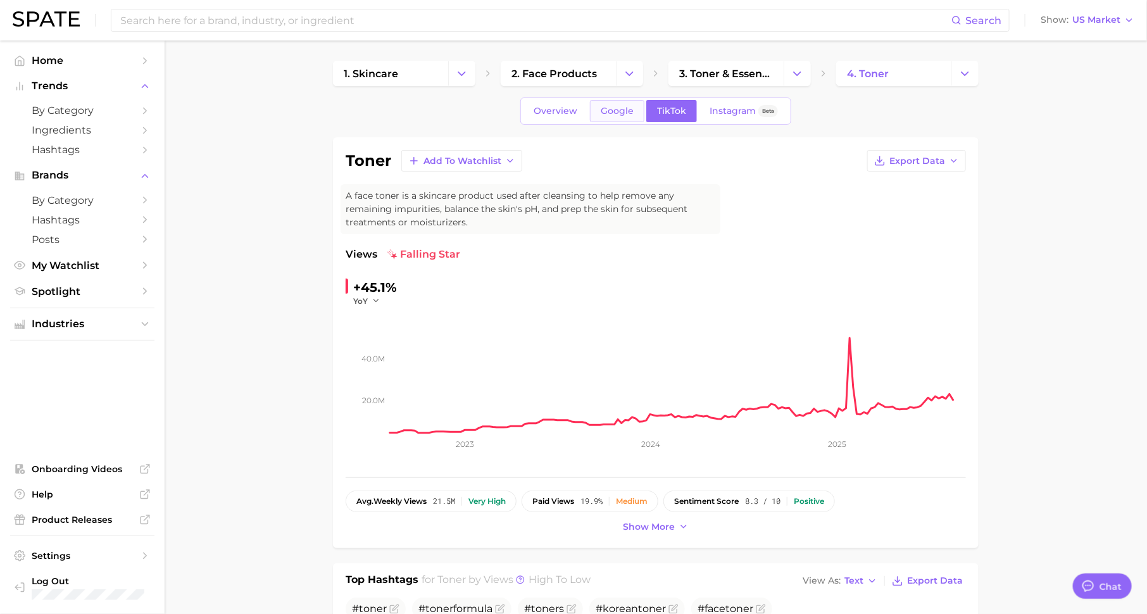
click at [618, 111] on span "Google" at bounding box center [616, 111] width 33 height 11
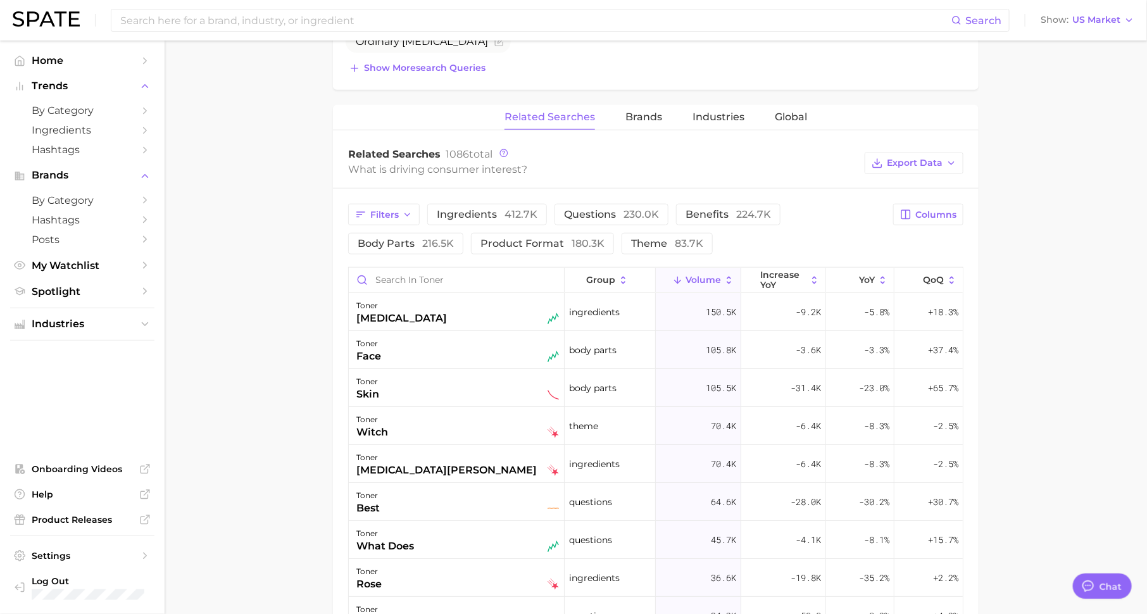
scroll to position [583, 0]
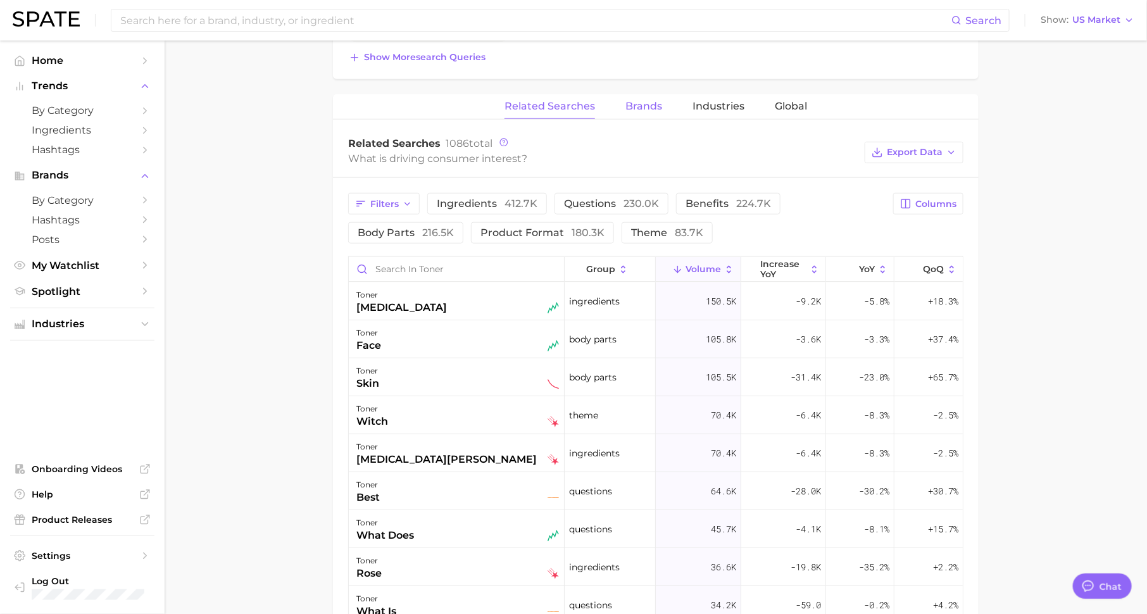
click at [652, 110] on button "Brands" at bounding box center [643, 106] width 37 height 25
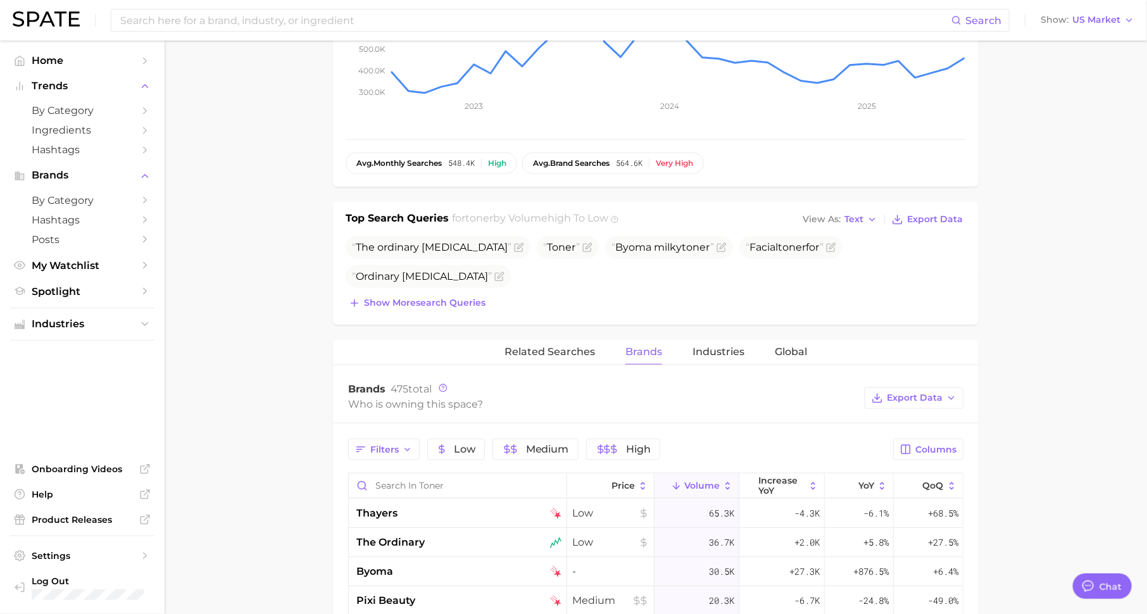
scroll to position [469, 0]
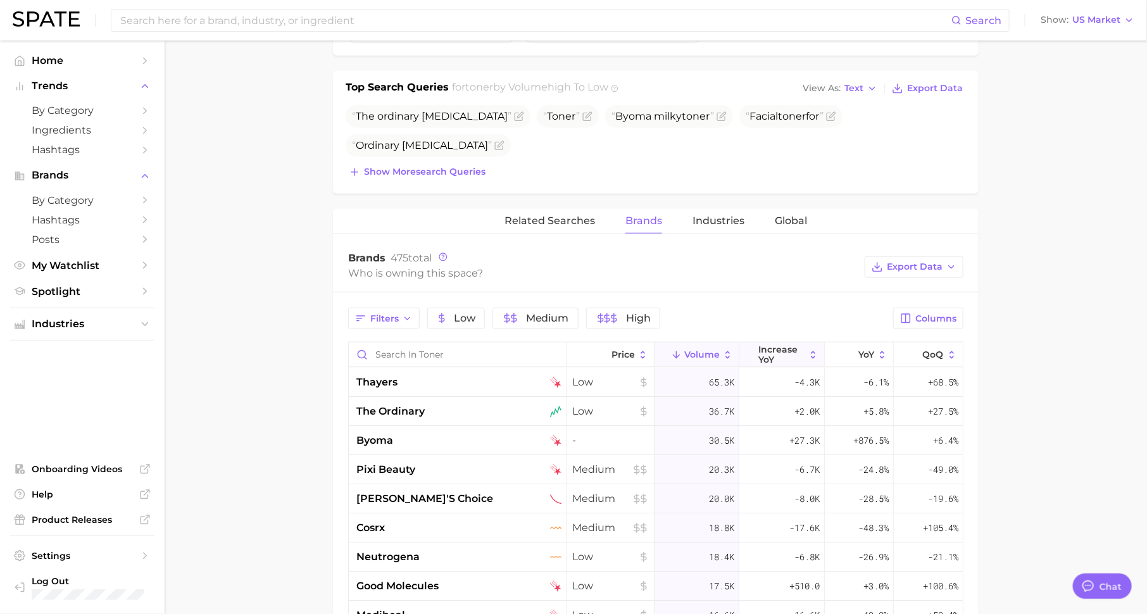
click at [790, 358] on span "increase YoY" at bounding box center [782, 354] width 46 height 20
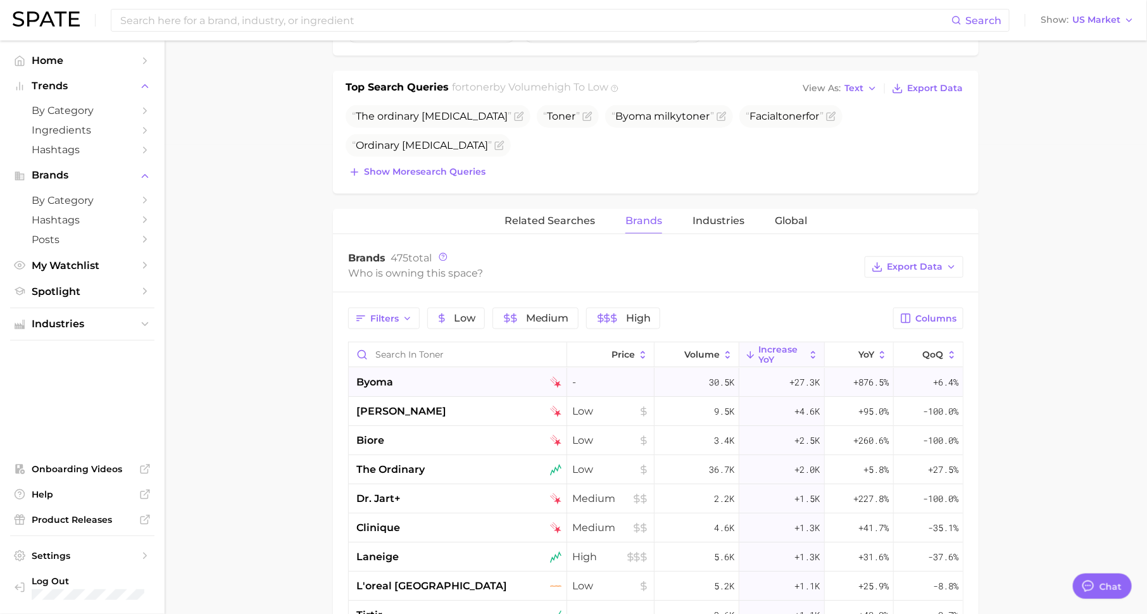
click at [455, 383] on div "byoma" at bounding box center [458, 382] width 205 height 15
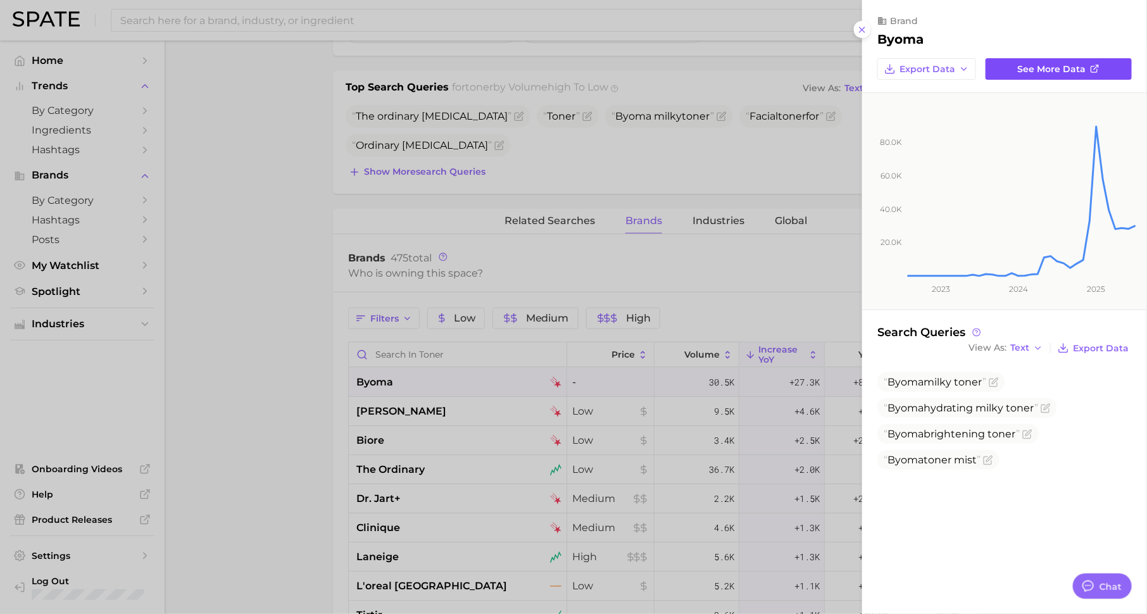
click at [1056, 75] on link "See more data" at bounding box center [1058, 69] width 146 height 22
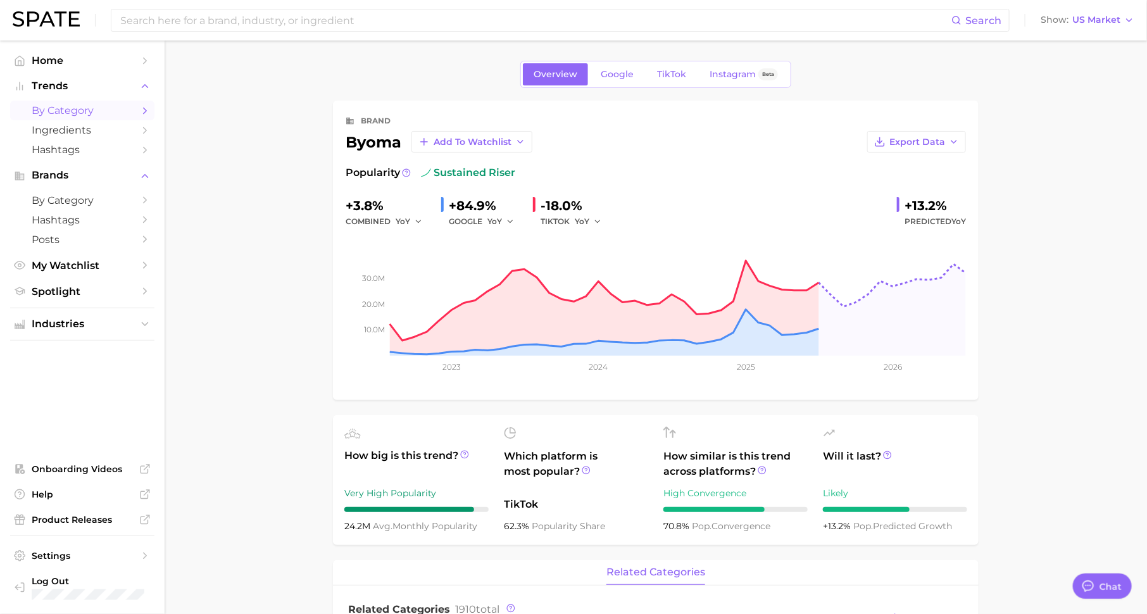
click at [51, 106] on span "by Category" at bounding box center [82, 110] width 101 height 12
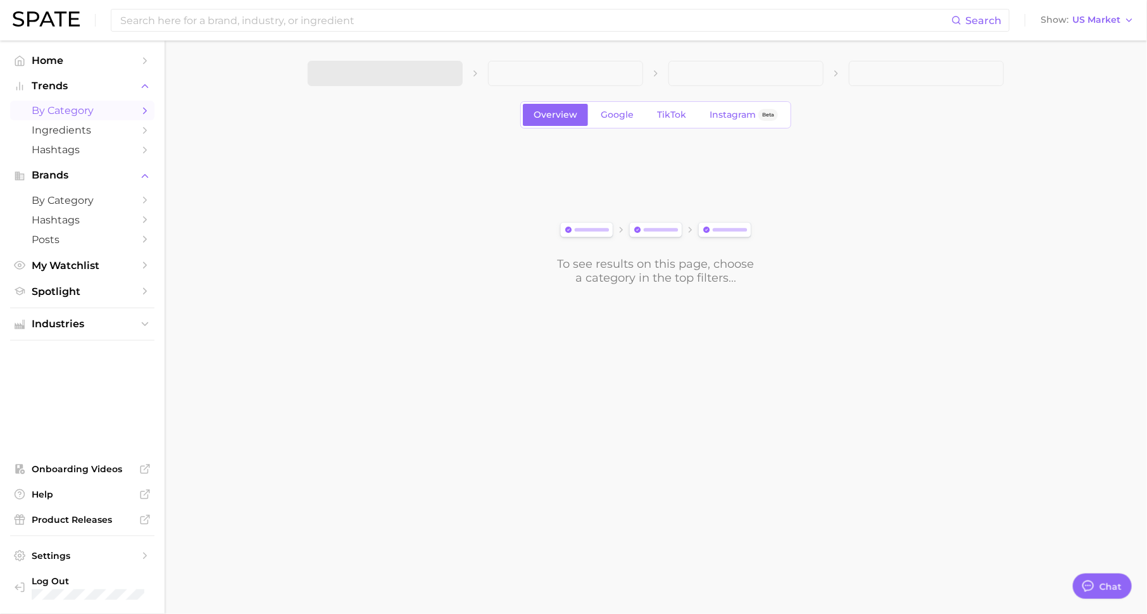
click at [413, 69] on span at bounding box center [385, 73] width 155 height 25
click at [428, 68] on button "1. Choose Category" at bounding box center [385, 73] width 155 height 25
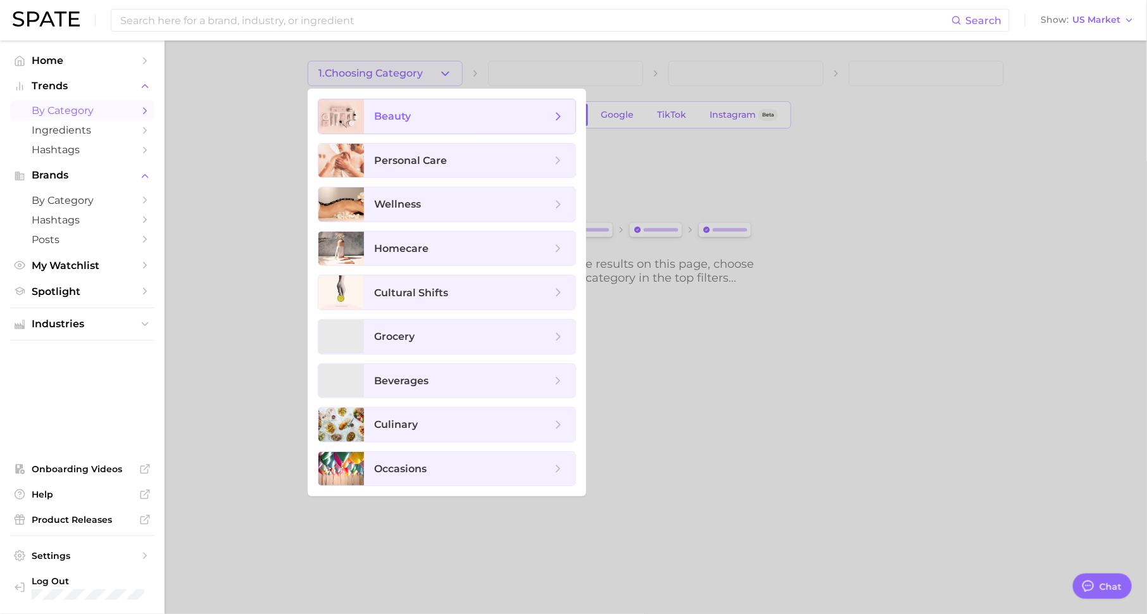
click at [435, 120] on span "beauty" at bounding box center [462, 116] width 177 height 14
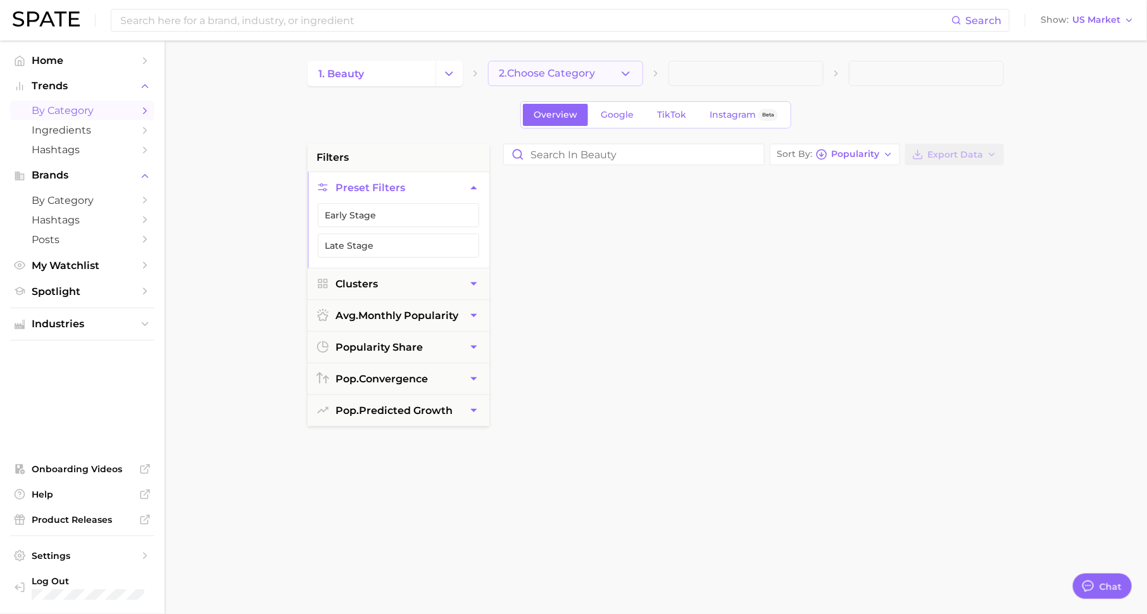
click at [580, 64] on button "2. Choose Category" at bounding box center [565, 73] width 155 height 25
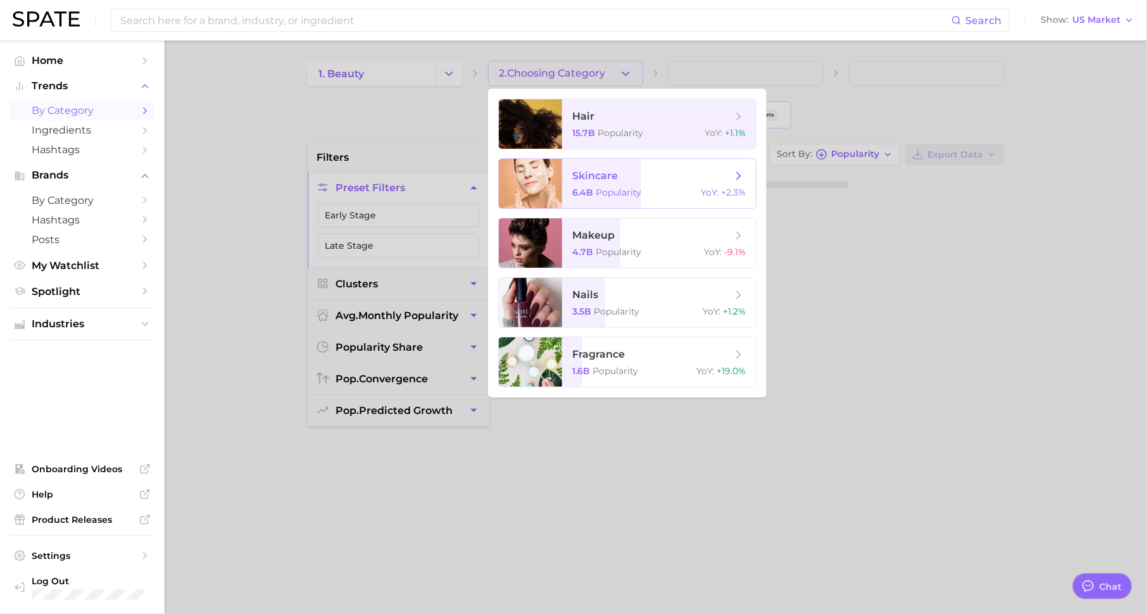
click at [606, 182] on span "skincare 6.4b Popularity YoY : +2.3%" at bounding box center [659, 183] width 194 height 49
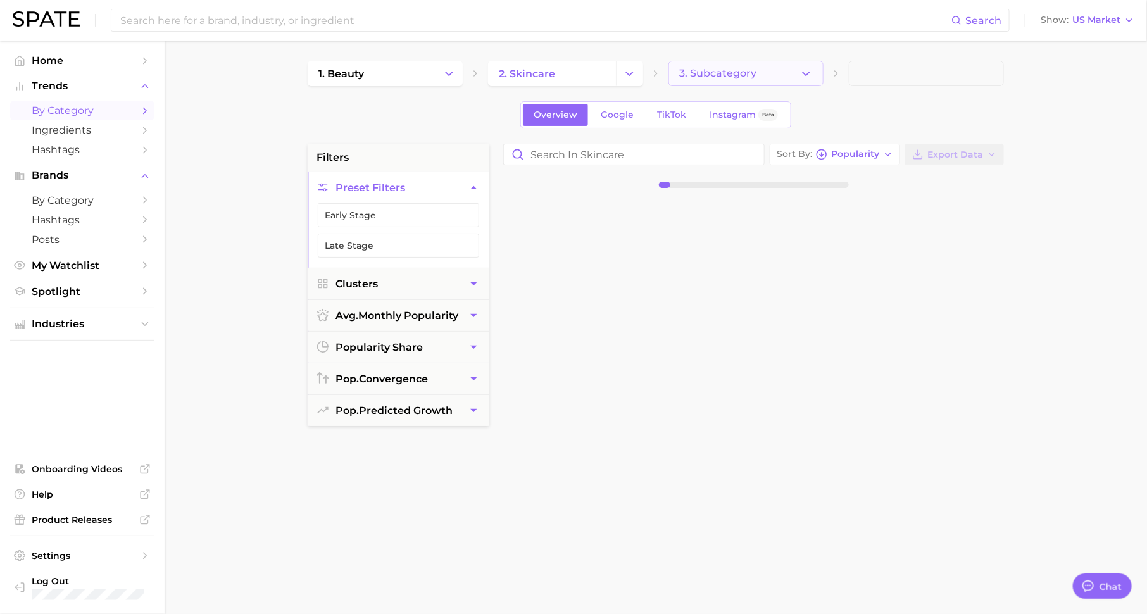
click at [708, 62] on button "3. Subcategory" at bounding box center [745, 73] width 155 height 25
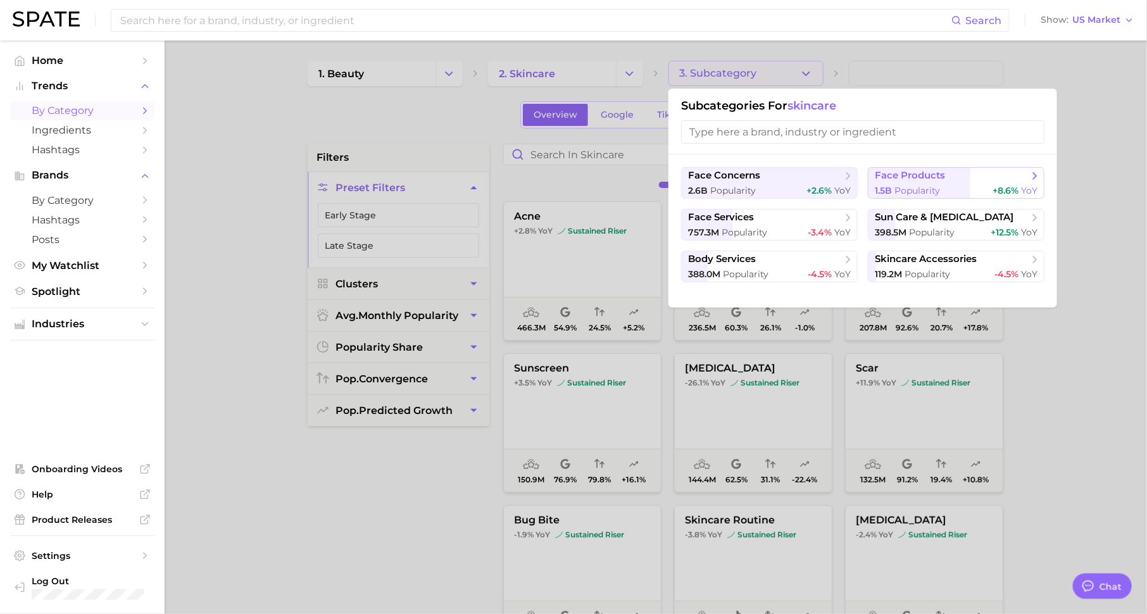
click at [923, 177] on span "face products" at bounding box center [909, 176] width 70 height 12
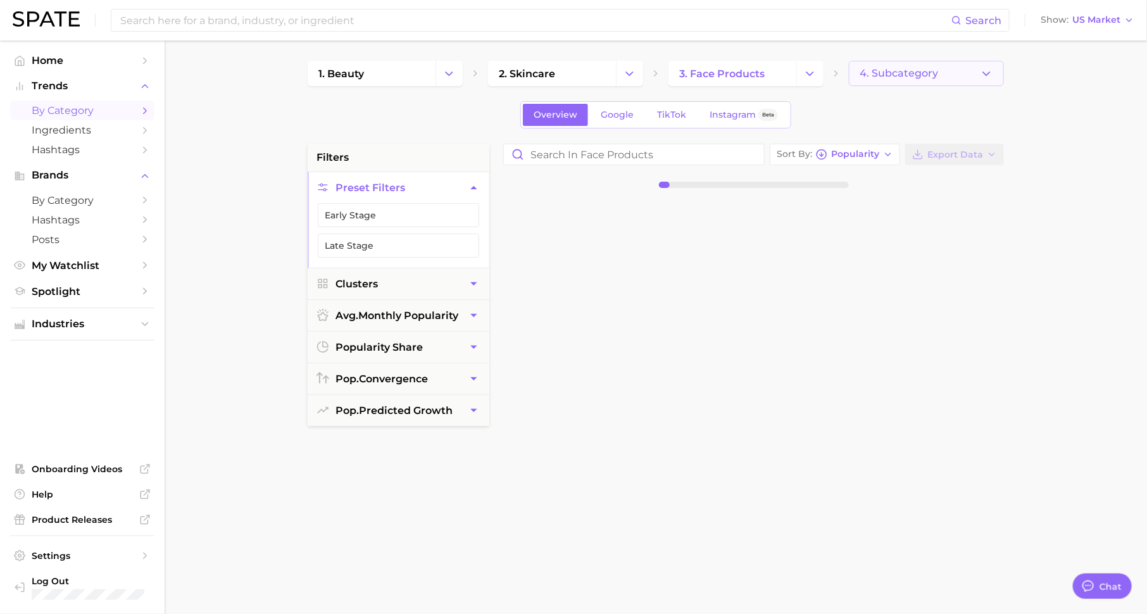
click at [895, 68] on span "4. Subcategory" at bounding box center [898, 73] width 78 height 11
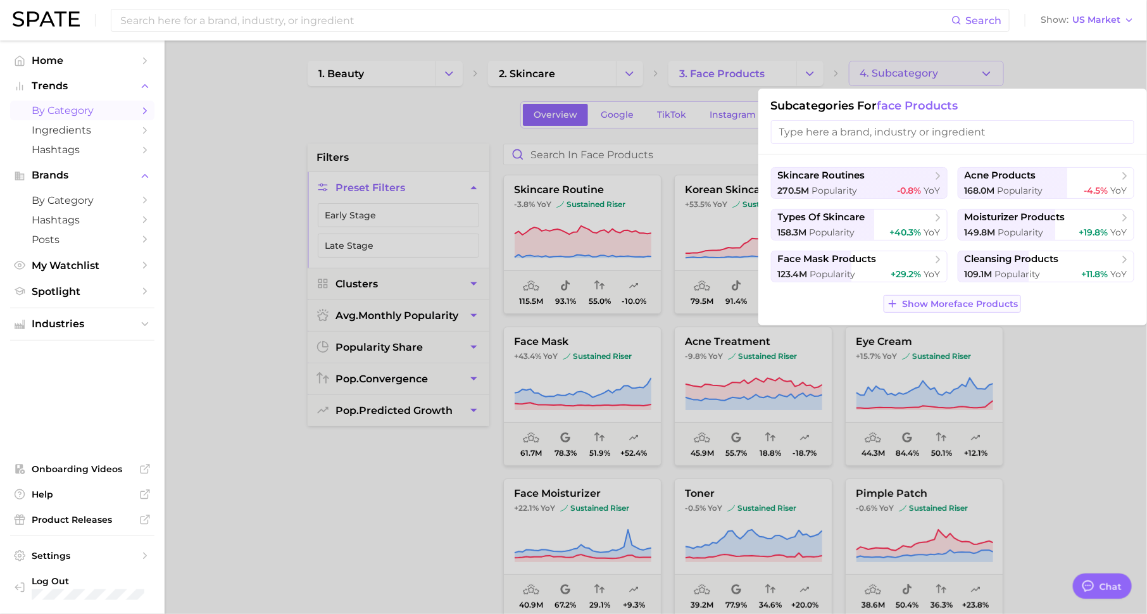
click at [969, 296] on button "Show More face products" at bounding box center [951, 304] width 137 height 18
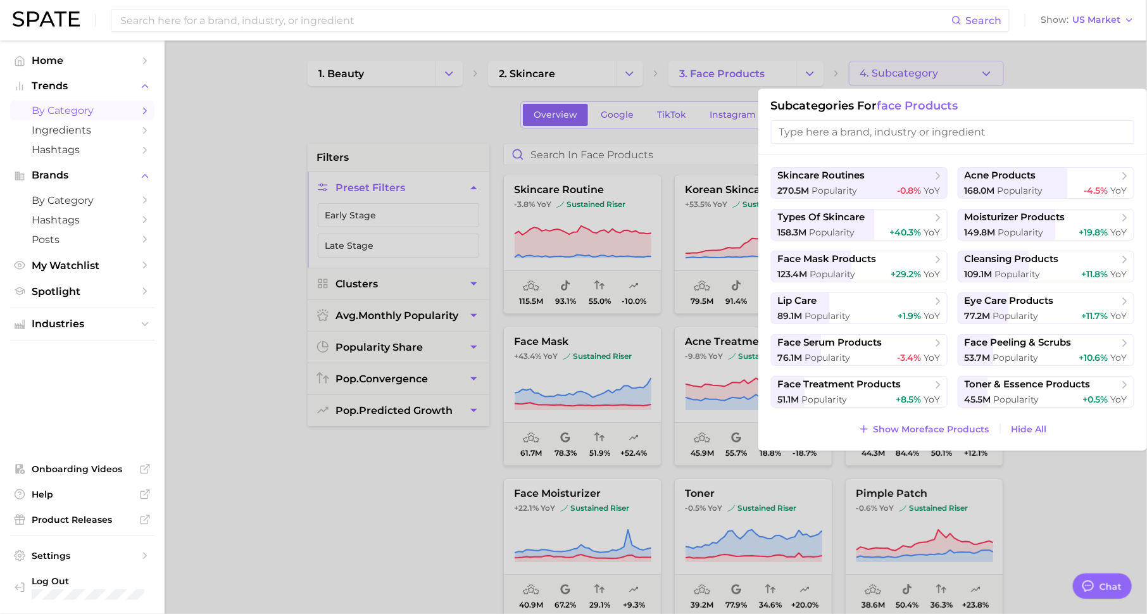
click at [1011, 410] on div "skincare routines 270.5m Popularity -0.8% YoY acne products 168.0m Popularity -…" at bounding box center [952, 302] width 388 height 296
click at [1030, 390] on button "toner & essence products 45.5m Popularity +0.5% YoY" at bounding box center [1045, 392] width 177 height 32
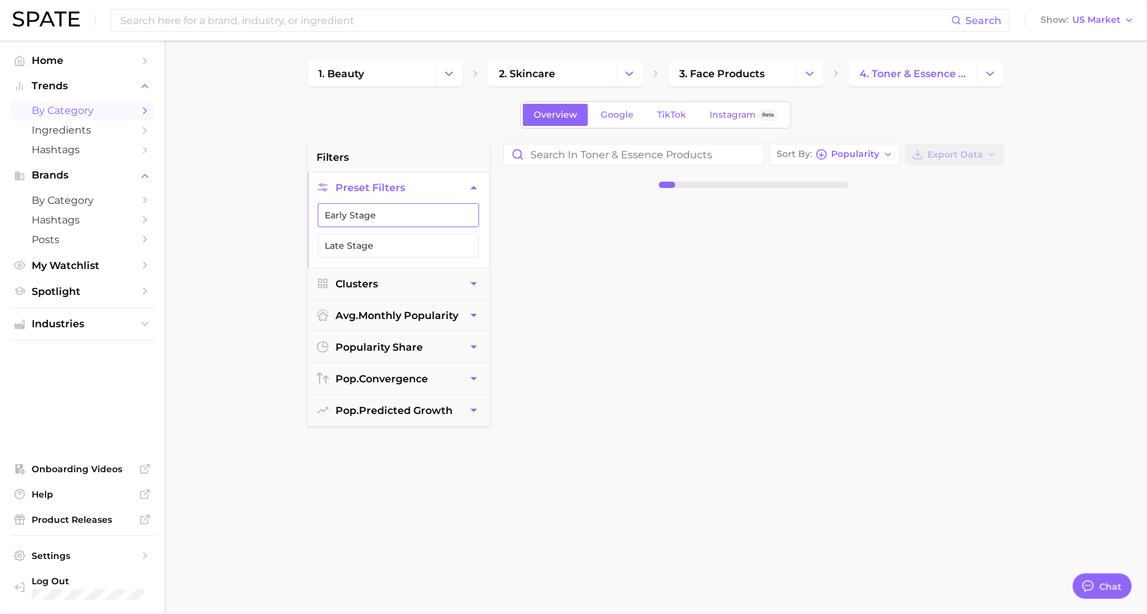
click at [413, 220] on button "Early Stage" at bounding box center [398, 215] width 161 height 24
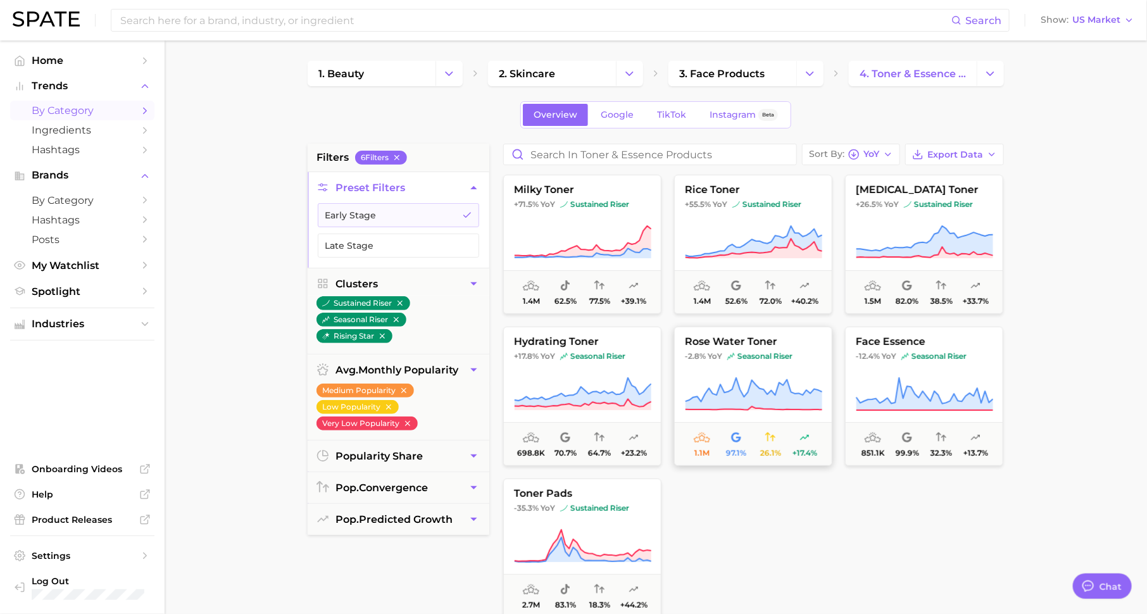
scroll to position [25, 0]
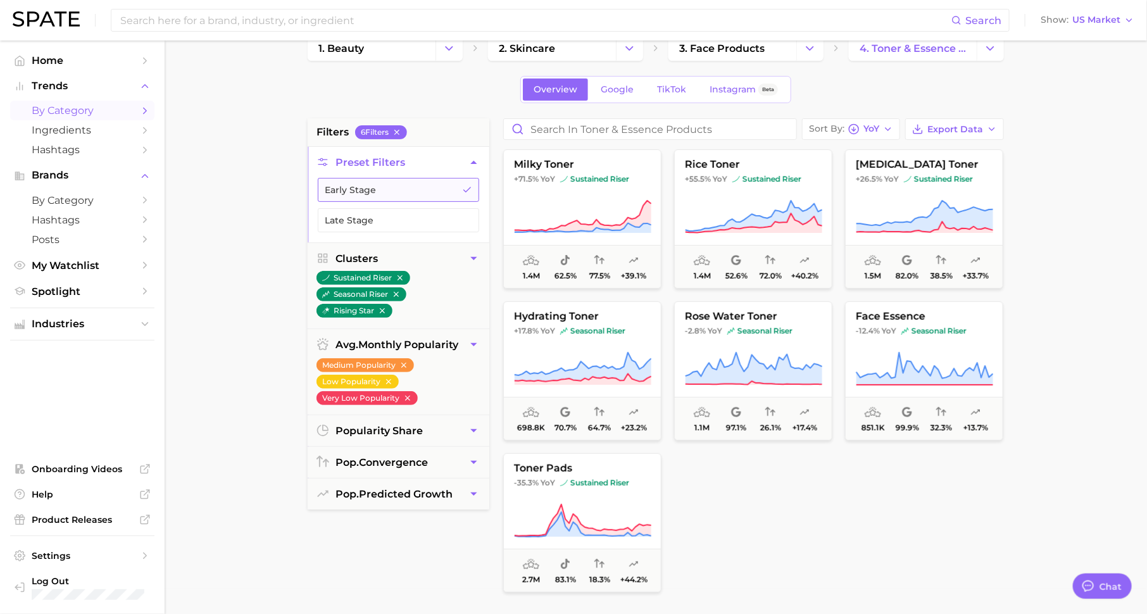
click at [435, 184] on button "Early Stage" at bounding box center [398, 190] width 161 height 24
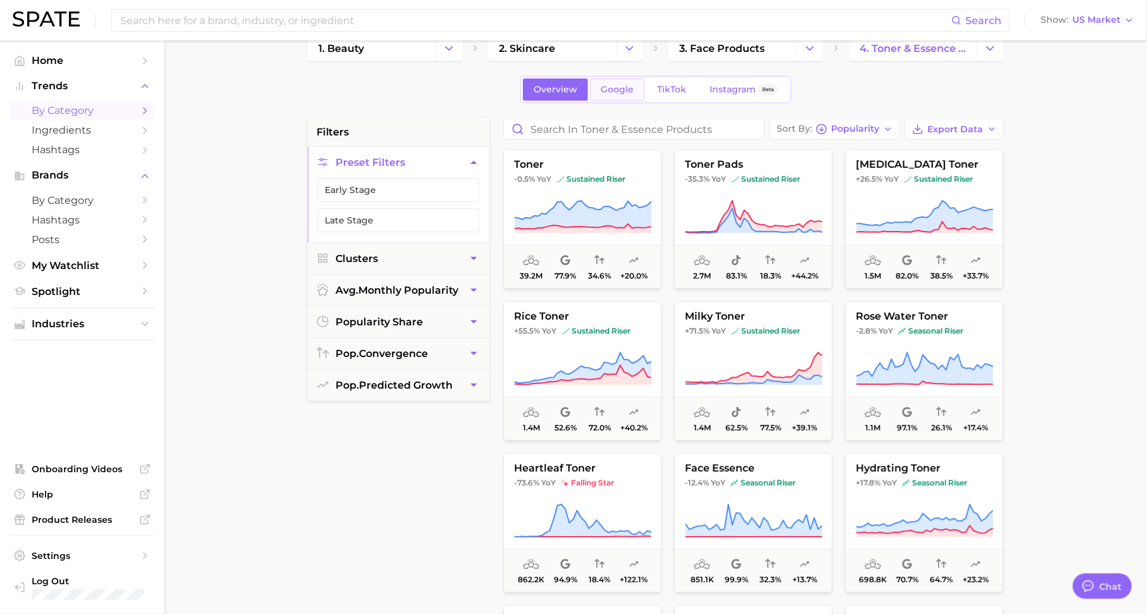
click at [630, 92] on span "Google" at bounding box center [616, 89] width 33 height 11
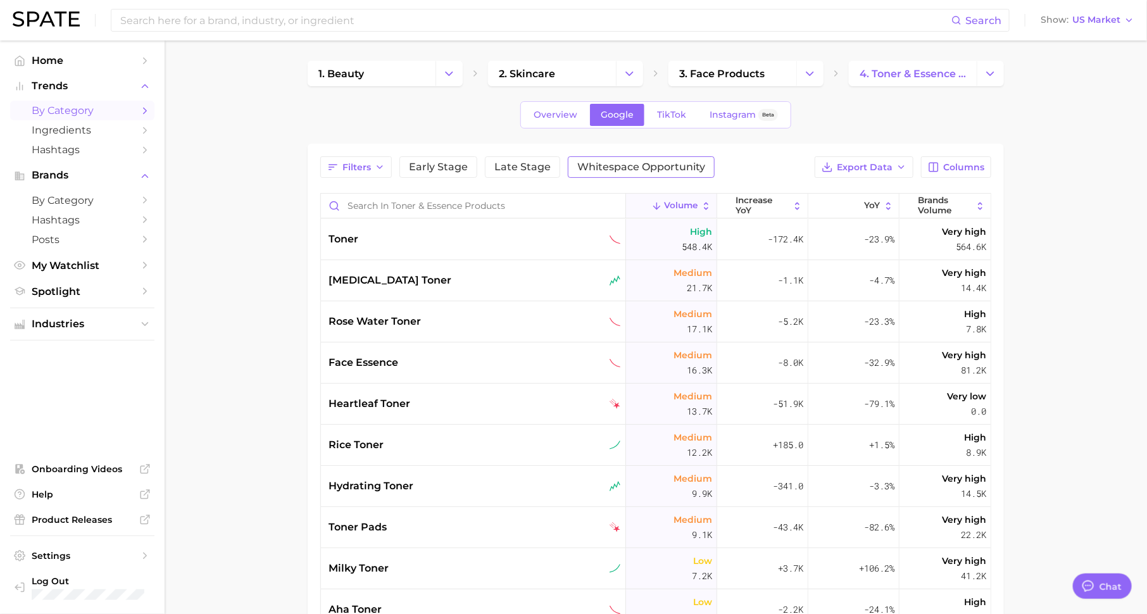
click at [603, 168] on span "Whitespace Opportunity" at bounding box center [641, 167] width 128 height 10
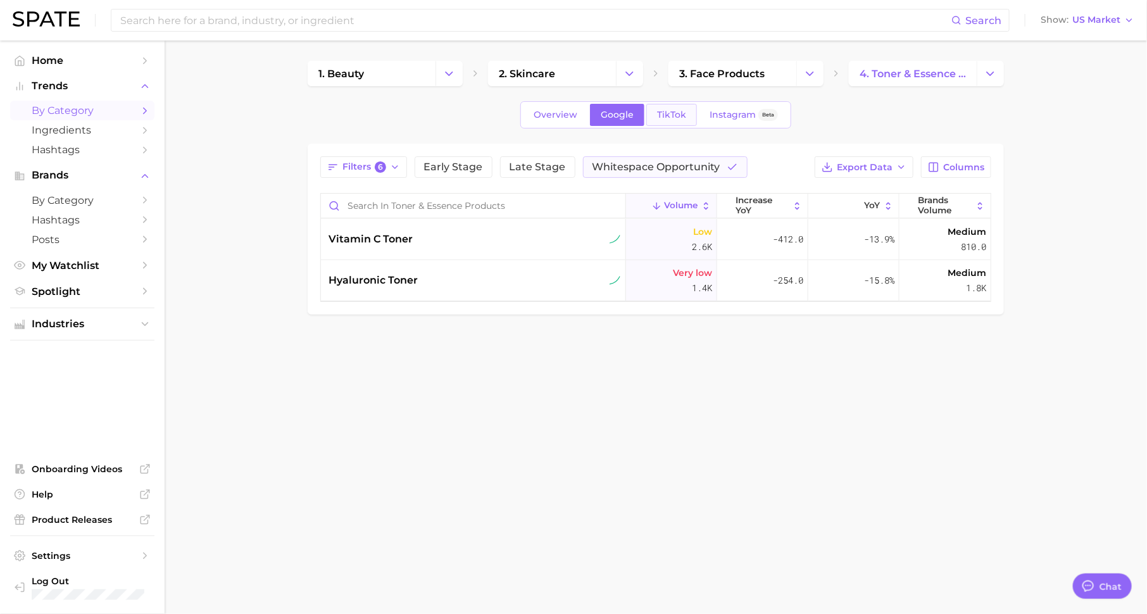
click at [673, 113] on span "TikTok" at bounding box center [671, 114] width 29 height 11
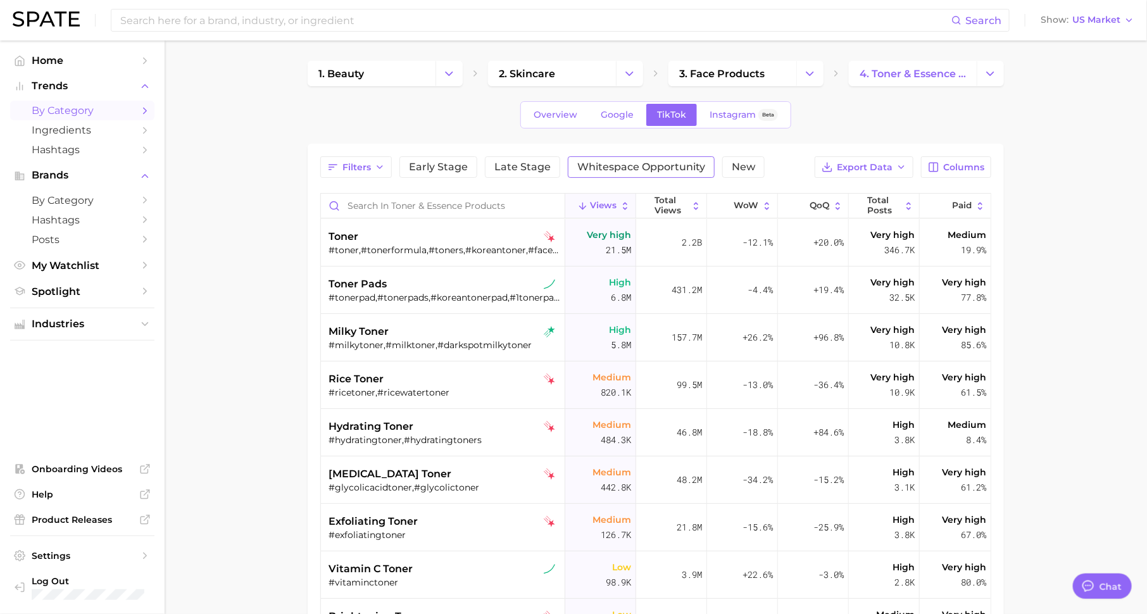
click at [670, 170] on span "Whitespace Opportunity" at bounding box center [641, 167] width 128 height 10
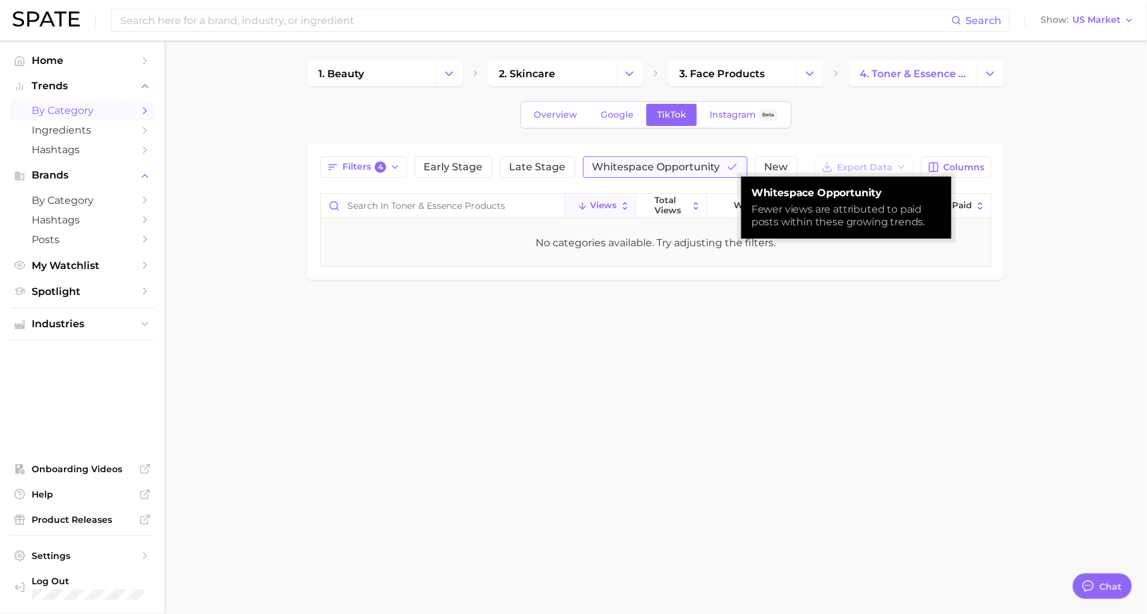
click at [668, 169] on span "Whitespace Opportunity" at bounding box center [656, 167] width 128 height 10
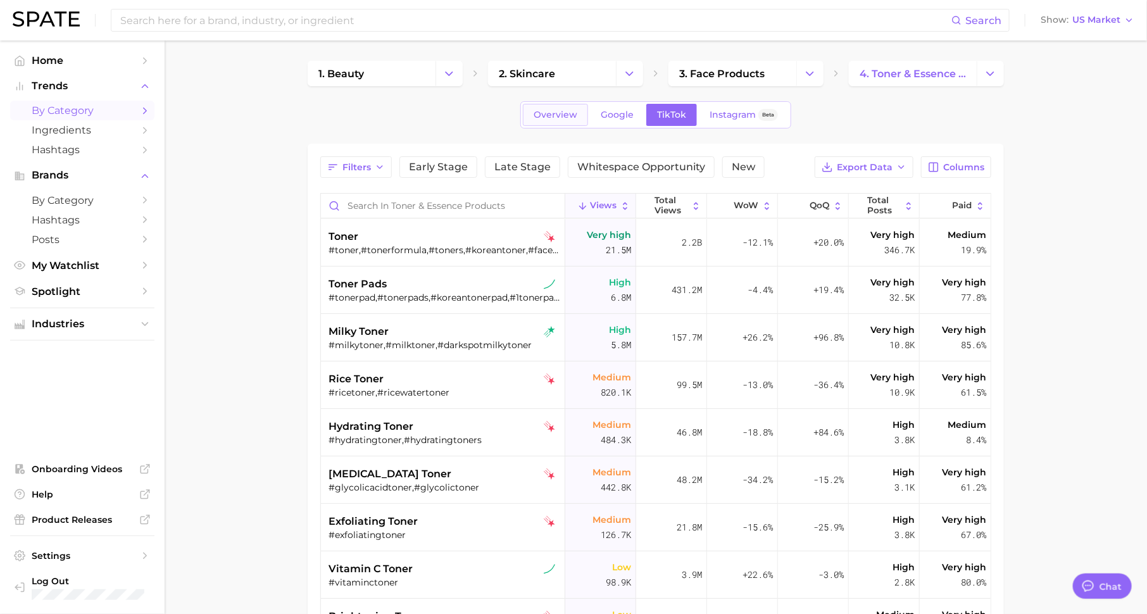
click at [568, 109] on span "Overview" at bounding box center [555, 114] width 44 height 11
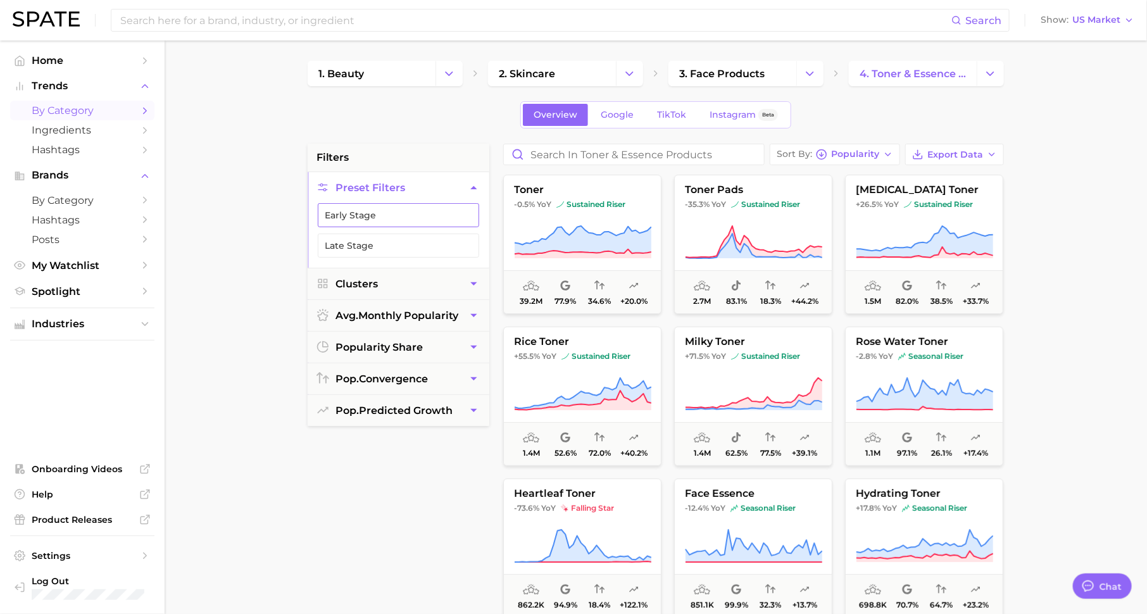
click at [418, 218] on button "Early Stage" at bounding box center [398, 215] width 161 height 24
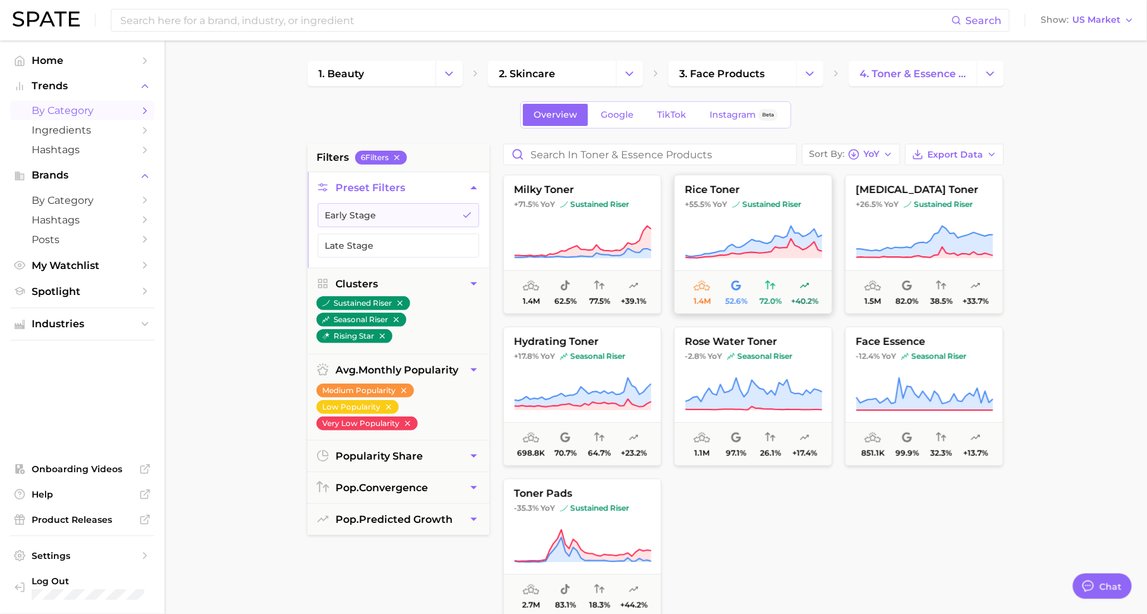
scroll to position [87, 0]
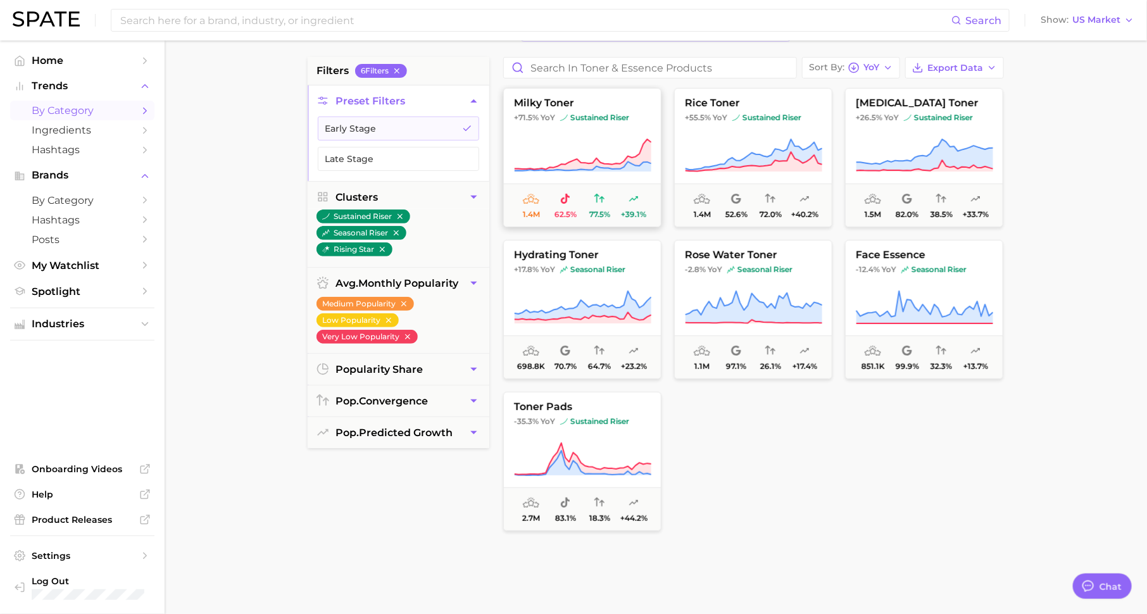
click at [616, 134] on button "milky toner +71.5% YoY sustained riser 1.4m 62.5% 77.5% +39.1%" at bounding box center [582, 157] width 158 height 139
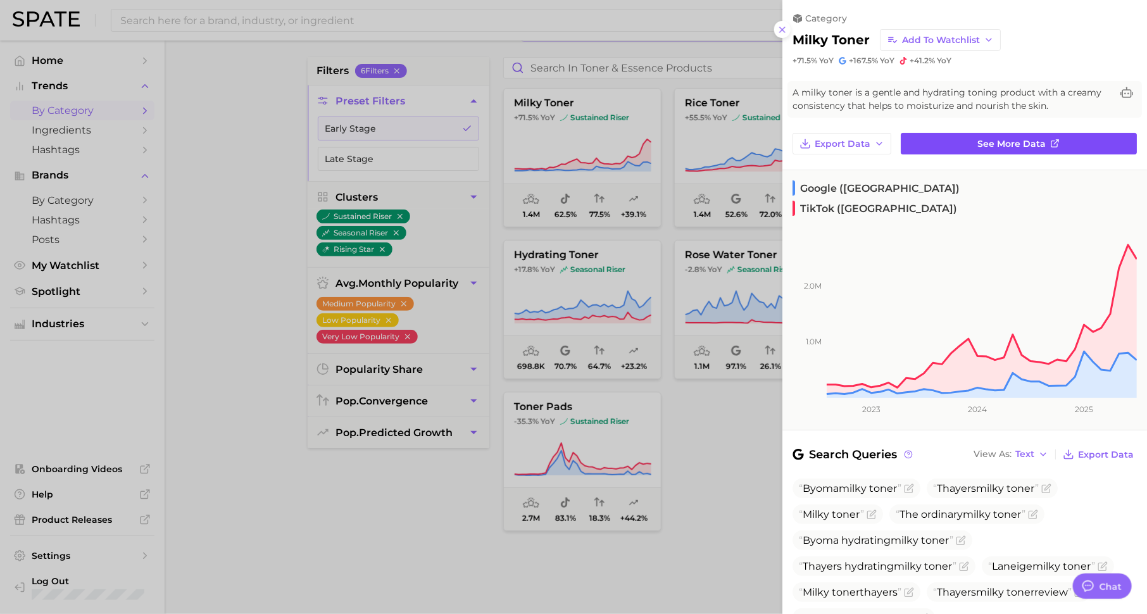
click at [940, 142] on link "See more data" at bounding box center [1018, 144] width 236 height 22
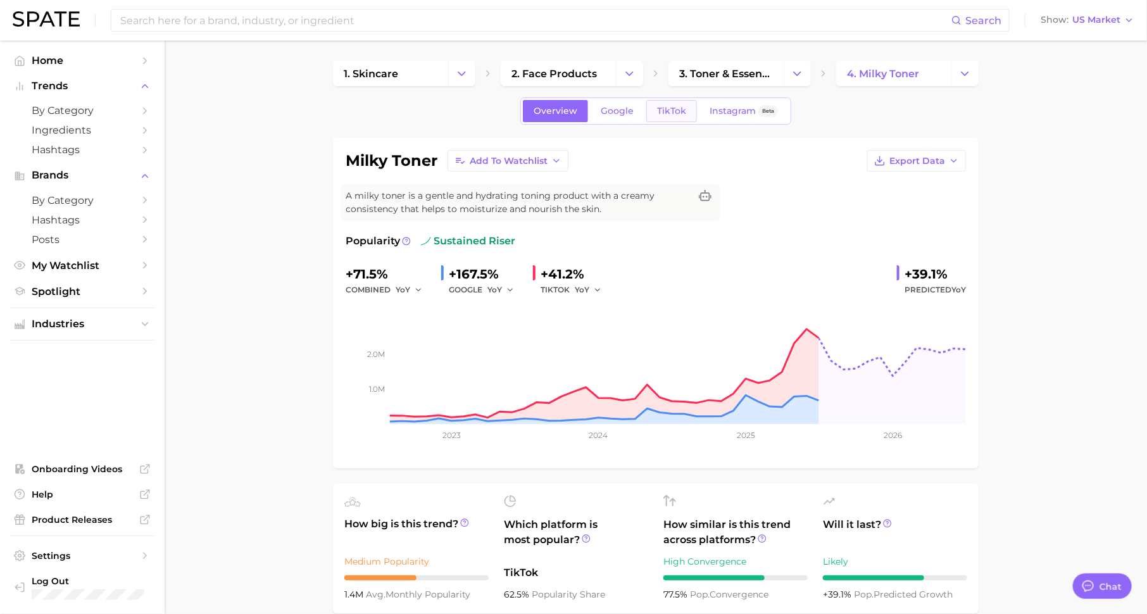
click at [669, 108] on span "TikTok" at bounding box center [671, 111] width 29 height 11
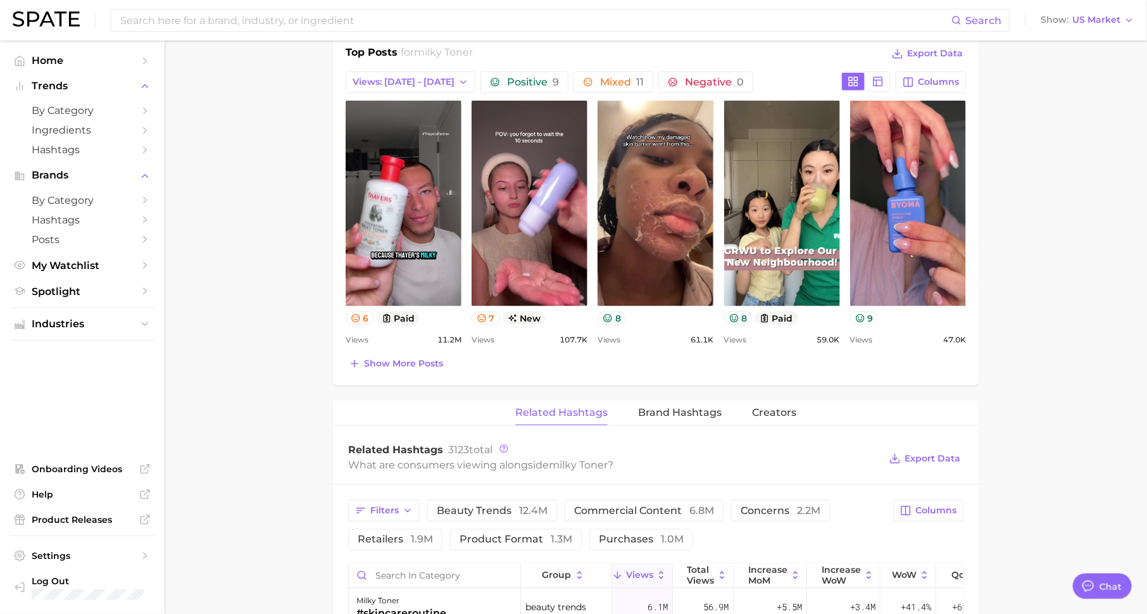
scroll to position [750, 0]
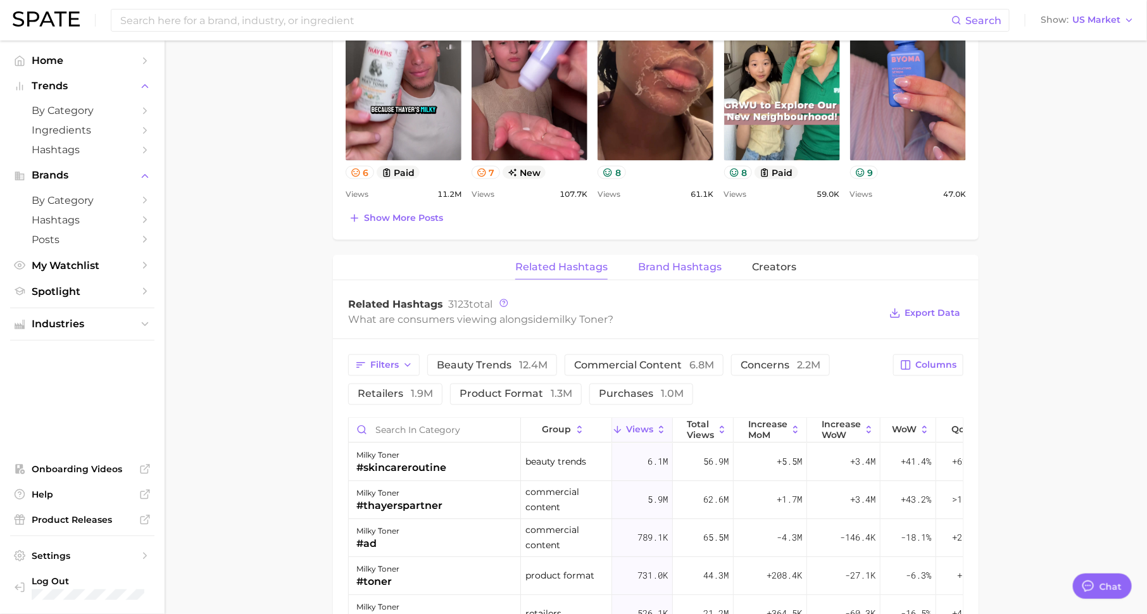
click at [664, 263] on span "Brand Hashtags" at bounding box center [680, 266] width 84 height 11
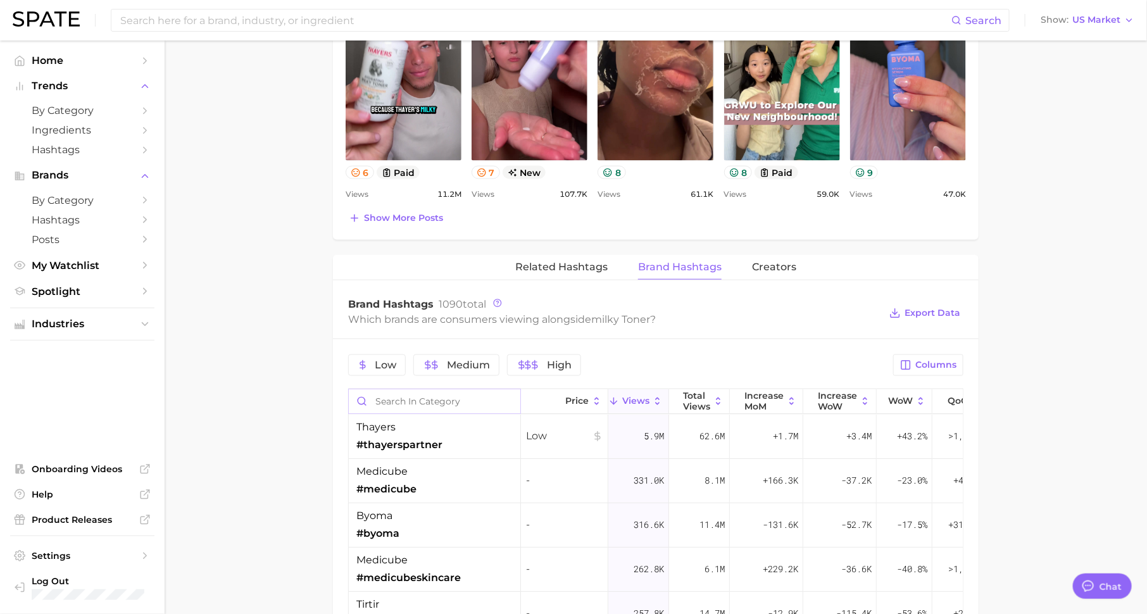
click at [448, 400] on input "Search in category" at bounding box center [434, 401] width 171 height 24
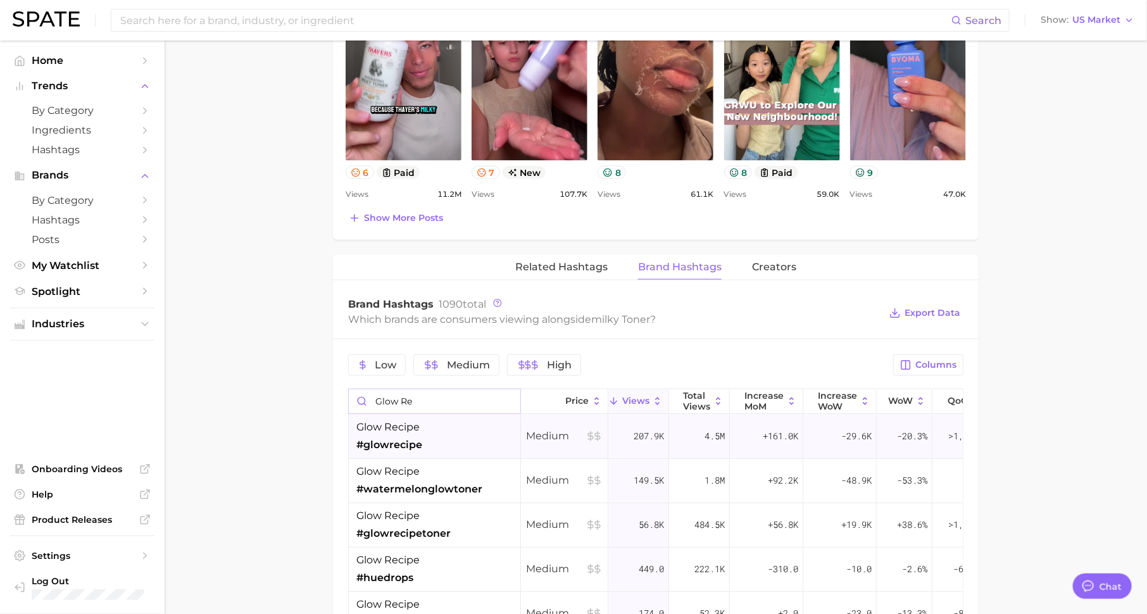
type input "glow re"
click at [446, 437] on div "glow recipe #glowrecipe" at bounding box center [435, 436] width 172 height 44
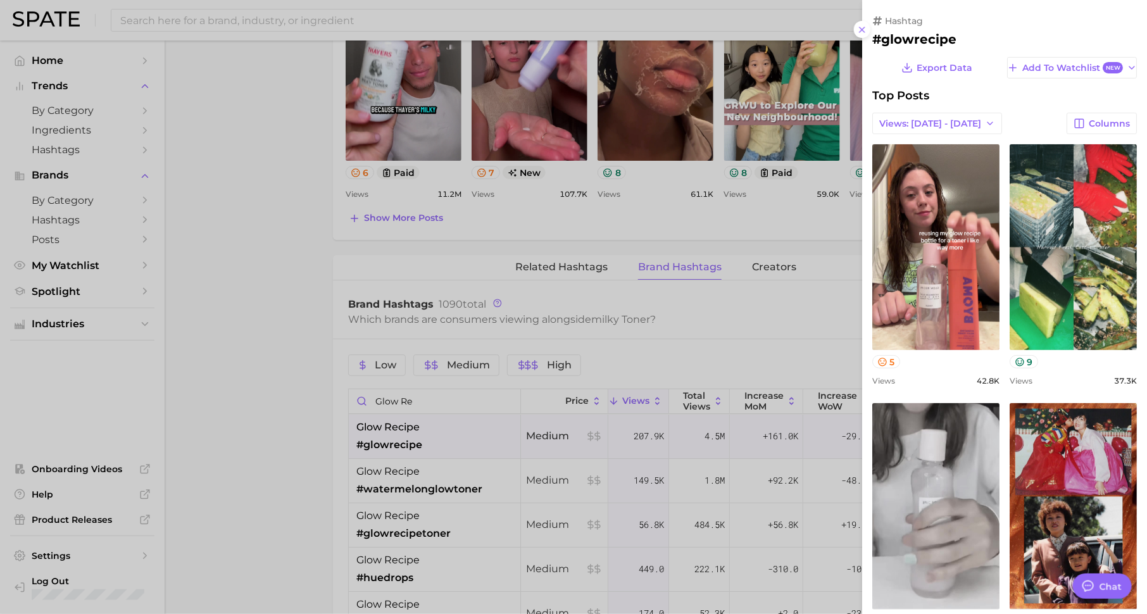
scroll to position [0, 0]
click at [709, 330] on div at bounding box center [573, 307] width 1147 height 614
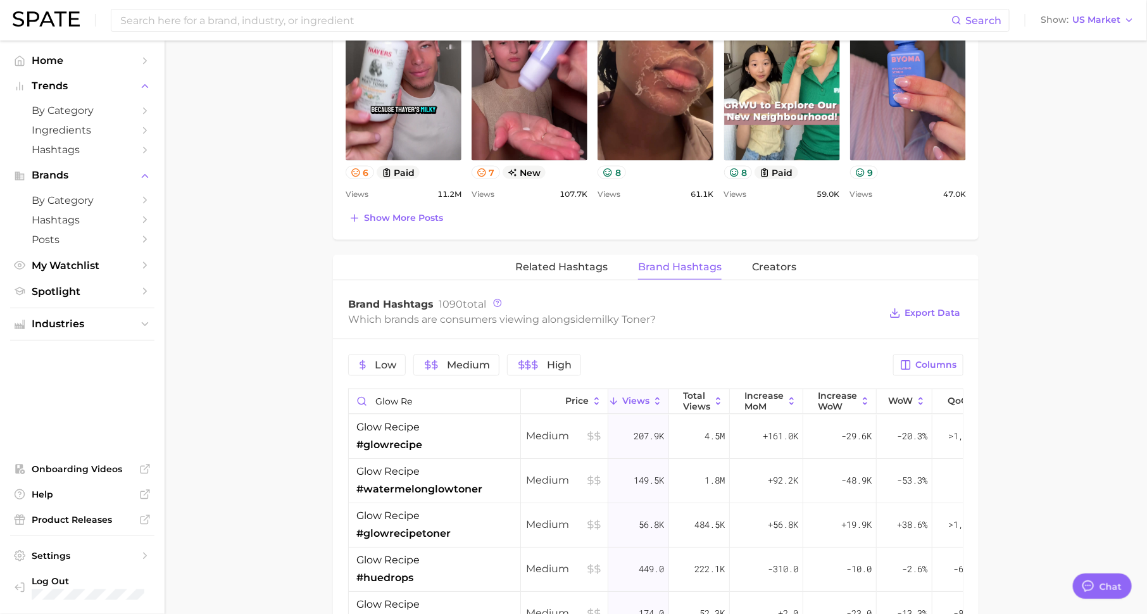
scroll to position [804, 0]
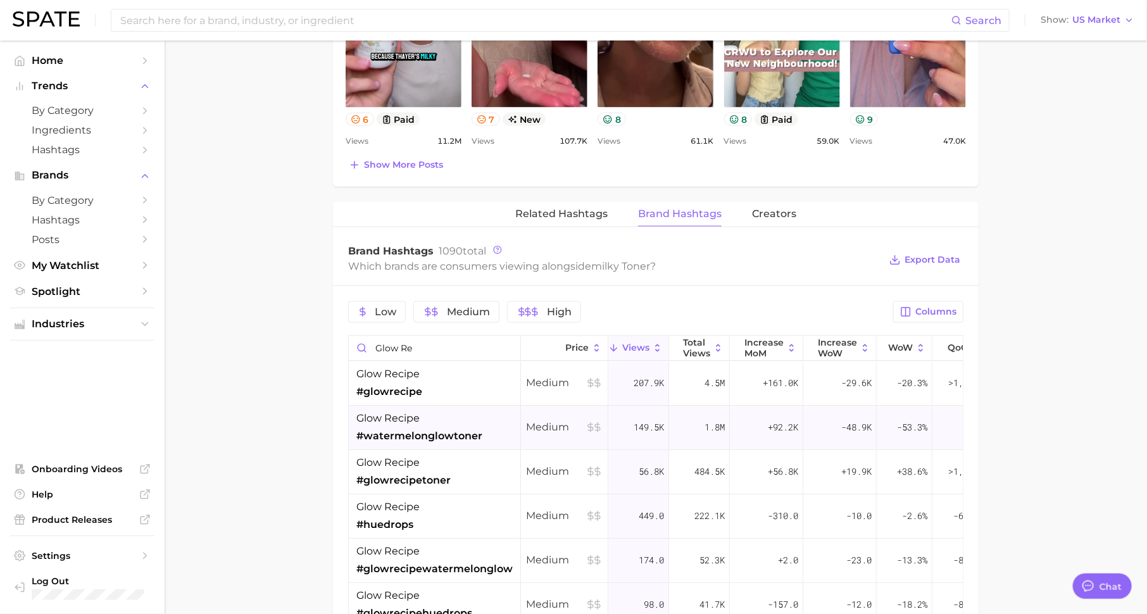
click at [462, 417] on div "glow recipe #watermelonglowtoner" at bounding box center [419, 427] width 126 height 33
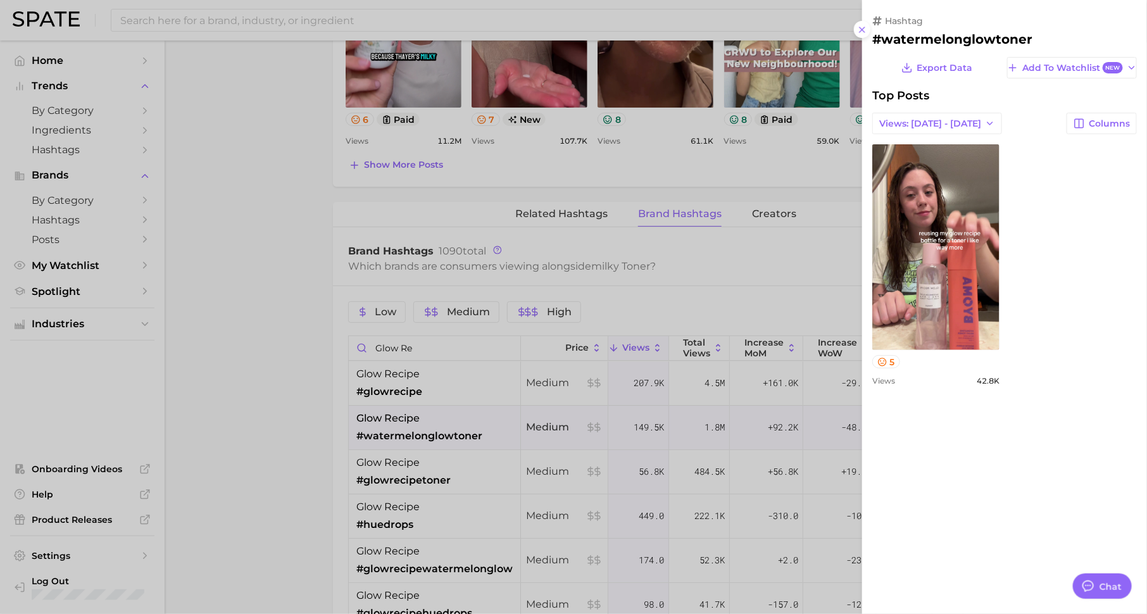
scroll to position [0, 0]
click at [435, 488] on div at bounding box center [573, 307] width 1147 height 614
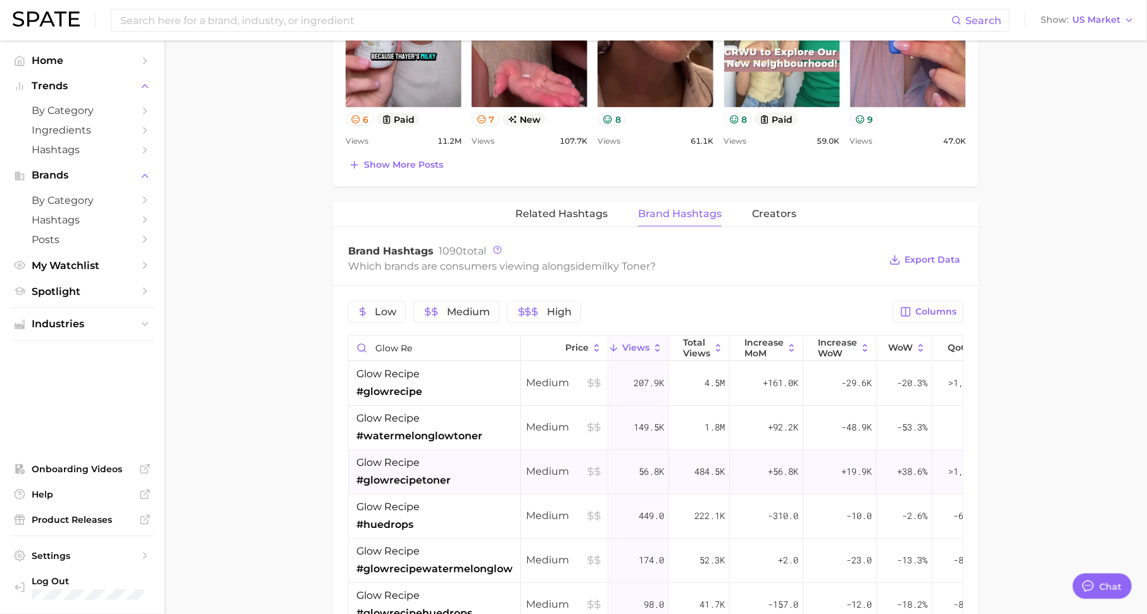
click at [447, 477] on span "#glowrecipetoner" at bounding box center [403, 480] width 94 height 15
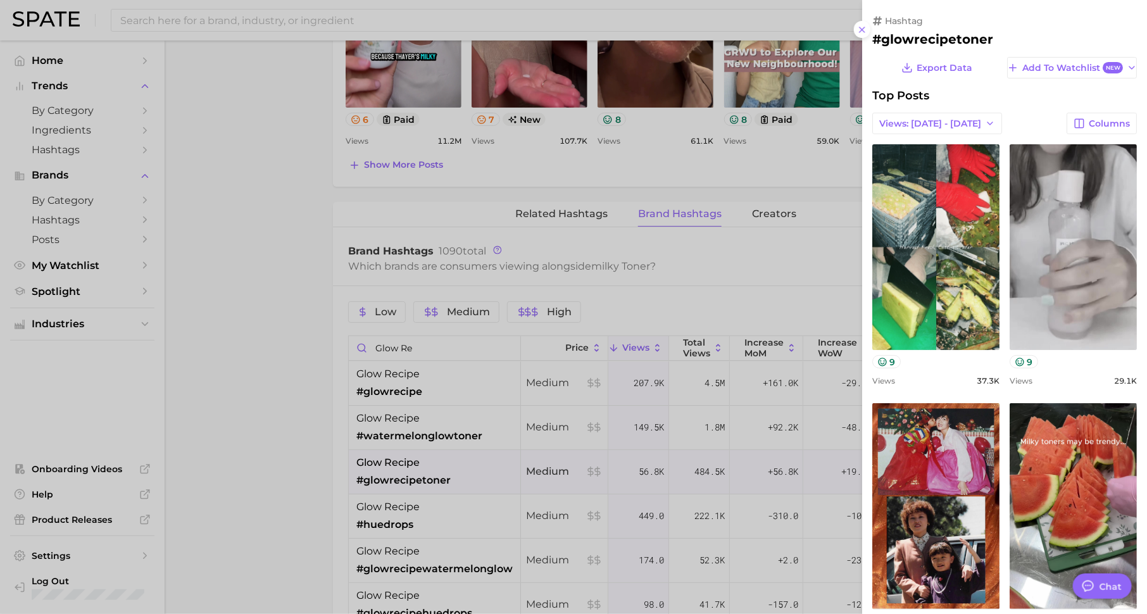
click at [449, 497] on div at bounding box center [573, 307] width 1147 height 614
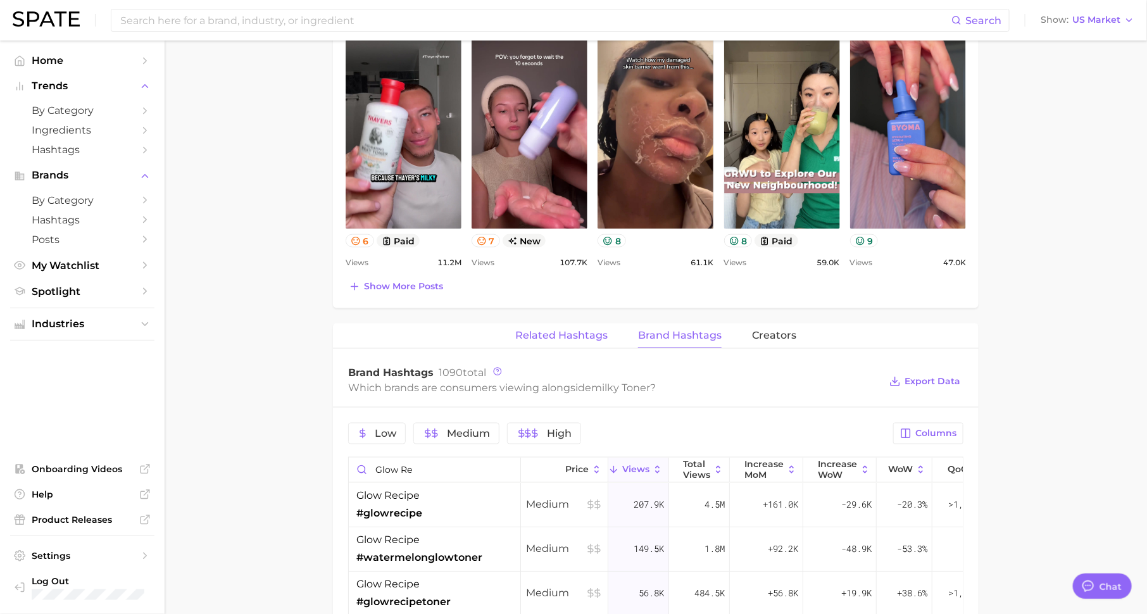
click at [574, 330] on span "Related Hashtags" at bounding box center [561, 335] width 92 height 11
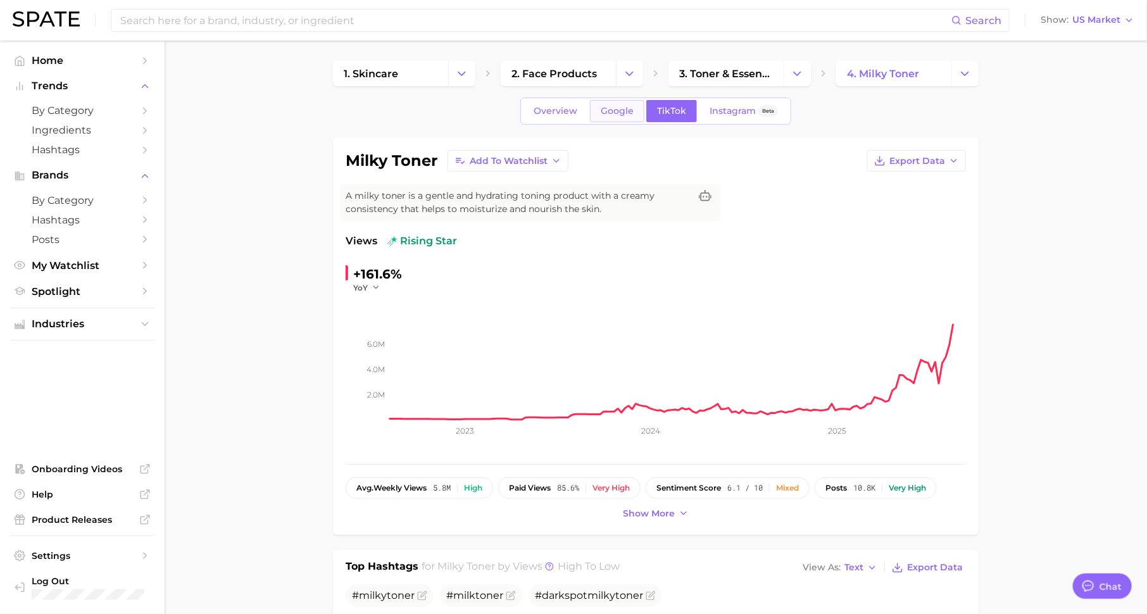
click at [610, 113] on span "Google" at bounding box center [616, 111] width 33 height 11
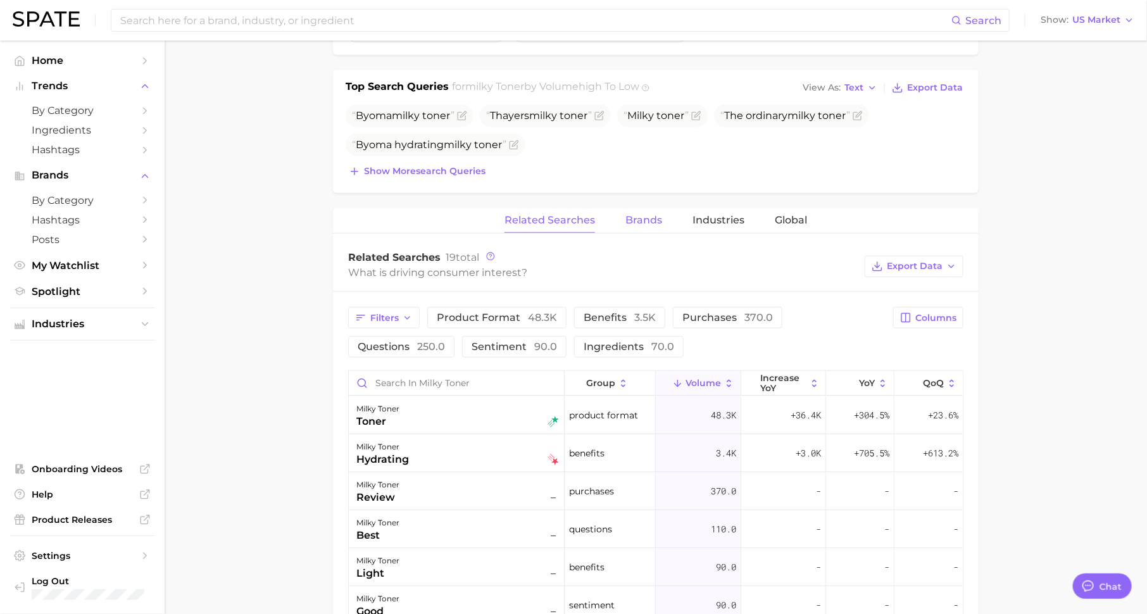
click at [631, 227] on button "Brands" at bounding box center [643, 220] width 37 height 25
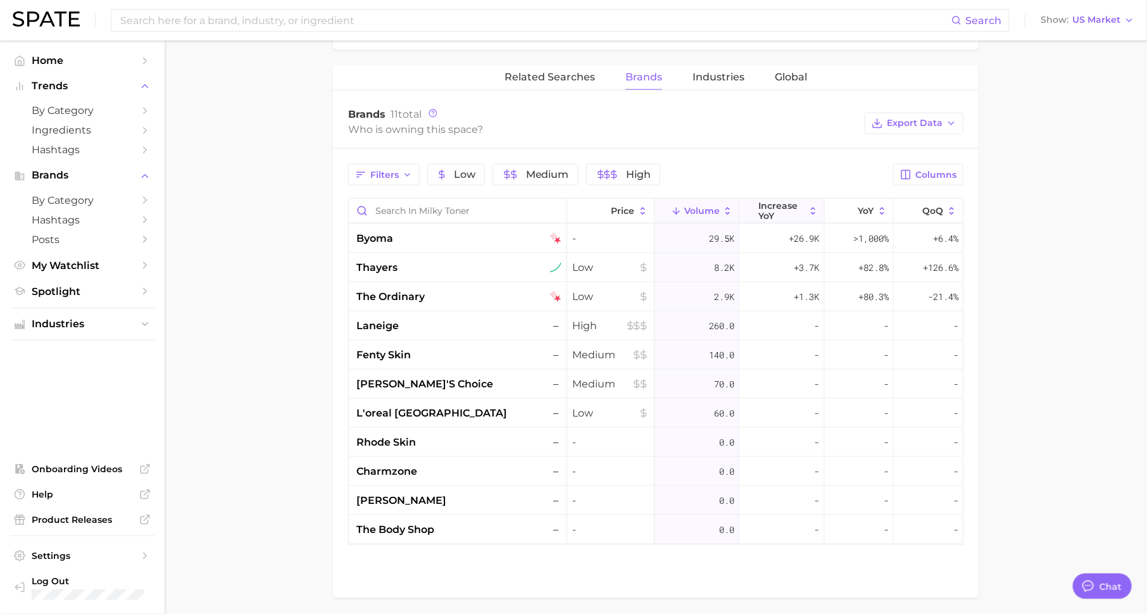
click at [793, 202] on span "increase YoY" at bounding box center [782, 211] width 46 height 20
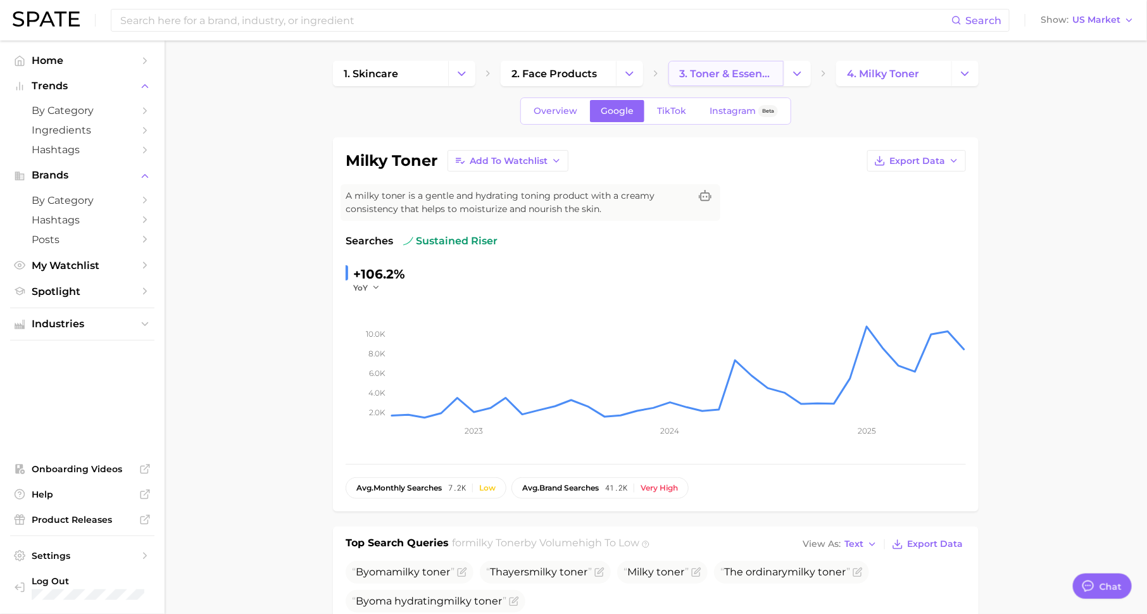
click at [716, 62] on link "3. toner & essence products" at bounding box center [725, 73] width 115 height 25
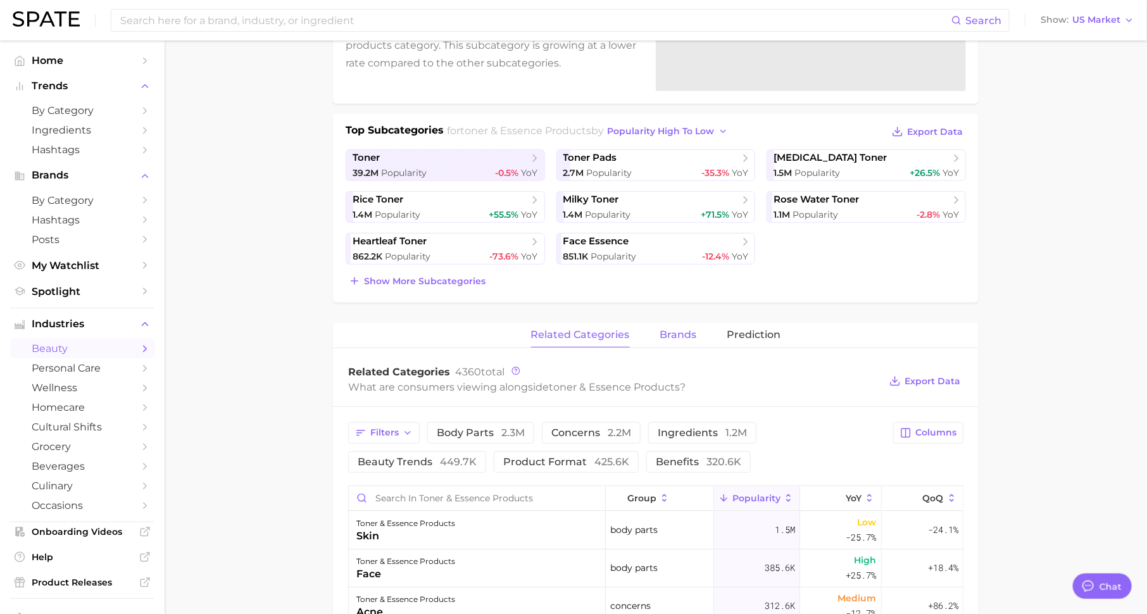
click at [674, 337] on span "brands" at bounding box center [678, 334] width 37 height 11
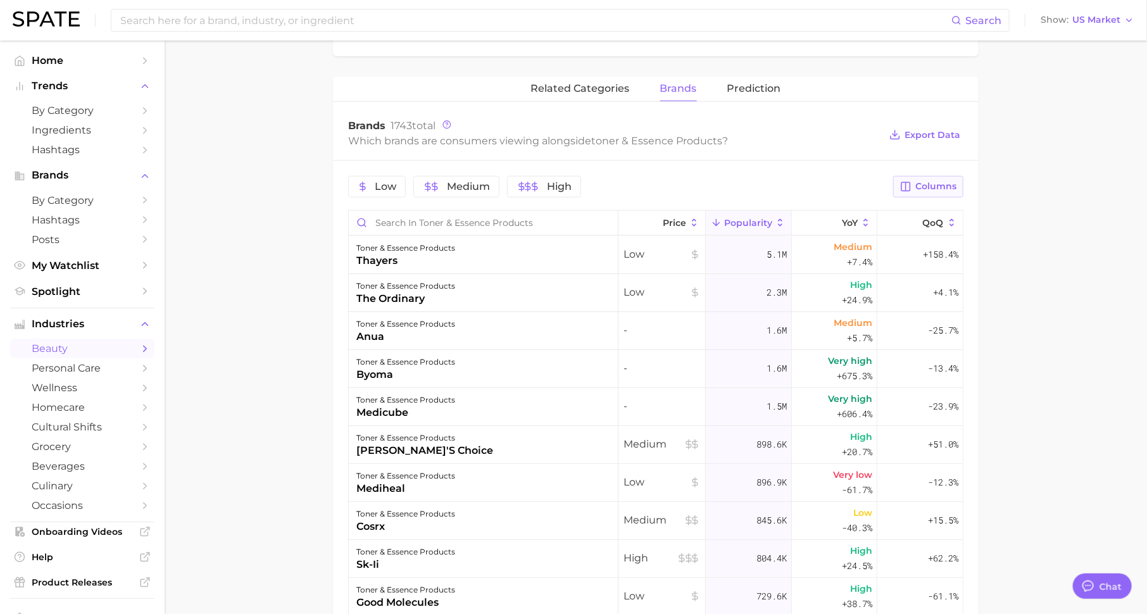
click at [957, 176] on button "Columns" at bounding box center [928, 187] width 70 height 22
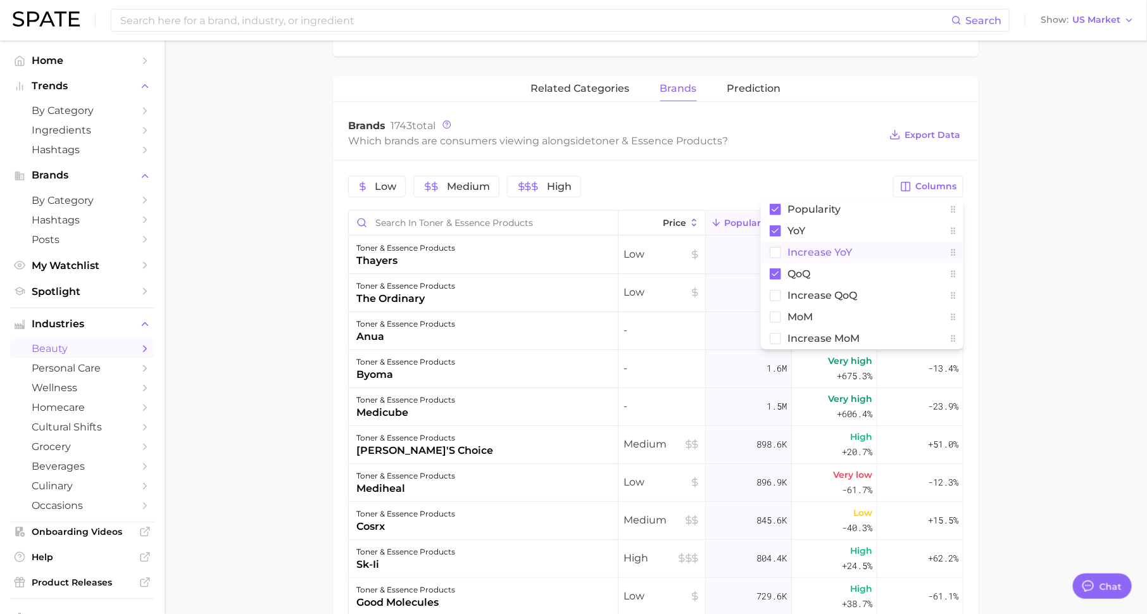
drag, startPoint x: 868, startPoint y: 248, endPoint x: 1019, endPoint y: 256, distance: 150.8
click at [869, 248] on button "Increase YoY" at bounding box center [862, 253] width 202 height 22
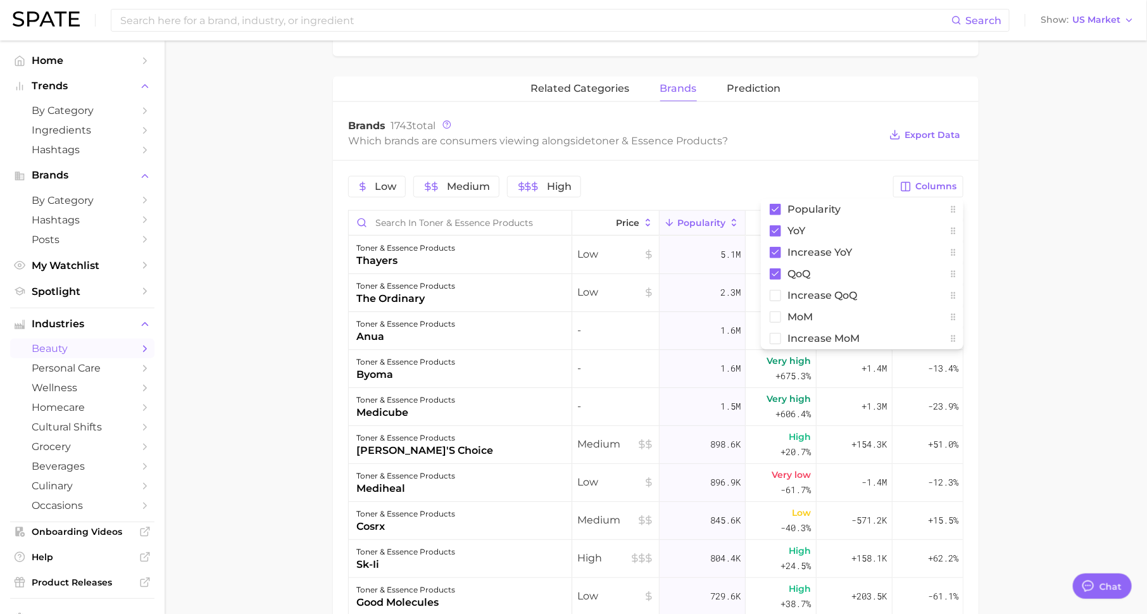
click at [1041, 254] on main "1. skincare 2. face products 3. toner & essence products 4. Subcategory Overvie…" at bounding box center [656, 236] width 982 height 1331
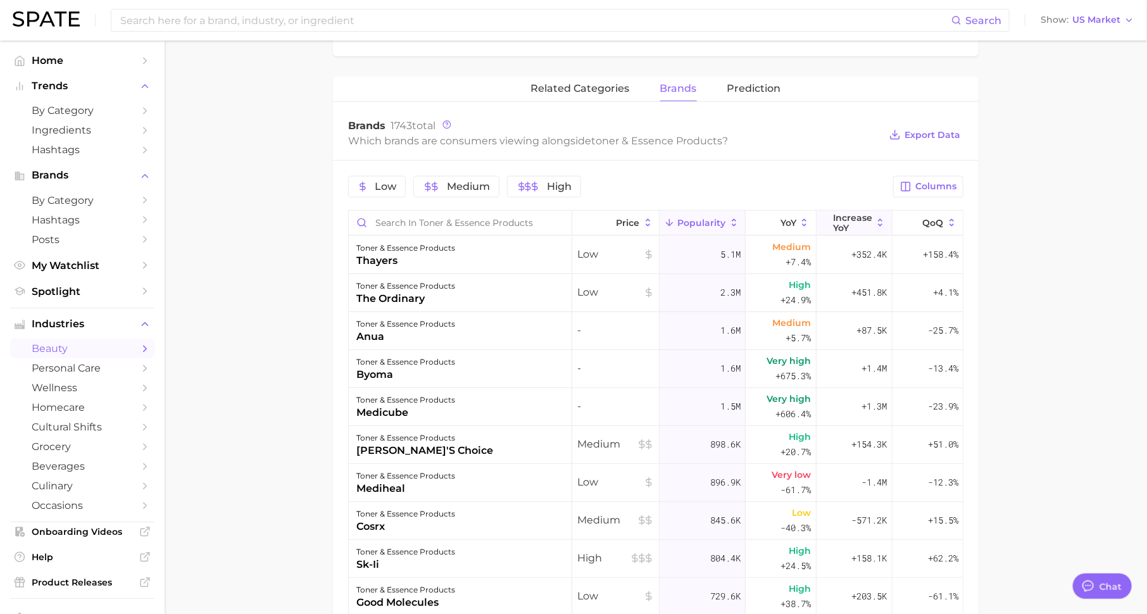
click at [861, 225] on span "Increase YoY" at bounding box center [852, 223] width 39 height 20
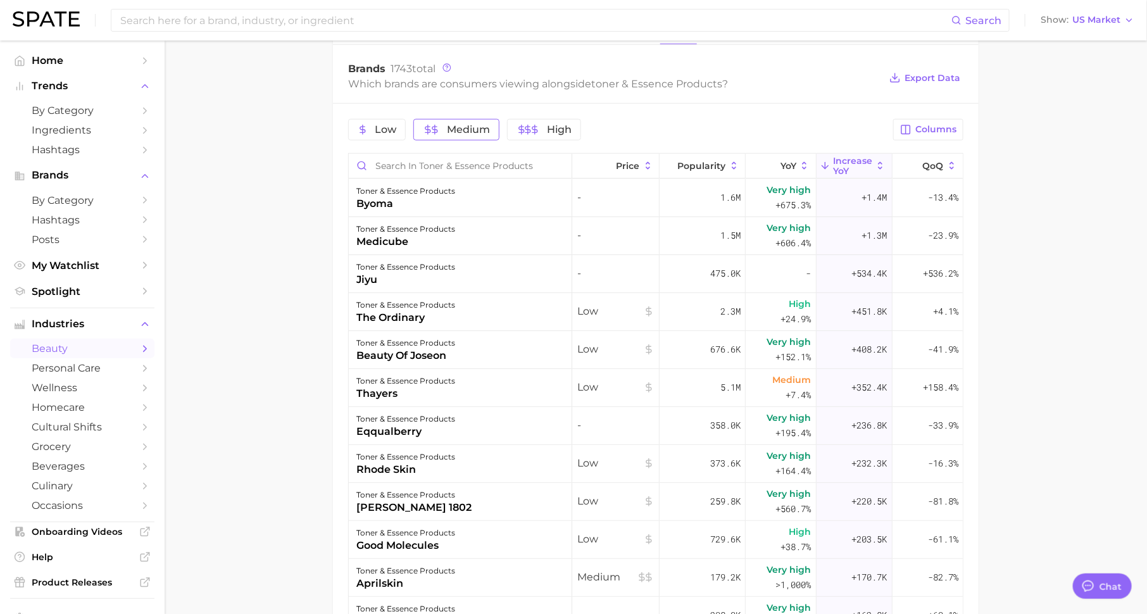
click at [468, 125] on span "Medium" at bounding box center [468, 130] width 43 height 10
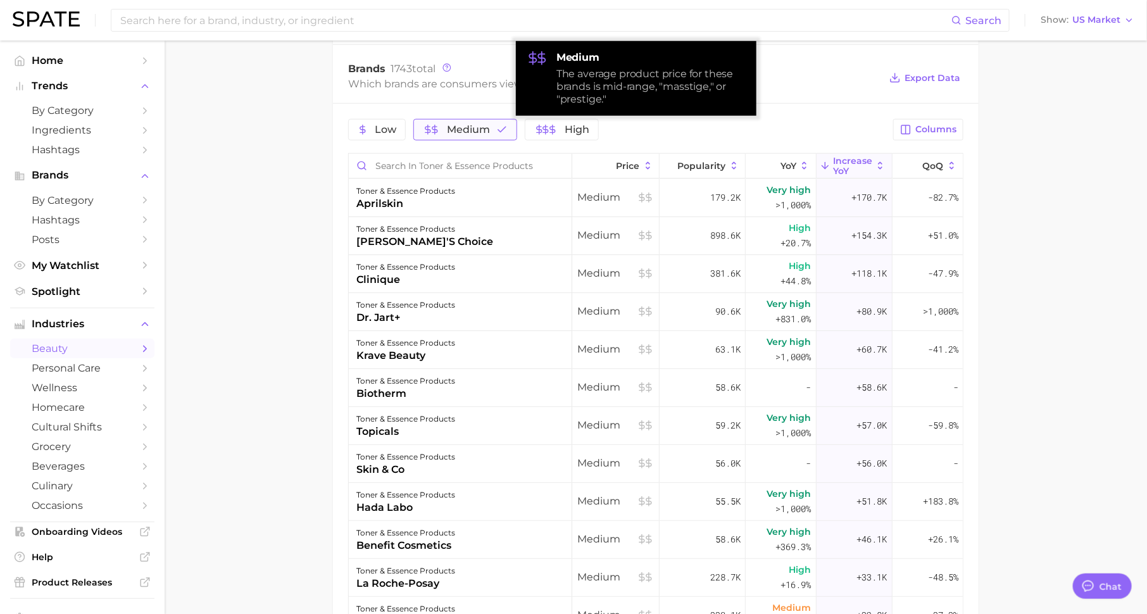
click at [468, 125] on span "Medium" at bounding box center [468, 130] width 43 height 10
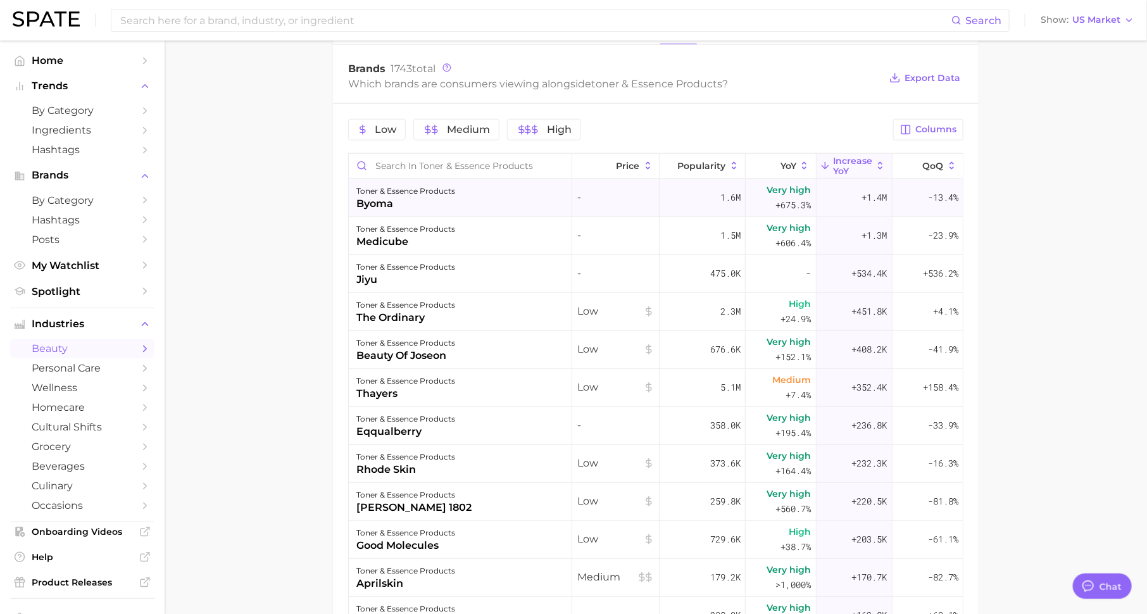
click at [378, 196] on div "byoma" at bounding box center [405, 203] width 99 height 15
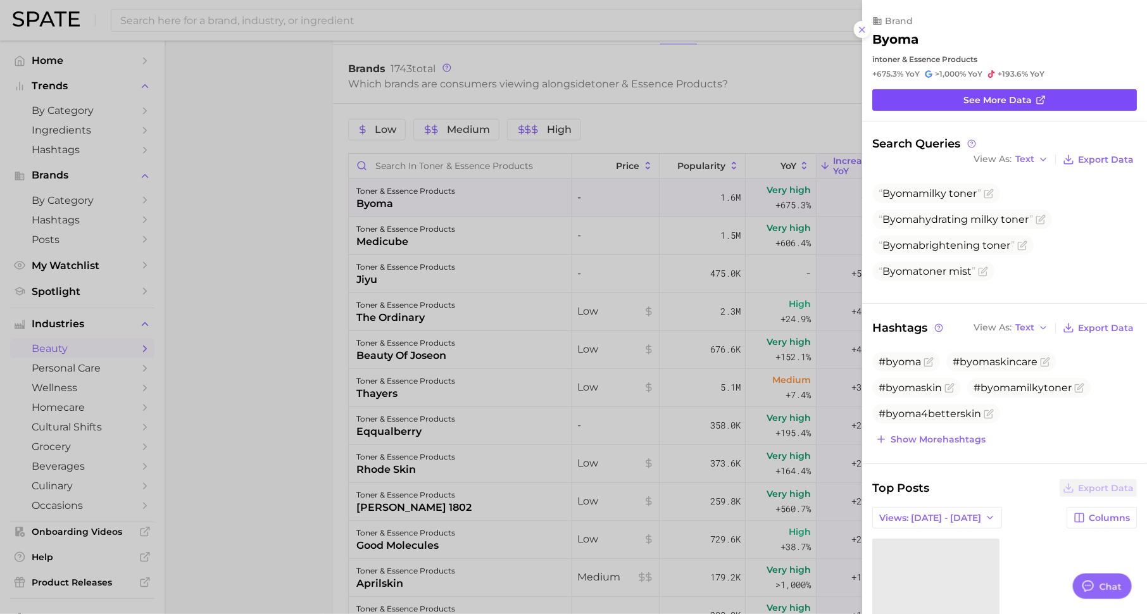
click at [1004, 105] on link "See more data" at bounding box center [1004, 100] width 264 height 22
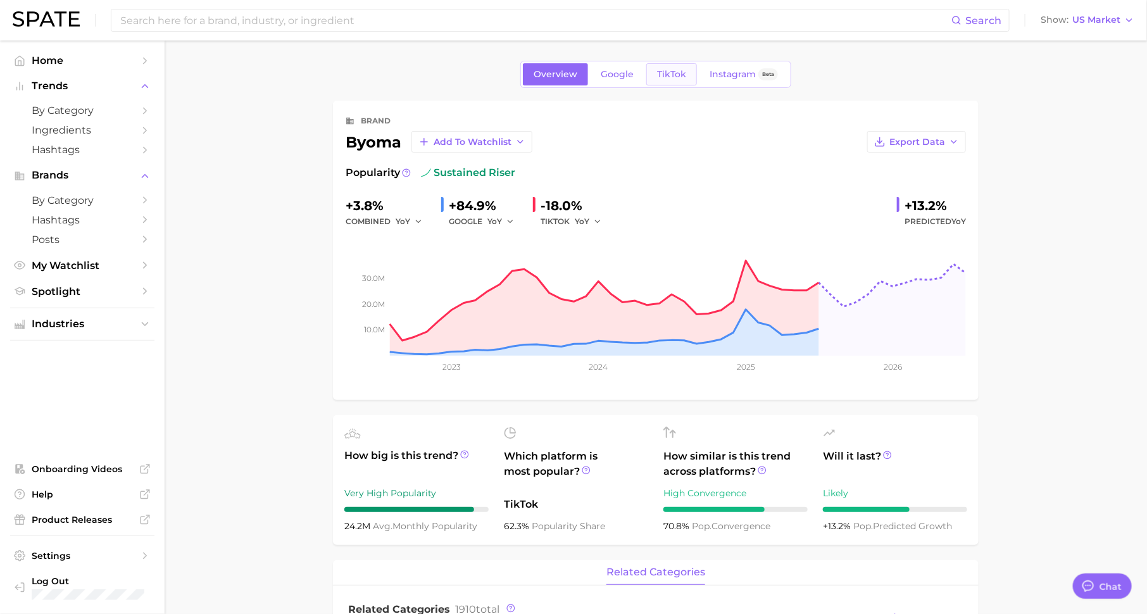
click at [678, 71] on span "TikTok" at bounding box center [671, 74] width 29 height 11
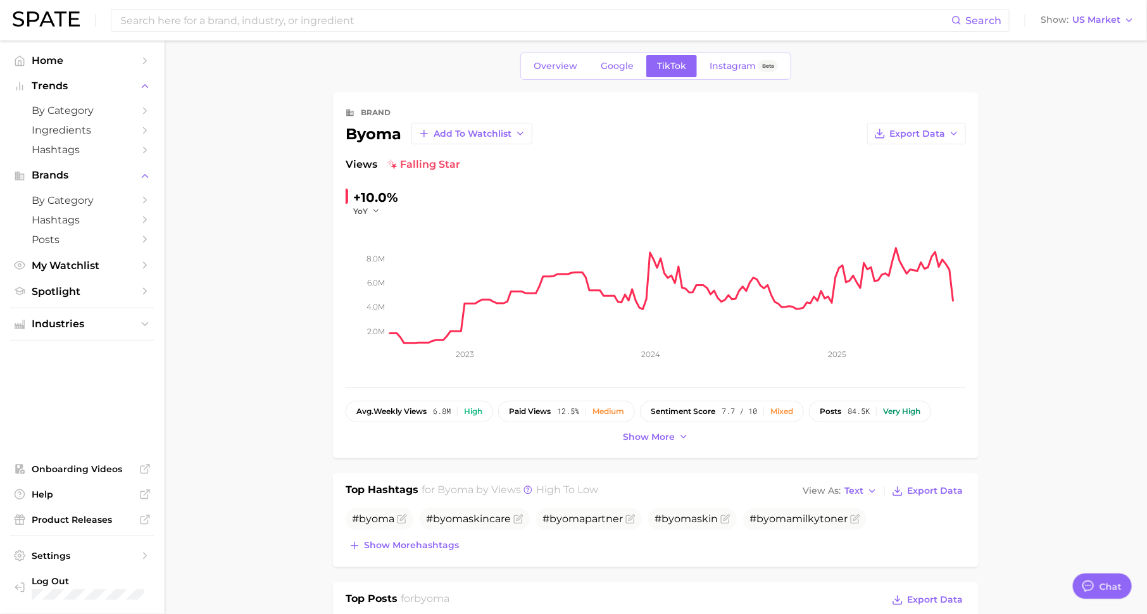
scroll to position [13, 0]
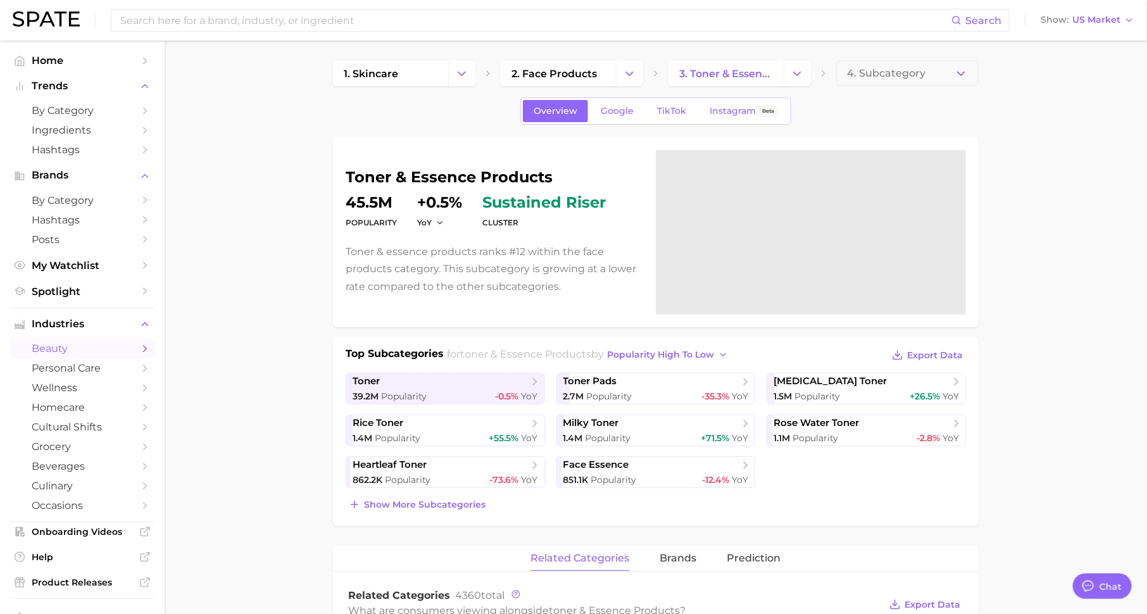
scroll to position [526, 0]
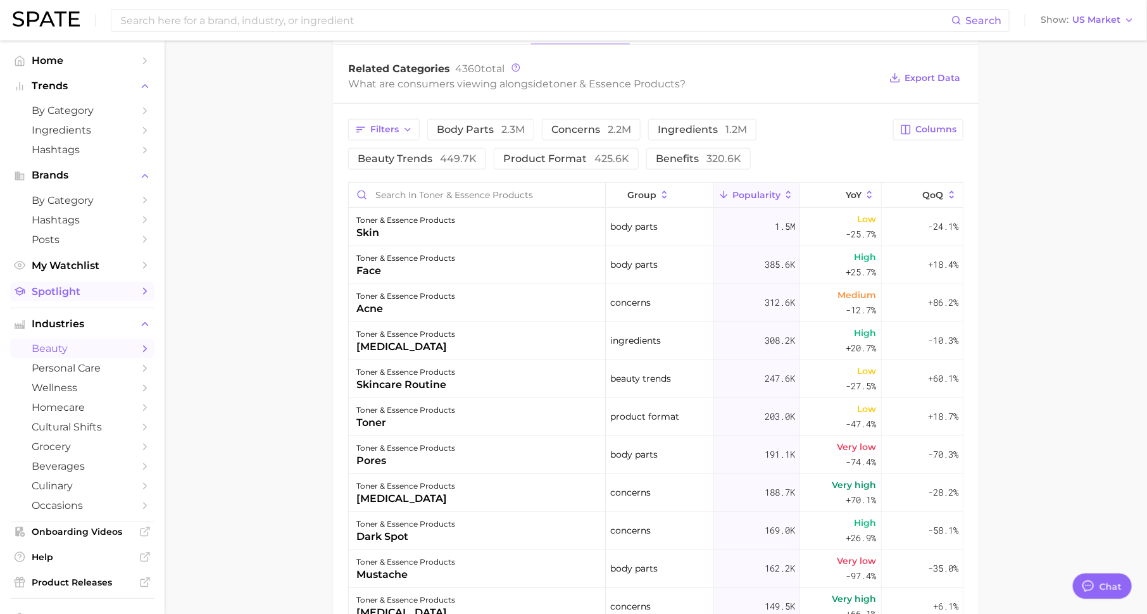
click at [115, 289] on span "Spotlight" at bounding box center [82, 291] width 101 height 12
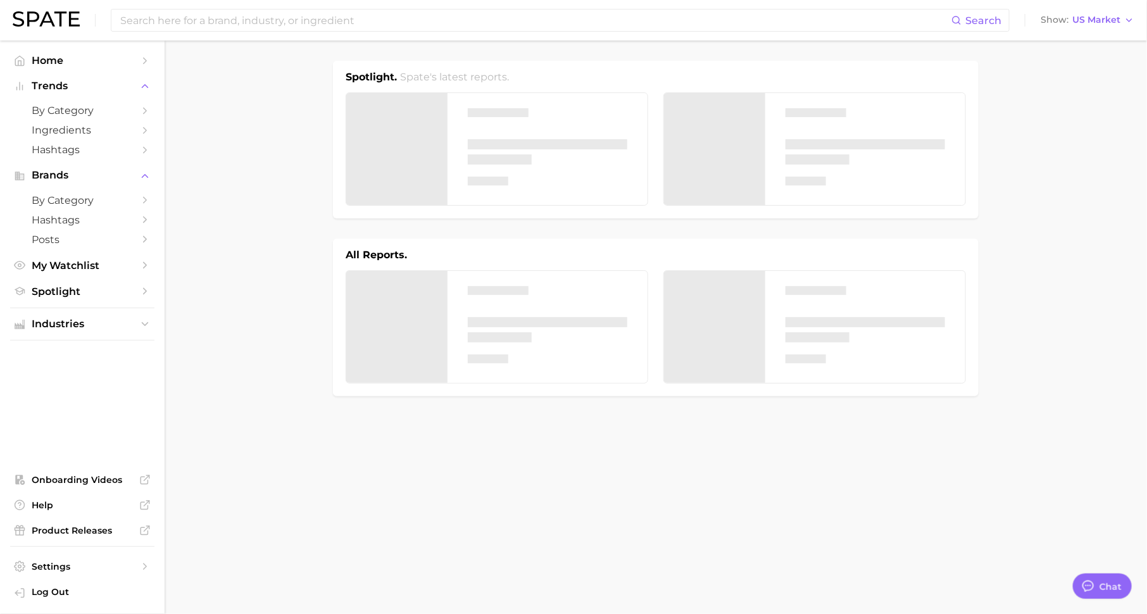
type textarea "x"
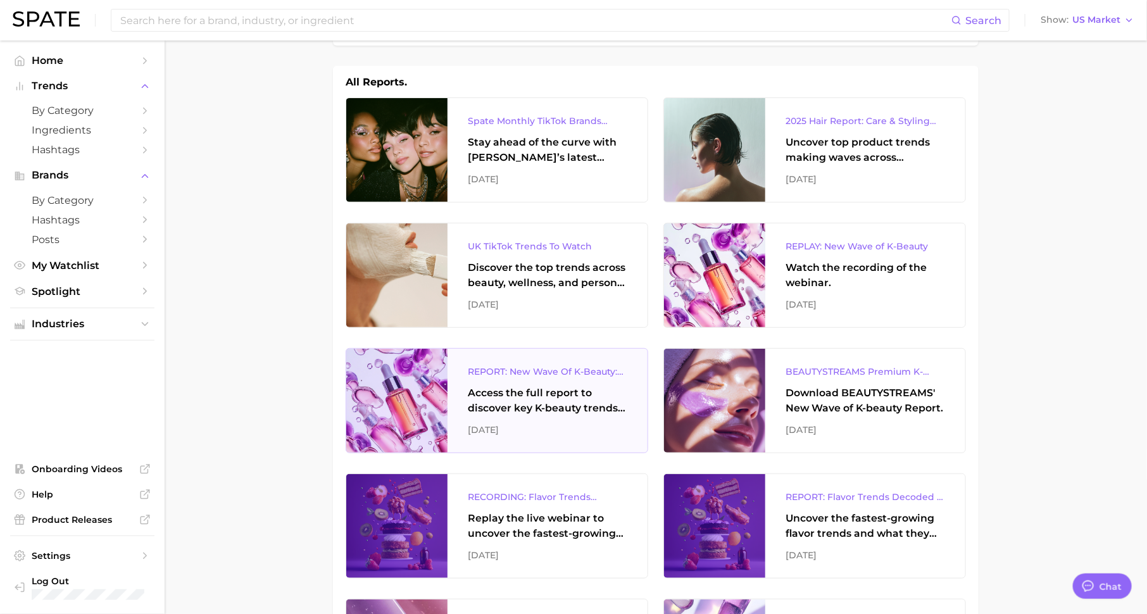
scroll to position [198, 0]
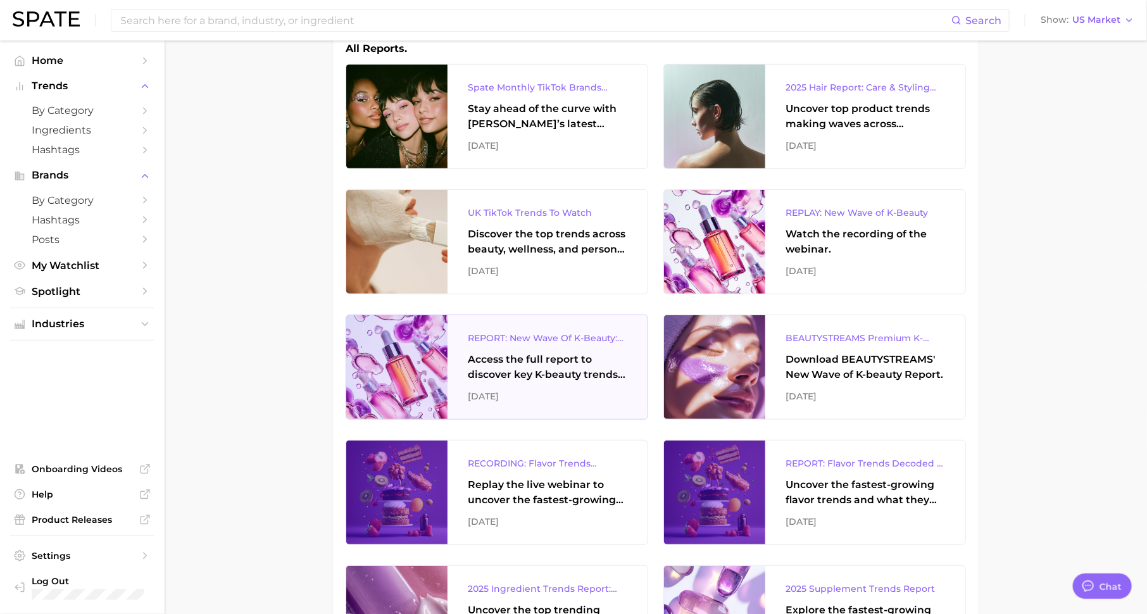
click at [588, 388] on div "[DATE]" at bounding box center [547, 395] width 159 height 15
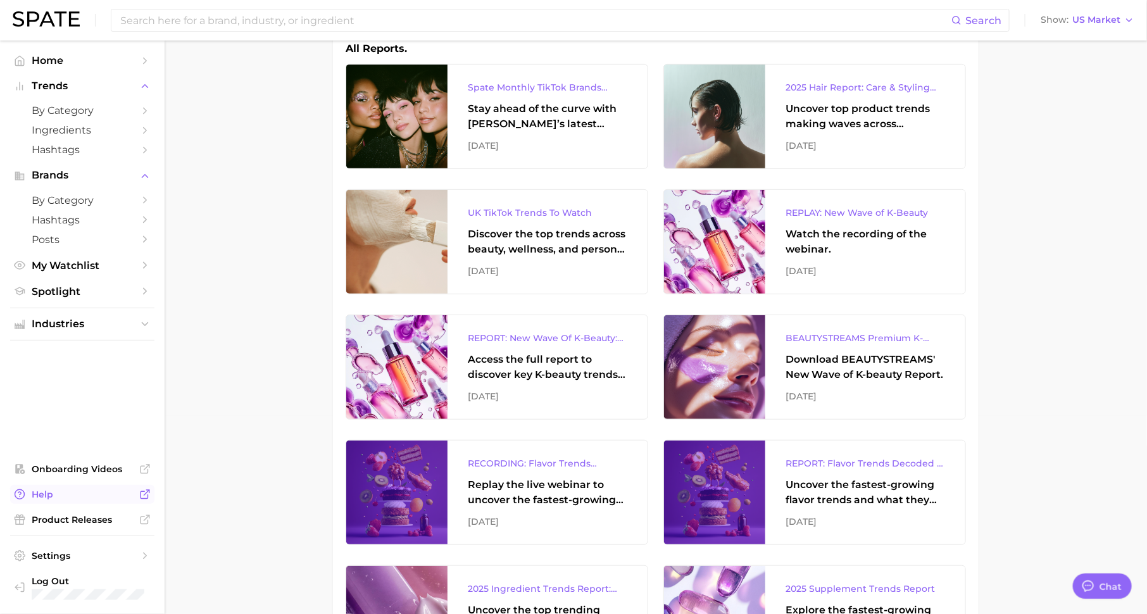
click at [103, 499] on span "Help" at bounding box center [82, 493] width 101 height 11
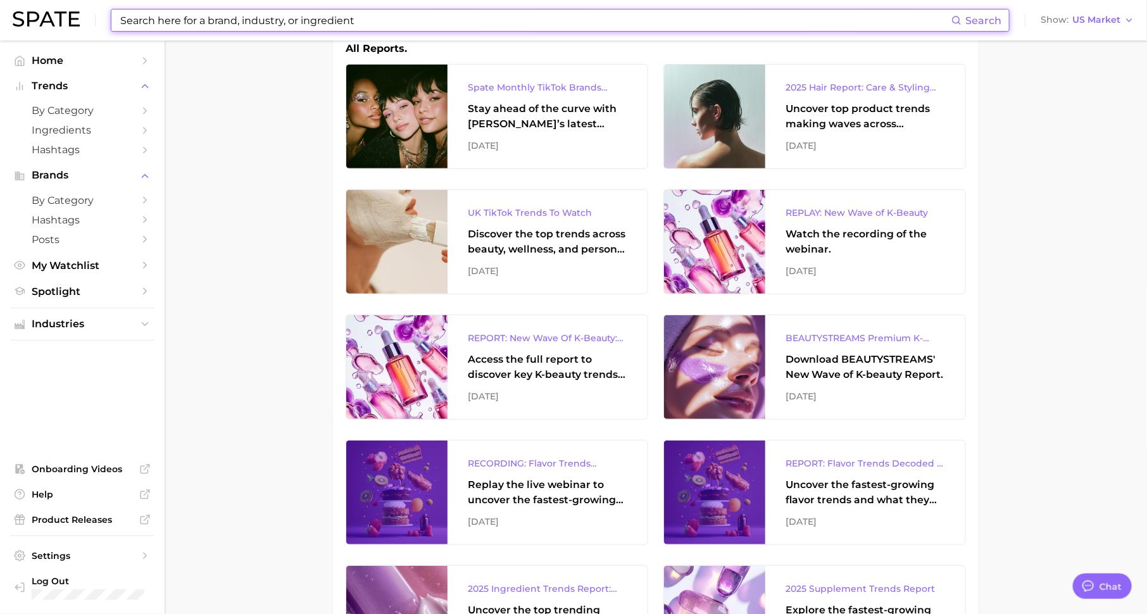
click at [274, 17] on input at bounding box center [535, 20] width 832 height 22
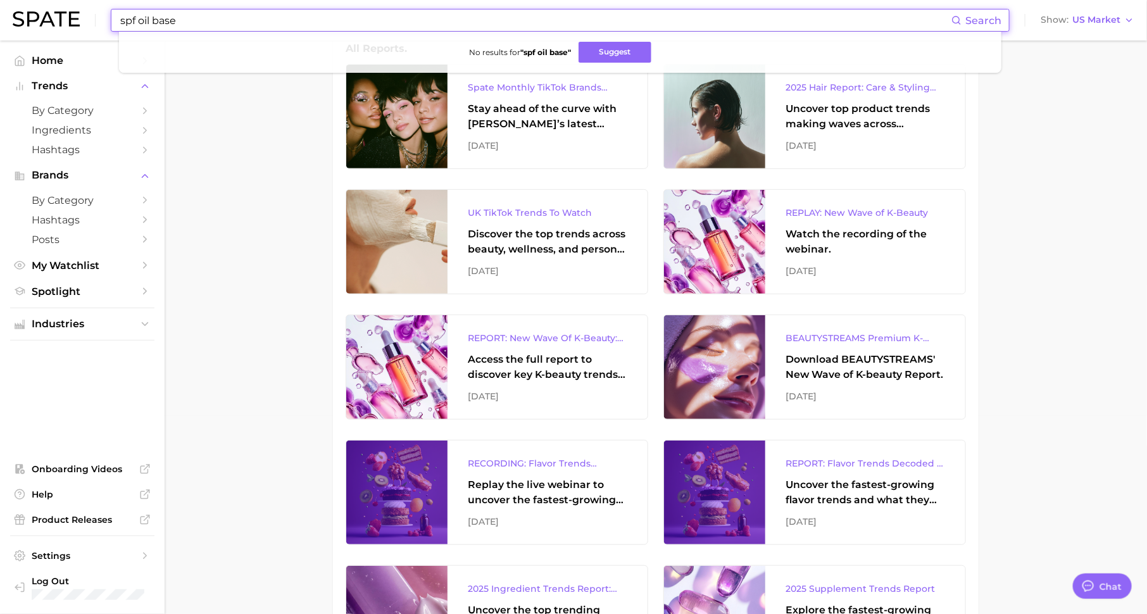
click at [210, 20] on input "spf oil base" at bounding box center [535, 20] width 832 height 22
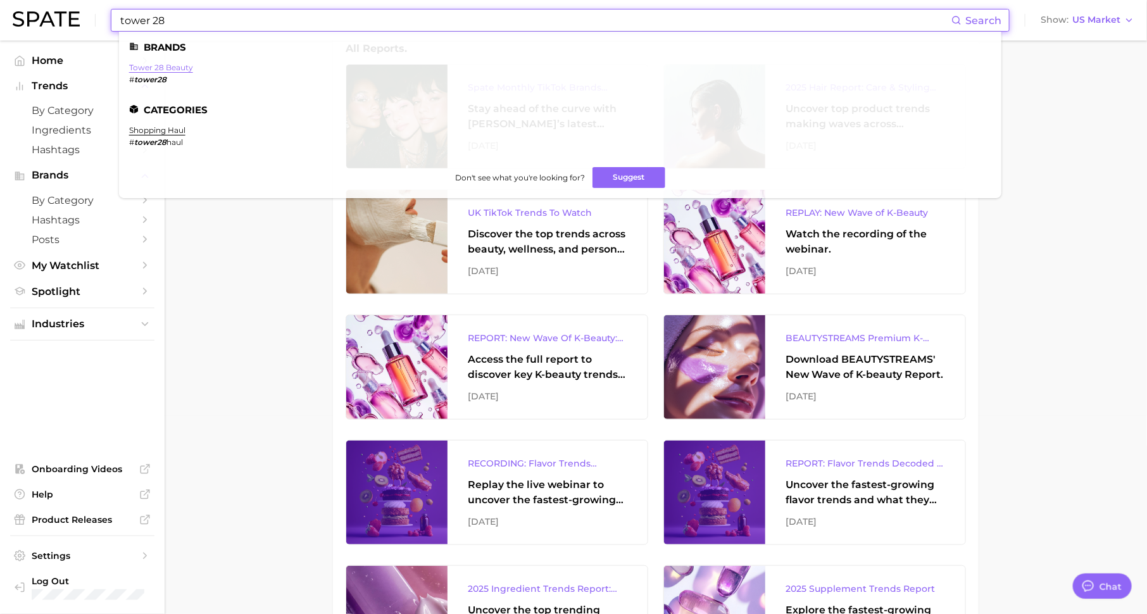
type input "tower 28"
click at [161, 67] on link "tower 28 beauty" at bounding box center [161, 67] width 64 height 9
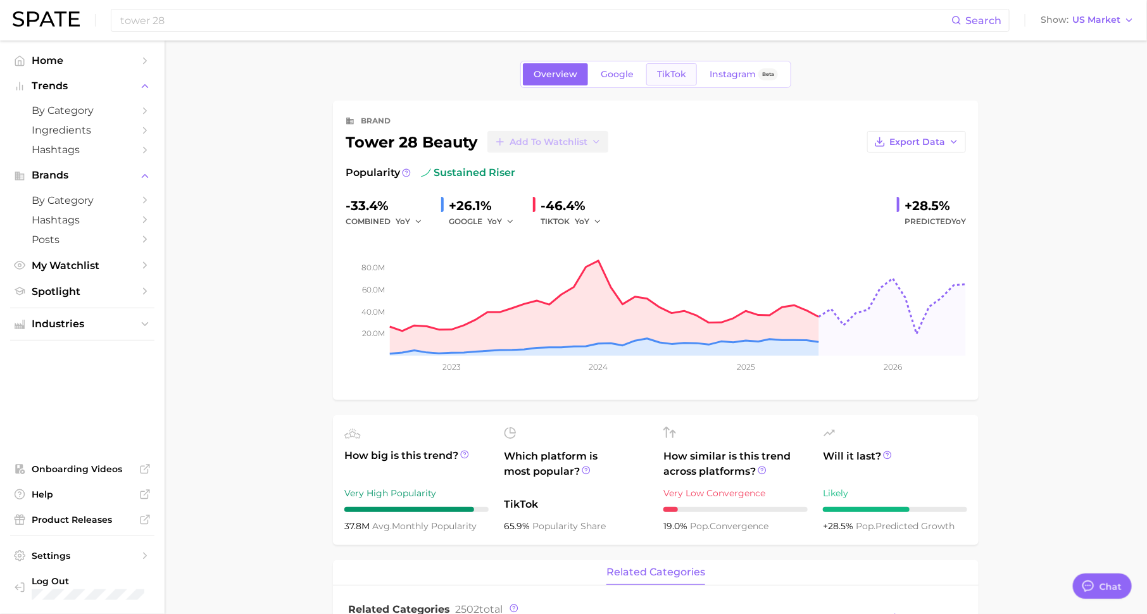
click at [668, 76] on span "TikTok" at bounding box center [671, 74] width 29 height 11
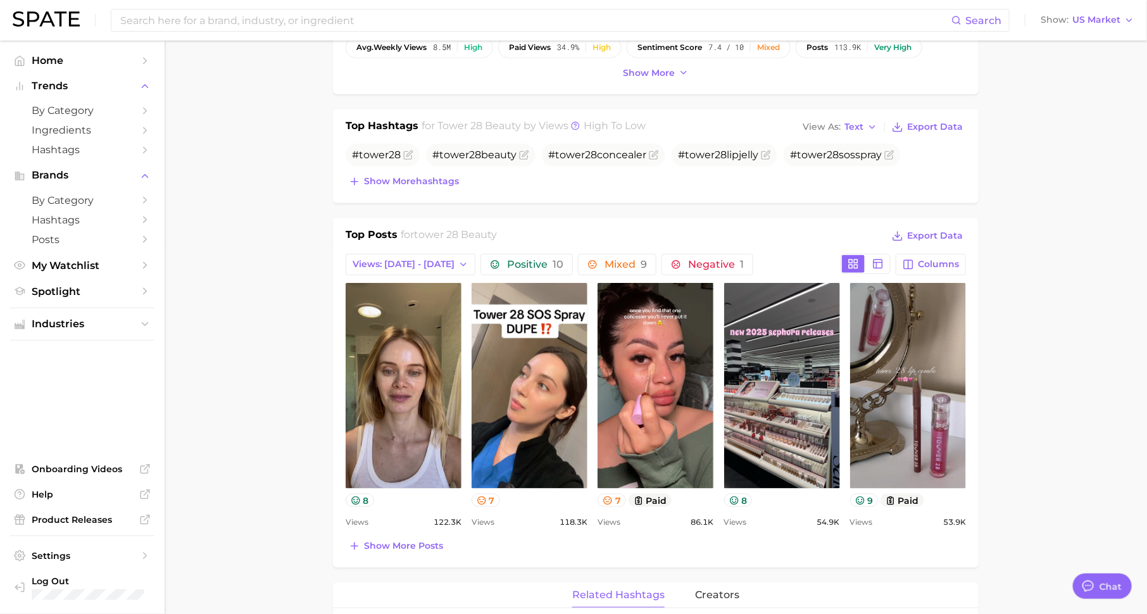
scroll to position [427, 0]
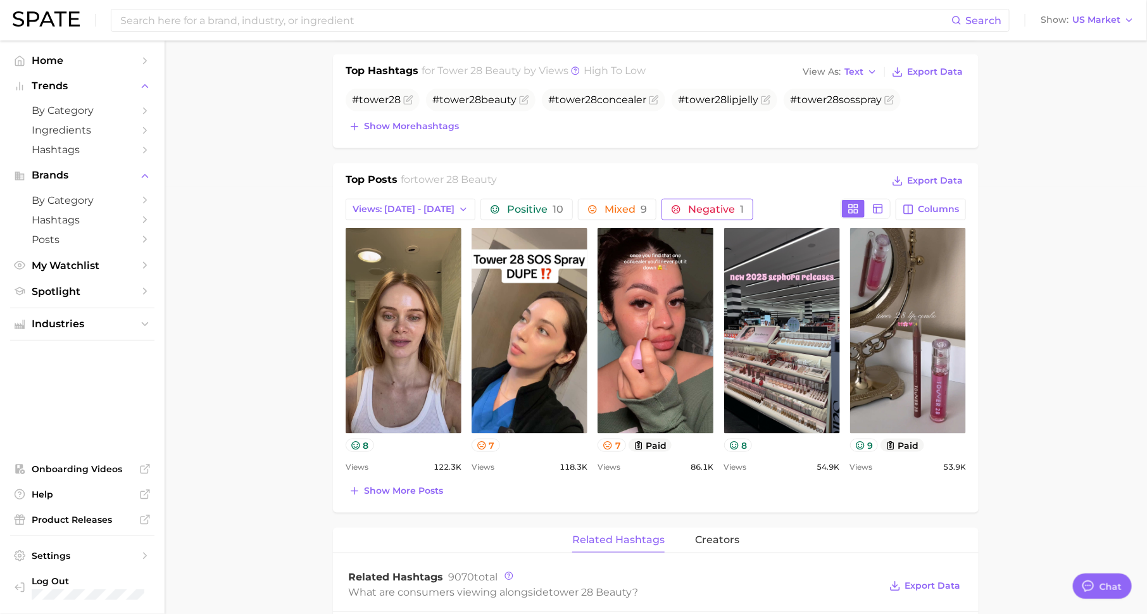
click at [712, 213] on button "Negative 1" at bounding box center [707, 210] width 92 height 22
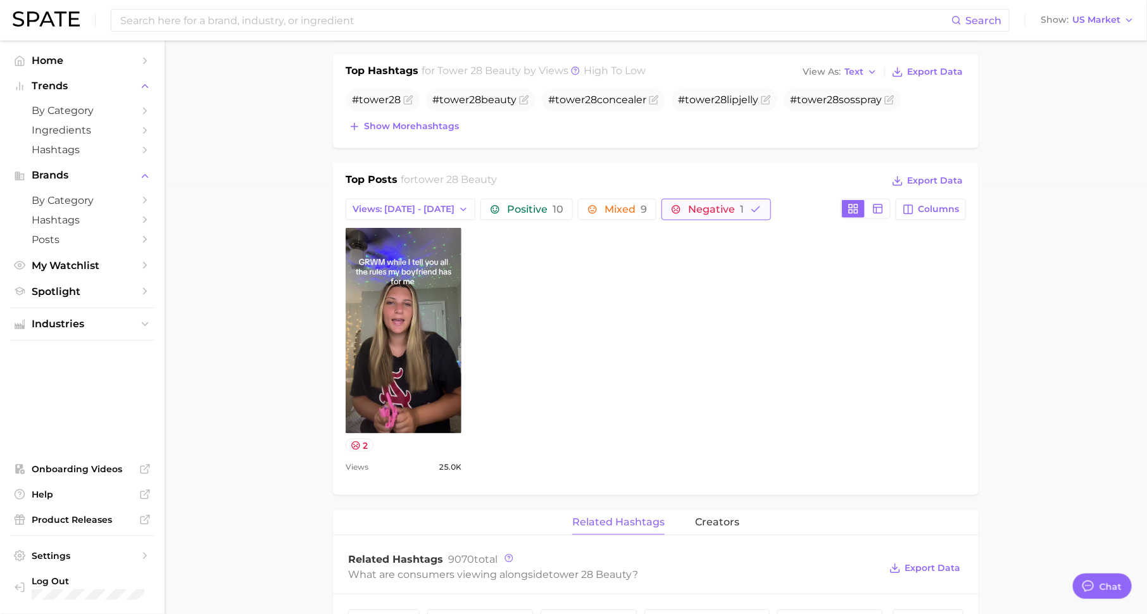
scroll to position [0, 0]
click at [360, 440] on icon at bounding box center [356, 445] width 10 height 10
click at [750, 205] on icon "button" at bounding box center [755, 209] width 11 height 11
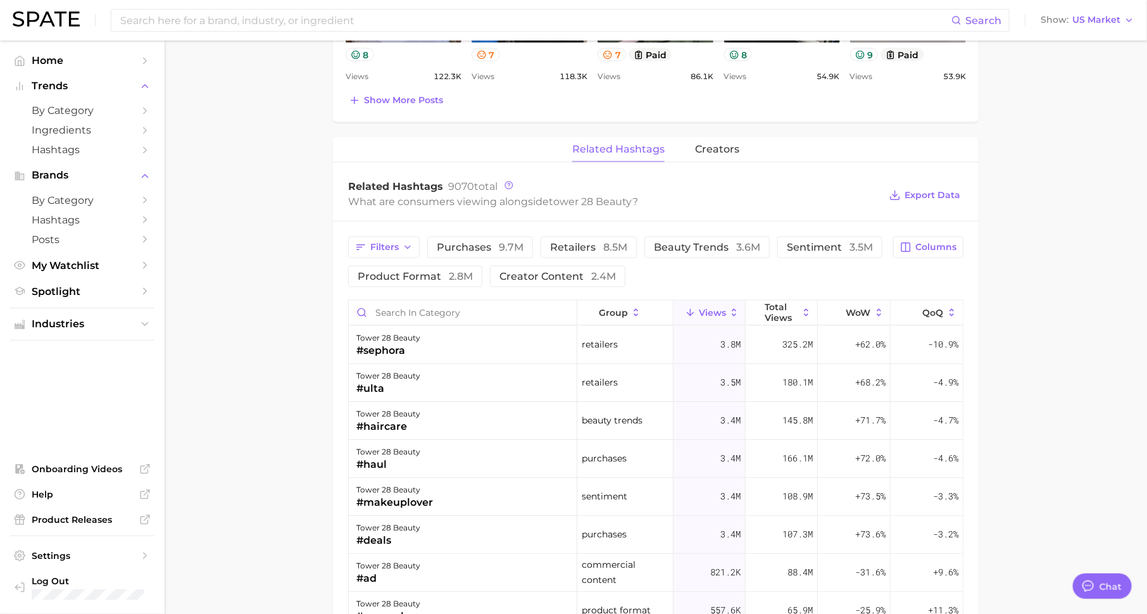
scroll to position [826, 0]
